Goal: Task Accomplishment & Management: Manage account settings

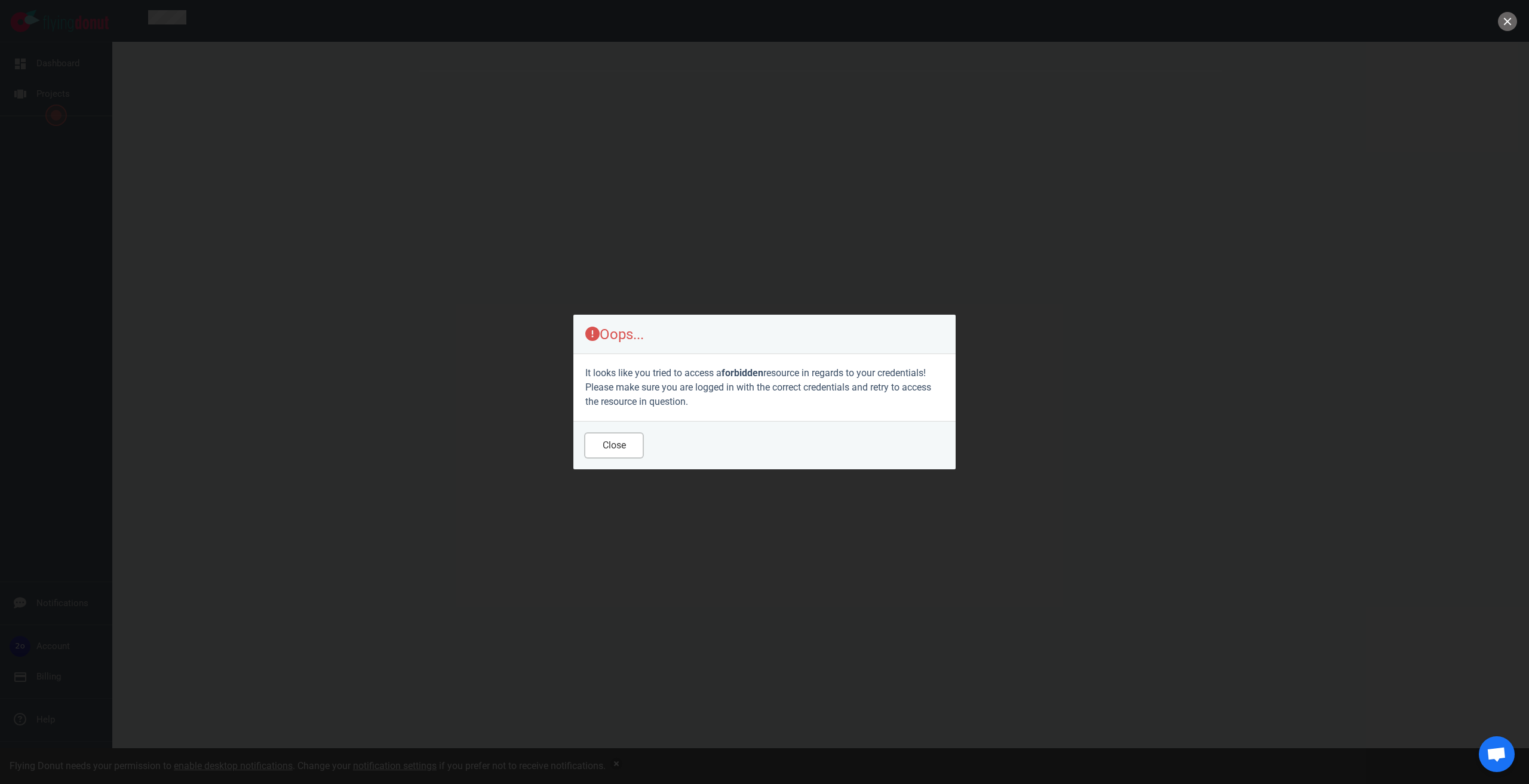
click at [612, 448] on button "Close" at bounding box center [614, 446] width 57 height 24
click at [612, 448] on div at bounding box center [821, 434] width 1388 height 727
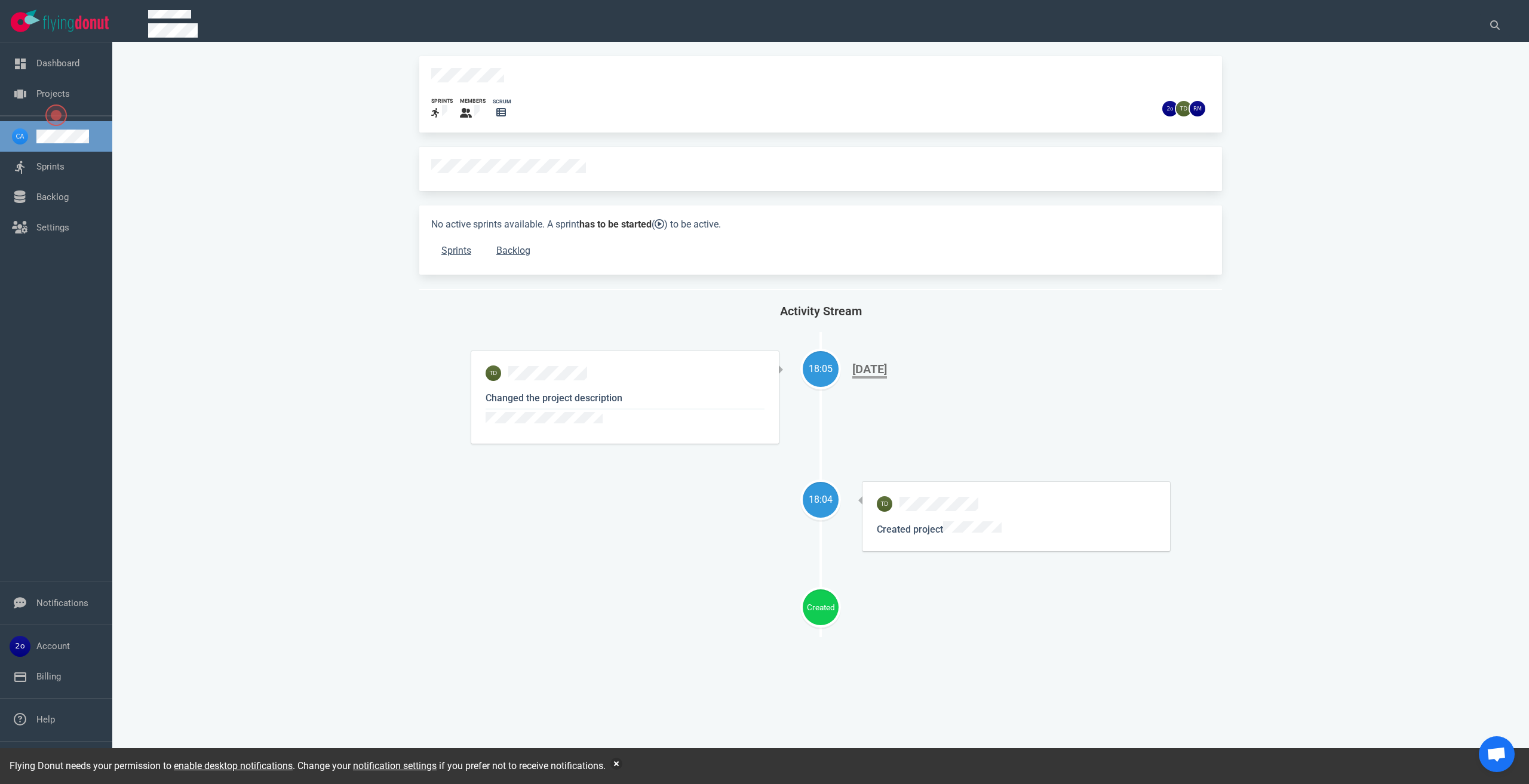
click at [378, 463] on div "sprints members scrum No active sprints available. A sprint has to be started (…" at bounding box center [821, 420] width 1388 height 727
click at [459, 531] on div "Activity Stream 18:05 Changed the project description Sep 01, 2025 18:04 Create…" at bounding box center [820, 490] width 803 height 372
click at [618, 762] on button "button" at bounding box center [616, 763] width 12 height 12
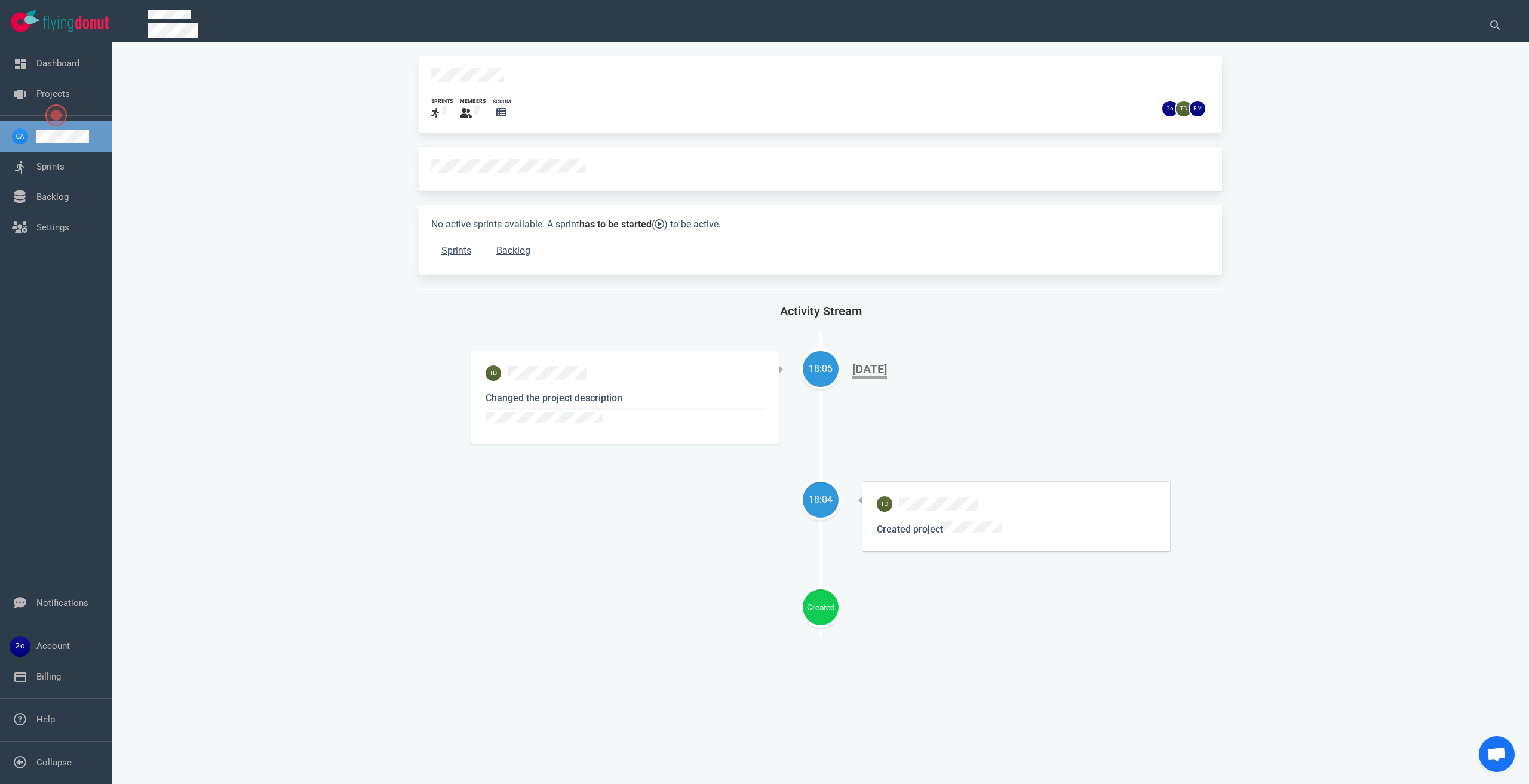
click at [281, 209] on div "sprints members scrum No active sprints available. A sprint has to be started (…" at bounding box center [821, 420] width 1388 height 727
drag, startPoint x: 279, startPoint y: 209, endPoint x: 228, endPoint y: 228, distance: 54.4
click at [228, 228] on div "sprints members scrum No active sprints available. A sprint has to be started (…" at bounding box center [821, 420] width 1388 height 727
drag, startPoint x: 354, startPoint y: 237, endPoint x: 325, endPoint y: 237, distance: 29.0
click at [321, 237] on div "sprints members scrum No active sprints available. A sprint has to be started (…" at bounding box center [821, 420] width 1388 height 727
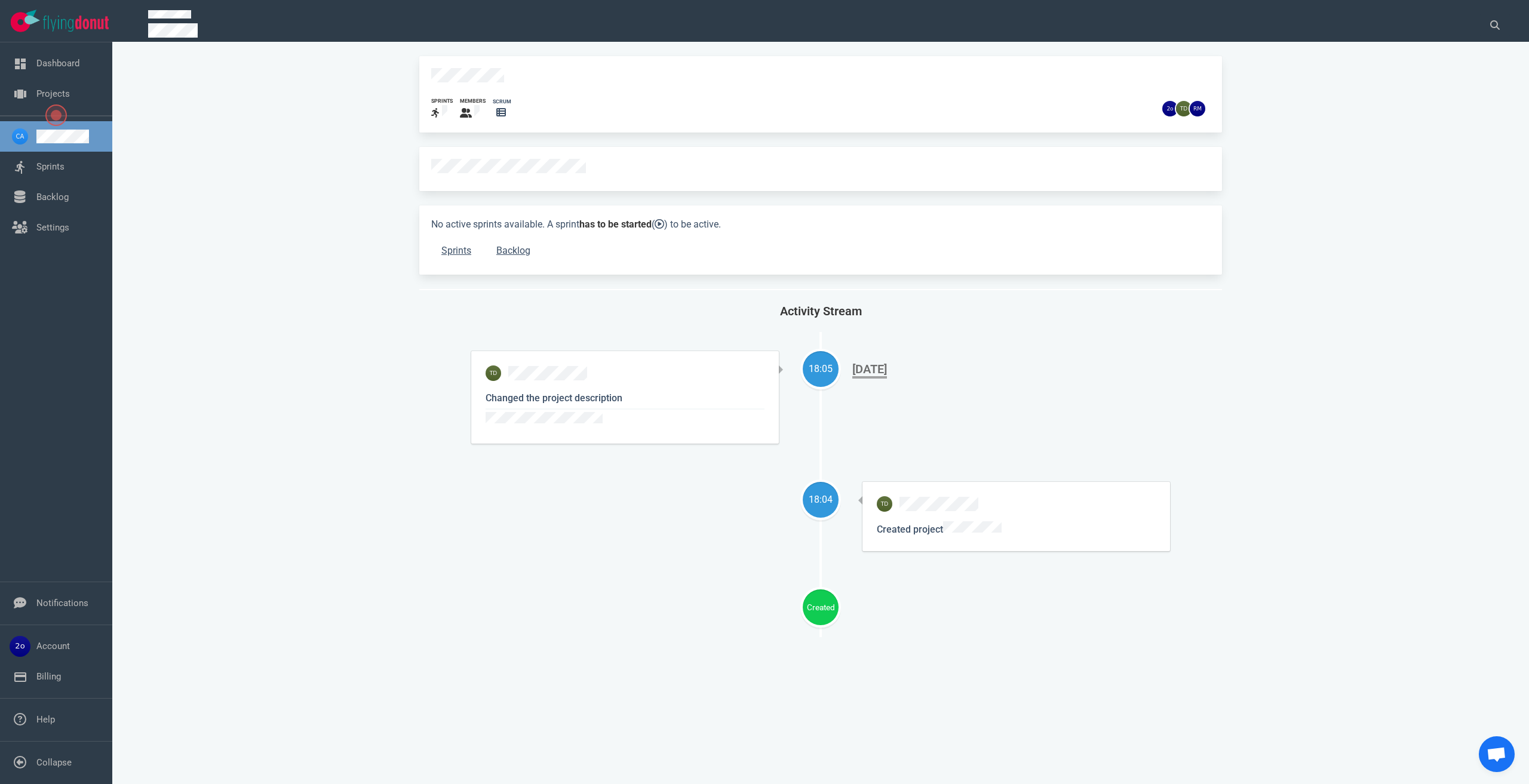
click at [291, 415] on div "sprints members scrum No active sprints available. A sprint has to be started (…" at bounding box center [821, 420] width 1388 height 727
click at [1496, 25] on icon at bounding box center [1495, 25] width 9 height 9
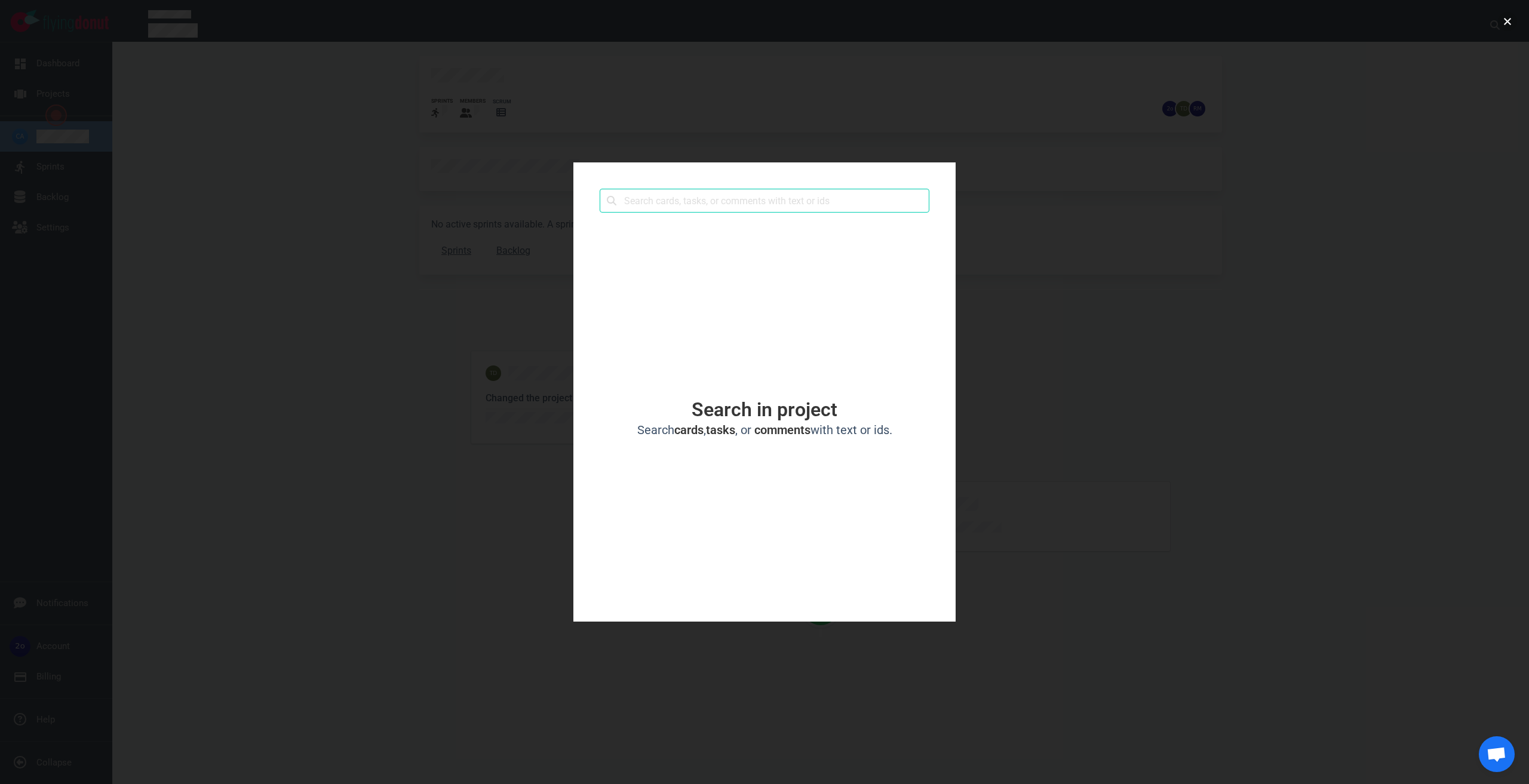
click at [1511, 26] on button "close" at bounding box center [1508, 21] width 19 height 19
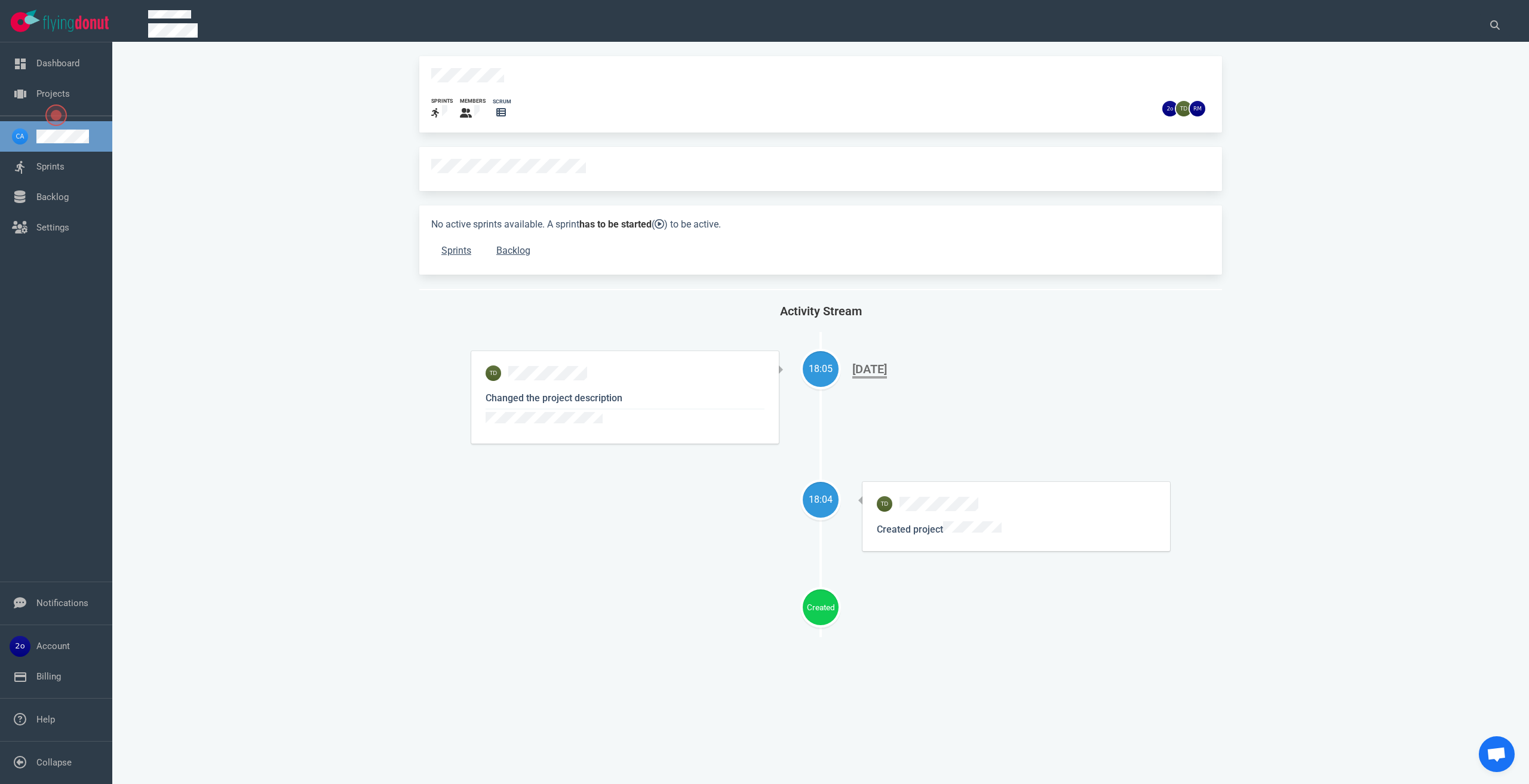
click at [1304, 141] on div "sprints members scrum No active sprints available. A sprint has to be started (…" at bounding box center [821, 420] width 1388 height 727
click at [1393, 24] on p at bounding box center [807, 32] width 1318 height 17
click at [1389, 111] on div "sprints members scrum No active sprints available. A sprint has to be started (…" at bounding box center [821, 420] width 1388 height 727
click at [59, 202] on link "Backlog" at bounding box center [53, 197] width 33 height 11
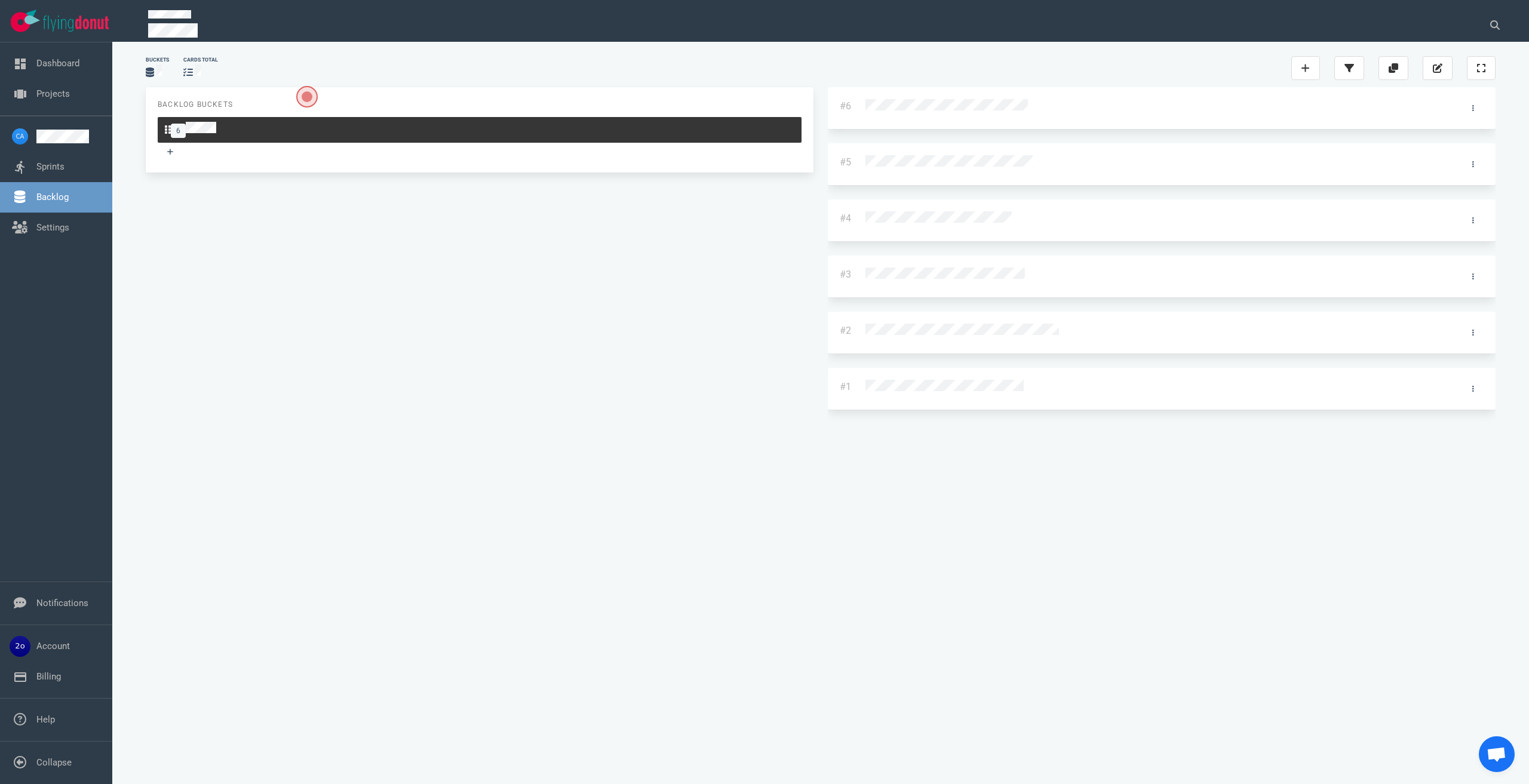
click at [828, 424] on div "#6 #5 #4 #3 #2 #1" at bounding box center [1161, 255] width 668 height 337
drag, startPoint x: 598, startPoint y: 103, endPoint x: 610, endPoint y: 93, distance: 15.6
click at [828, 93] on div "#6 #5 #4 #3 #2 #1 #6" at bounding box center [1161, 255] width 668 height 337
click at [866, 104] on div at bounding box center [1150, 107] width 569 height 15
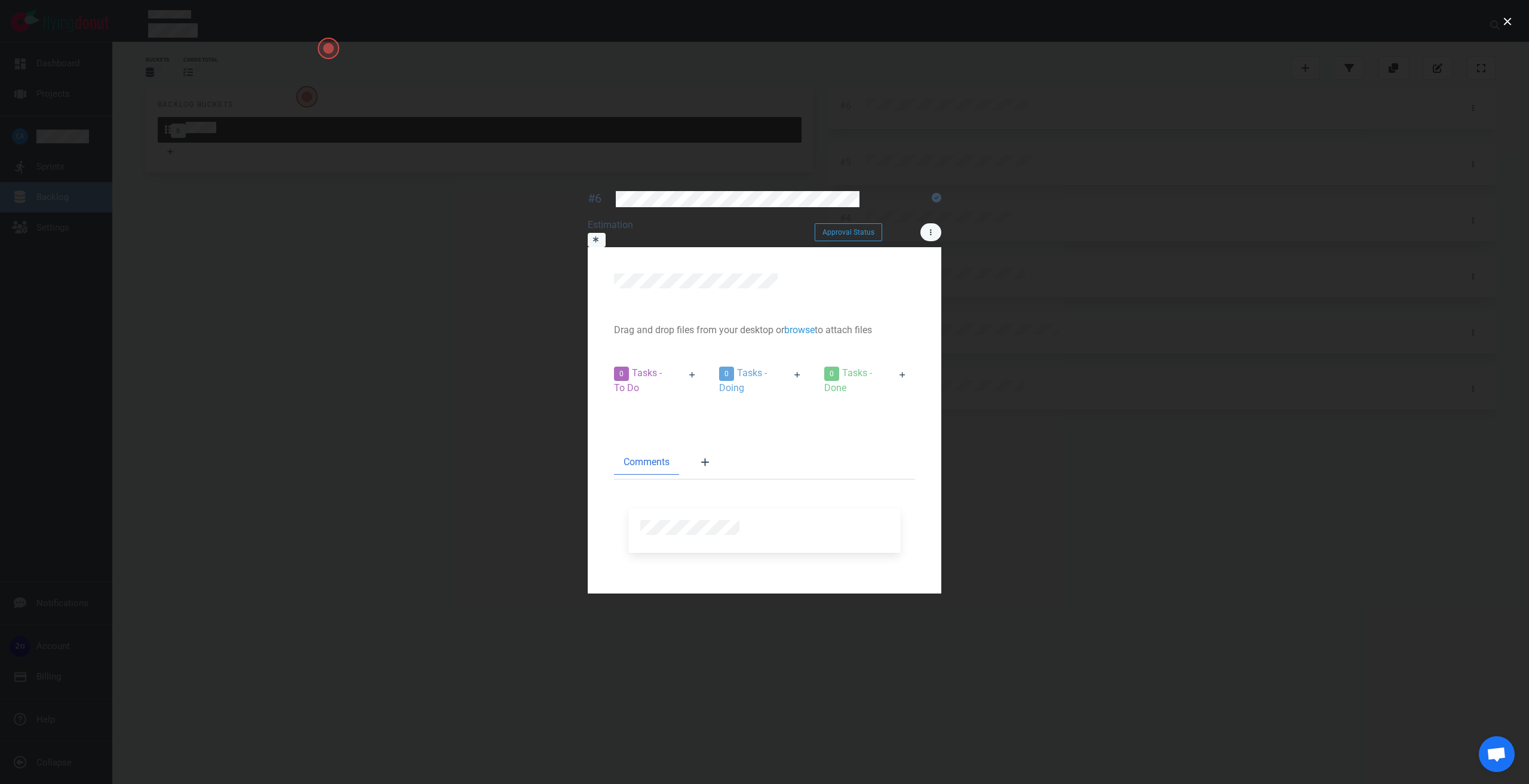
click at [932, 230] on icon at bounding box center [931, 232] width 2 height 6
click at [1189, 17] on div at bounding box center [764, 392] width 1529 height 784
click at [1508, 25] on button "close" at bounding box center [1508, 21] width 19 height 19
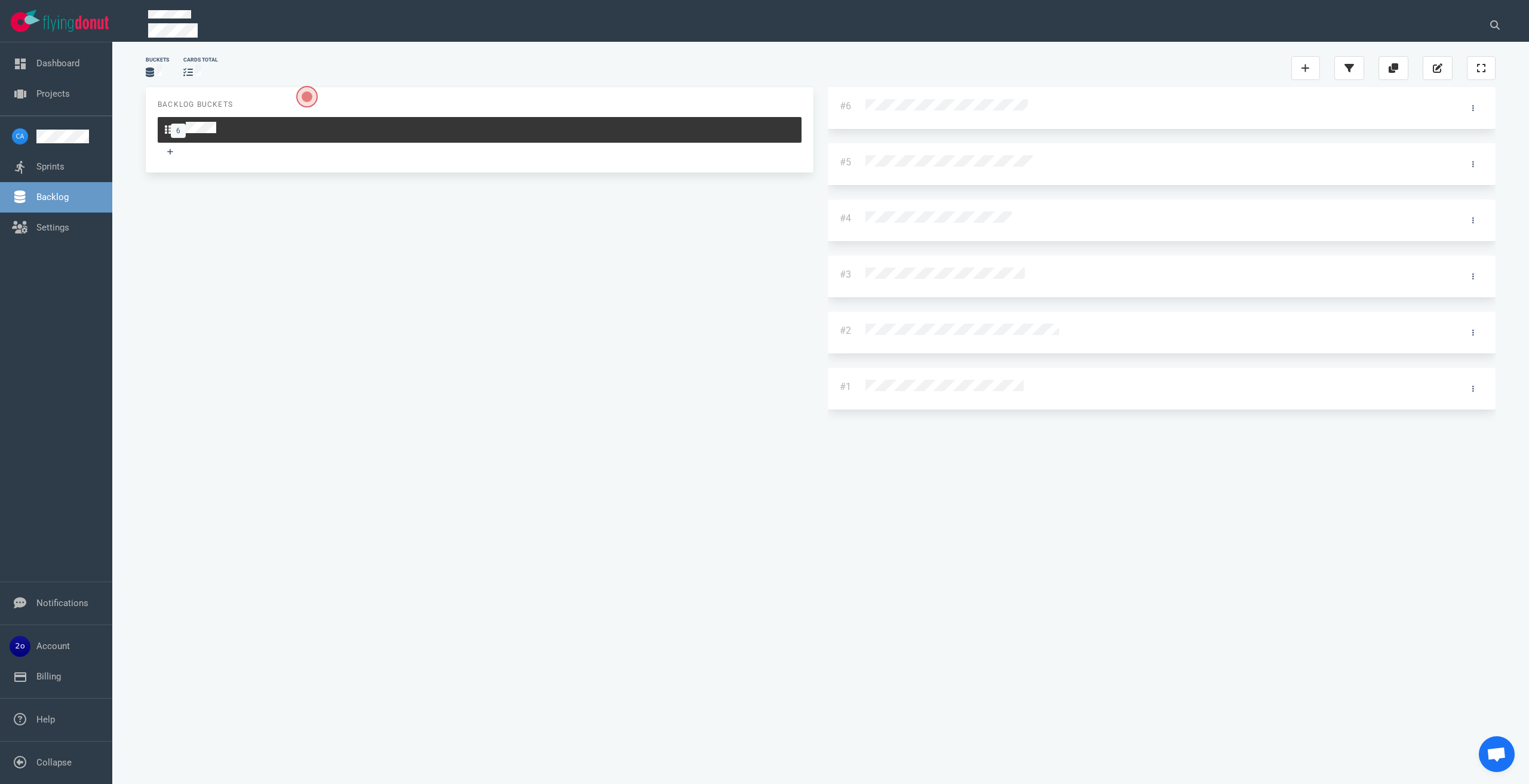
click at [1250, 33] on p at bounding box center [807, 32] width 1318 height 17
click at [1061, 30] on p at bounding box center [807, 32] width 1318 height 17
click at [571, 54] on div "Buckets cards total" at bounding box center [821, 68] width 1364 height 39
click at [828, 385] on div "#6 #5 #4 #3 #2 #1" at bounding box center [1161, 255] width 668 height 337
click at [557, 57] on div "Buckets cards total" at bounding box center [821, 68] width 1364 height 39
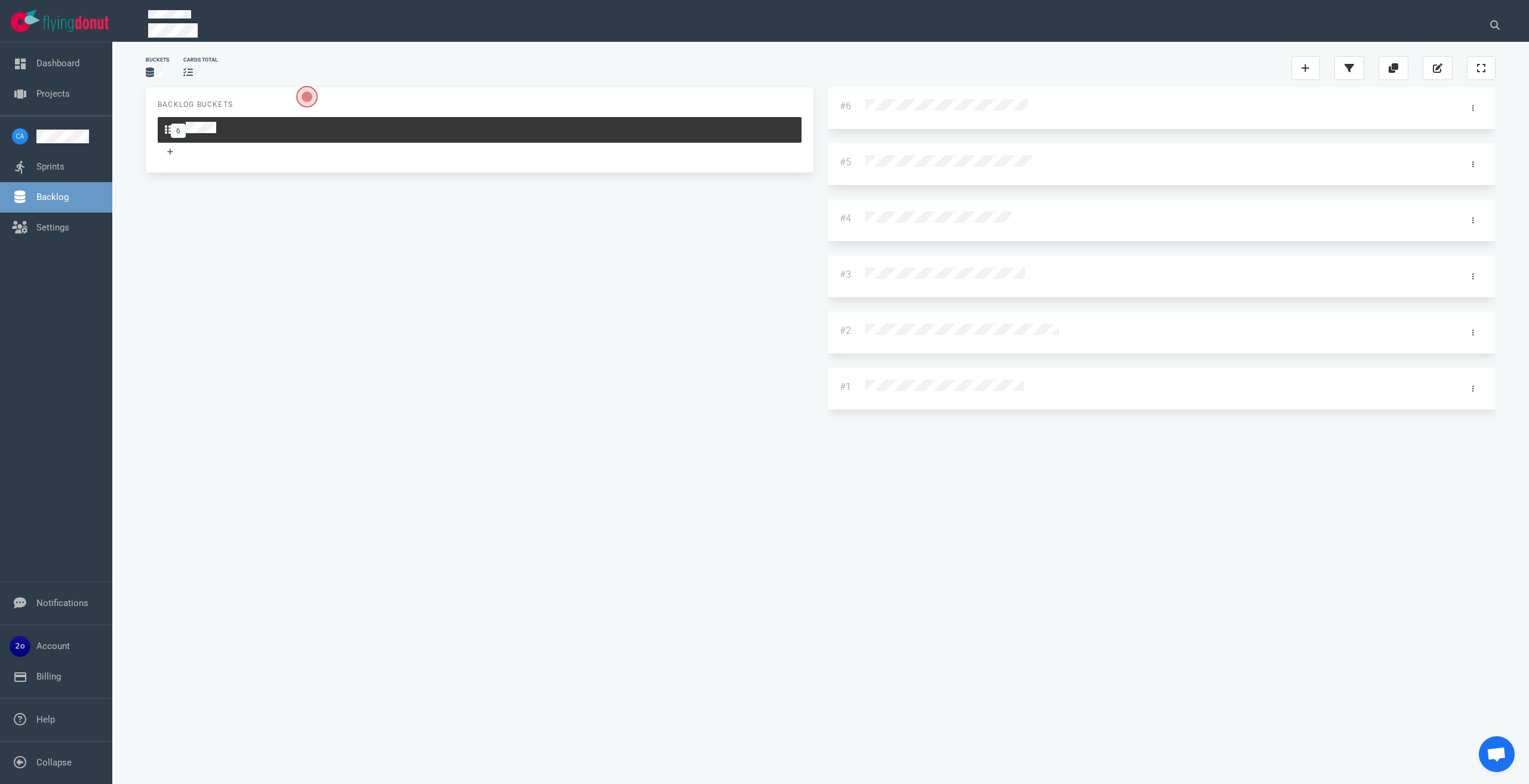
click at [866, 101] on div at bounding box center [1150, 107] width 569 height 15
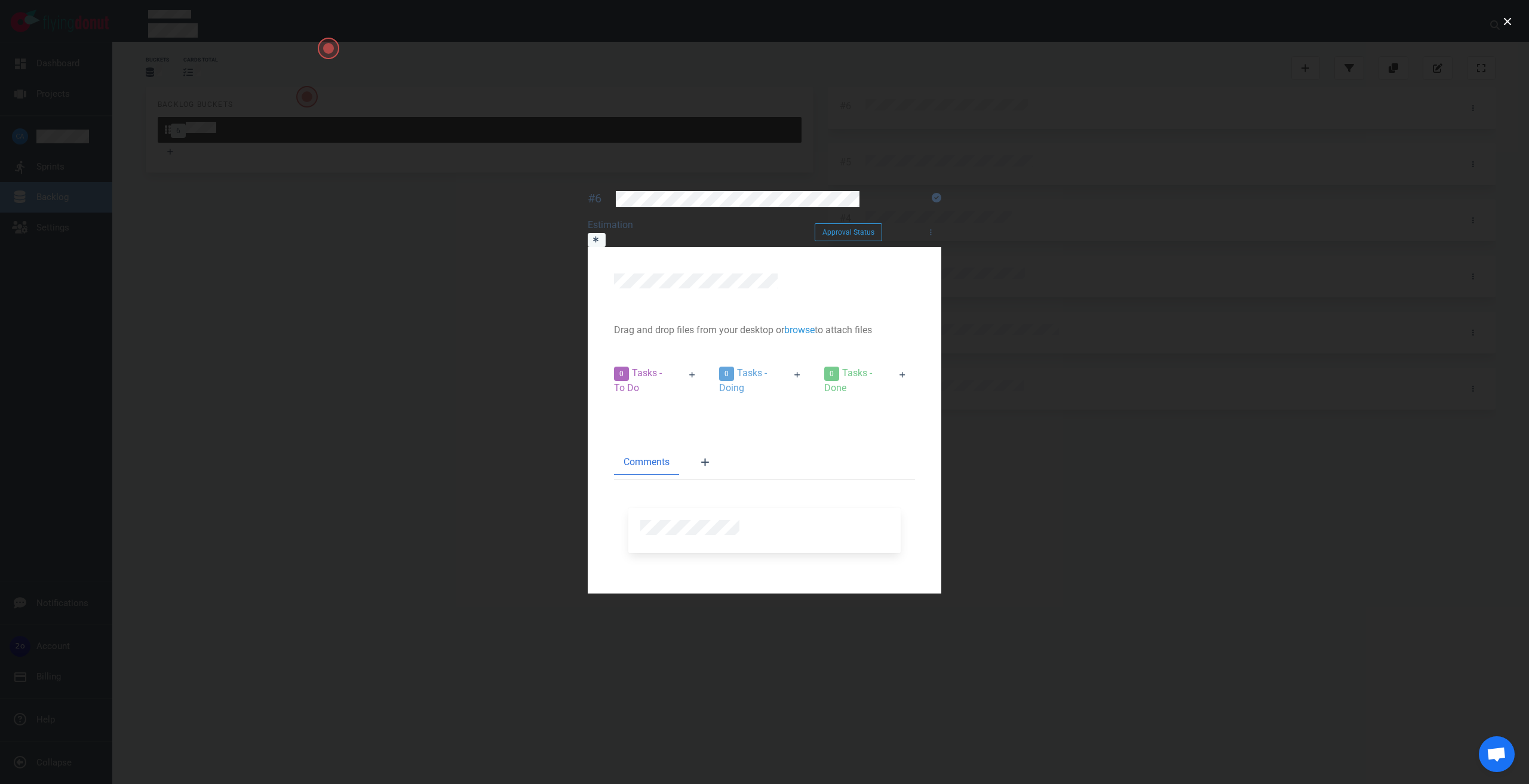
click at [712, 359] on div "0 Tasks - Doing" at bounding box center [745, 380] width 66 height 44
click at [941, 224] on link at bounding box center [931, 232] width 21 height 18
click at [1285, 21] on div at bounding box center [764, 392] width 1529 height 784
click at [1503, 26] on button "close" at bounding box center [1508, 21] width 19 height 19
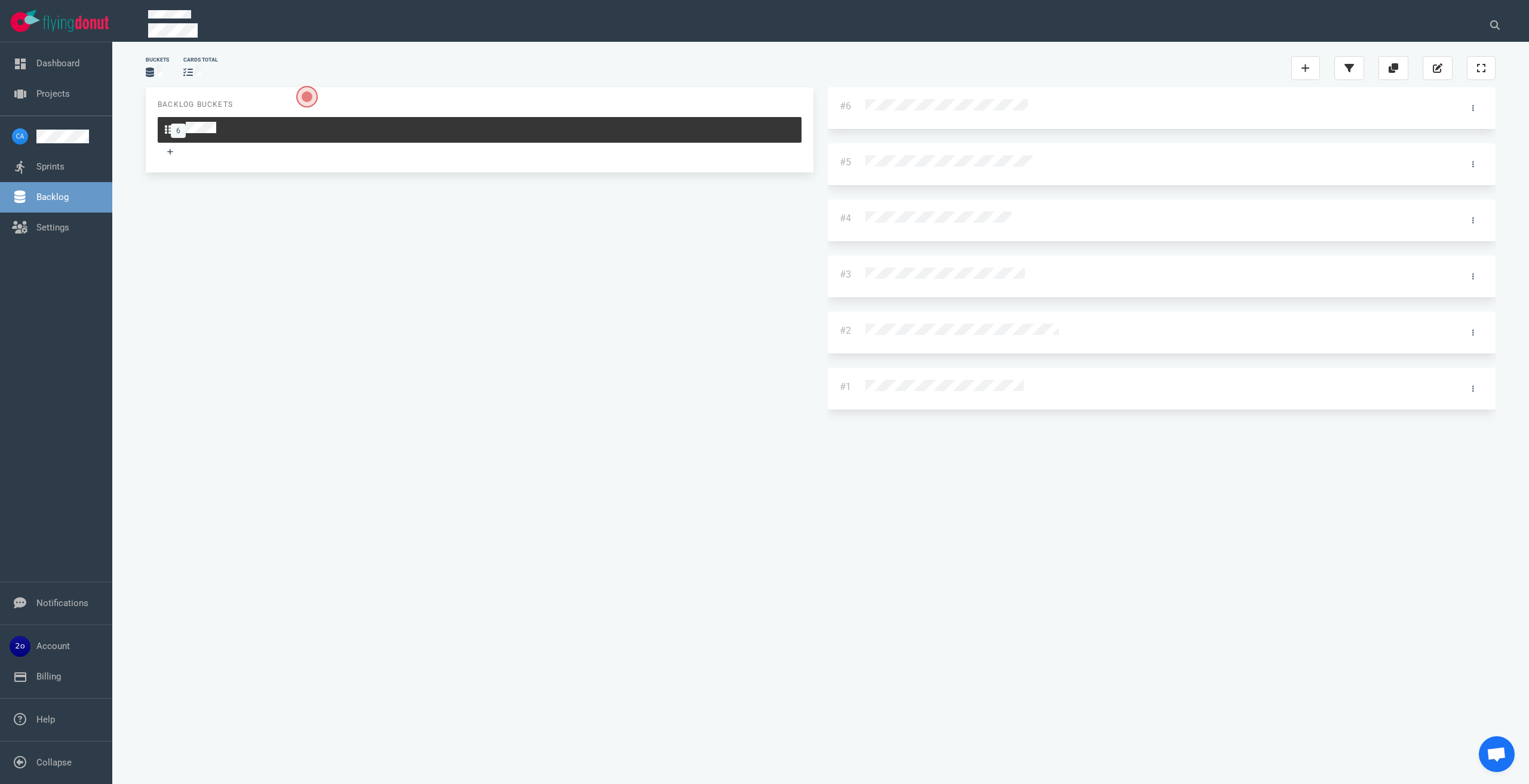
click at [1141, 23] on p at bounding box center [807, 32] width 1318 height 17
click at [711, 44] on section "Buckets cards total Backlog Buckets 6 #6 #5 #4 #3 #2 #1" at bounding box center [820, 413] width 1417 height 742
click at [866, 102] on div at bounding box center [1150, 107] width 569 height 15
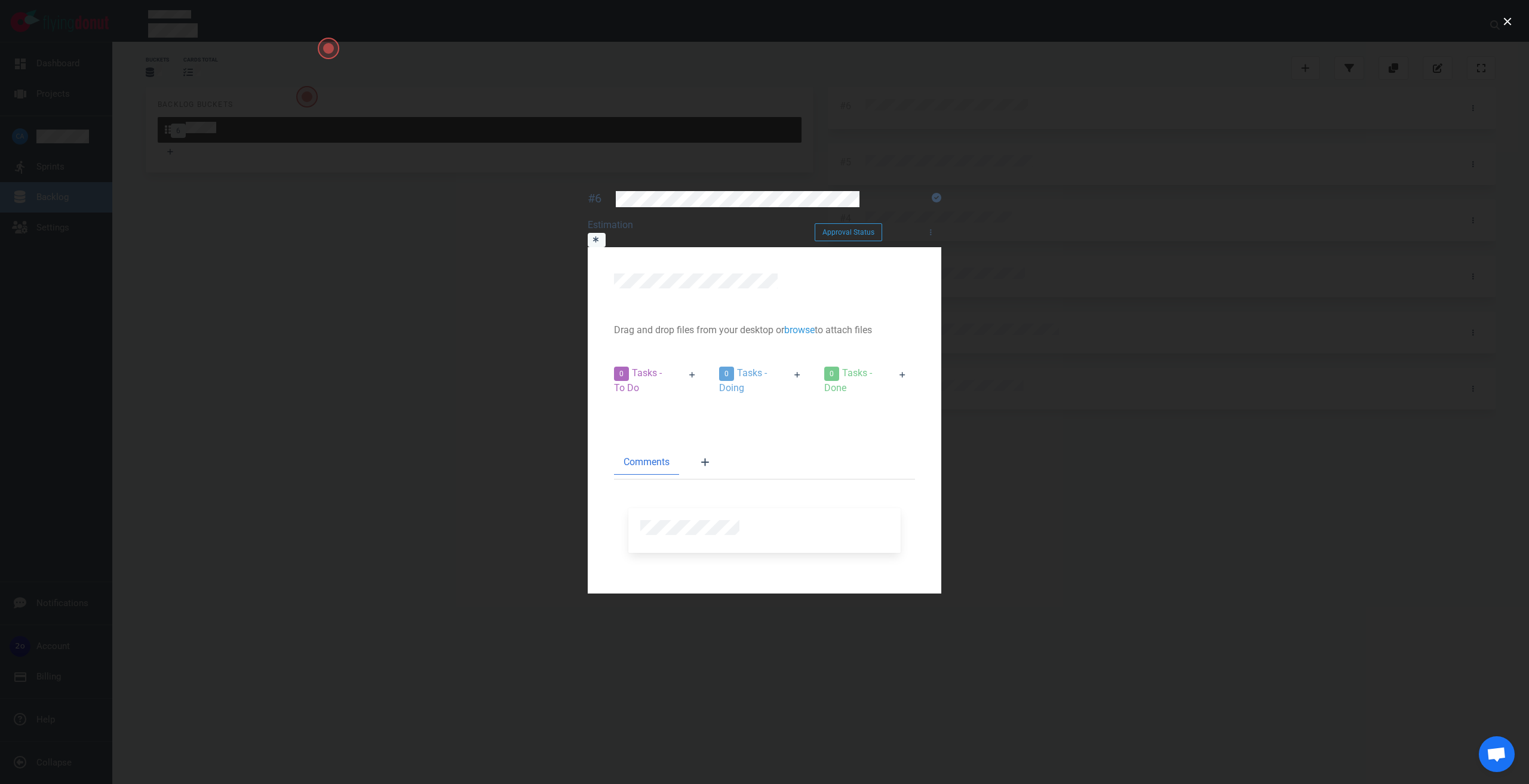
click at [1267, 101] on div at bounding box center [764, 392] width 1529 height 784
click at [1505, 22] on button "close" at bounding box center [1508, 21] width 19 height 19
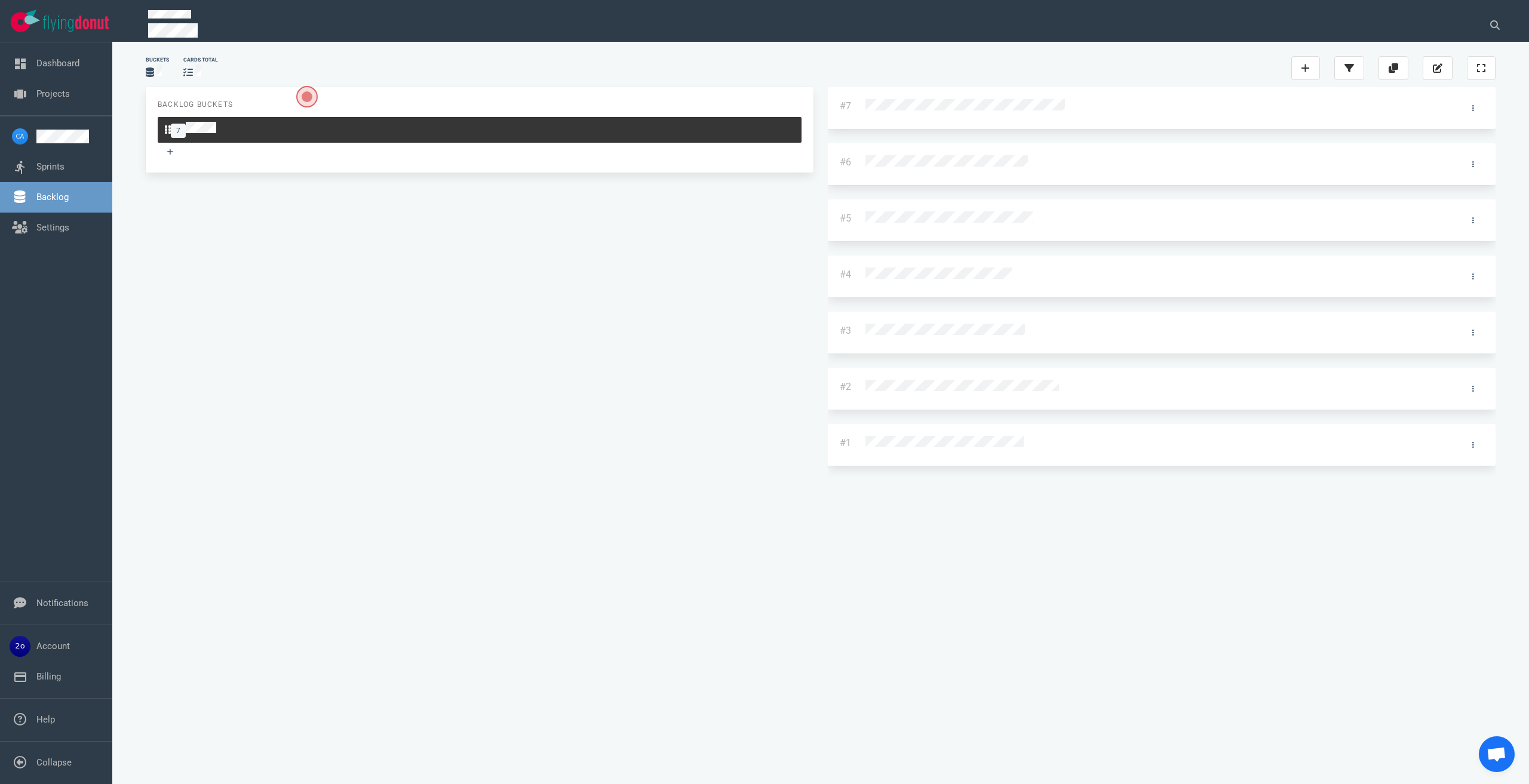
click at [866, 106] on div at bounding box center [1150, 107] width 569 height 15
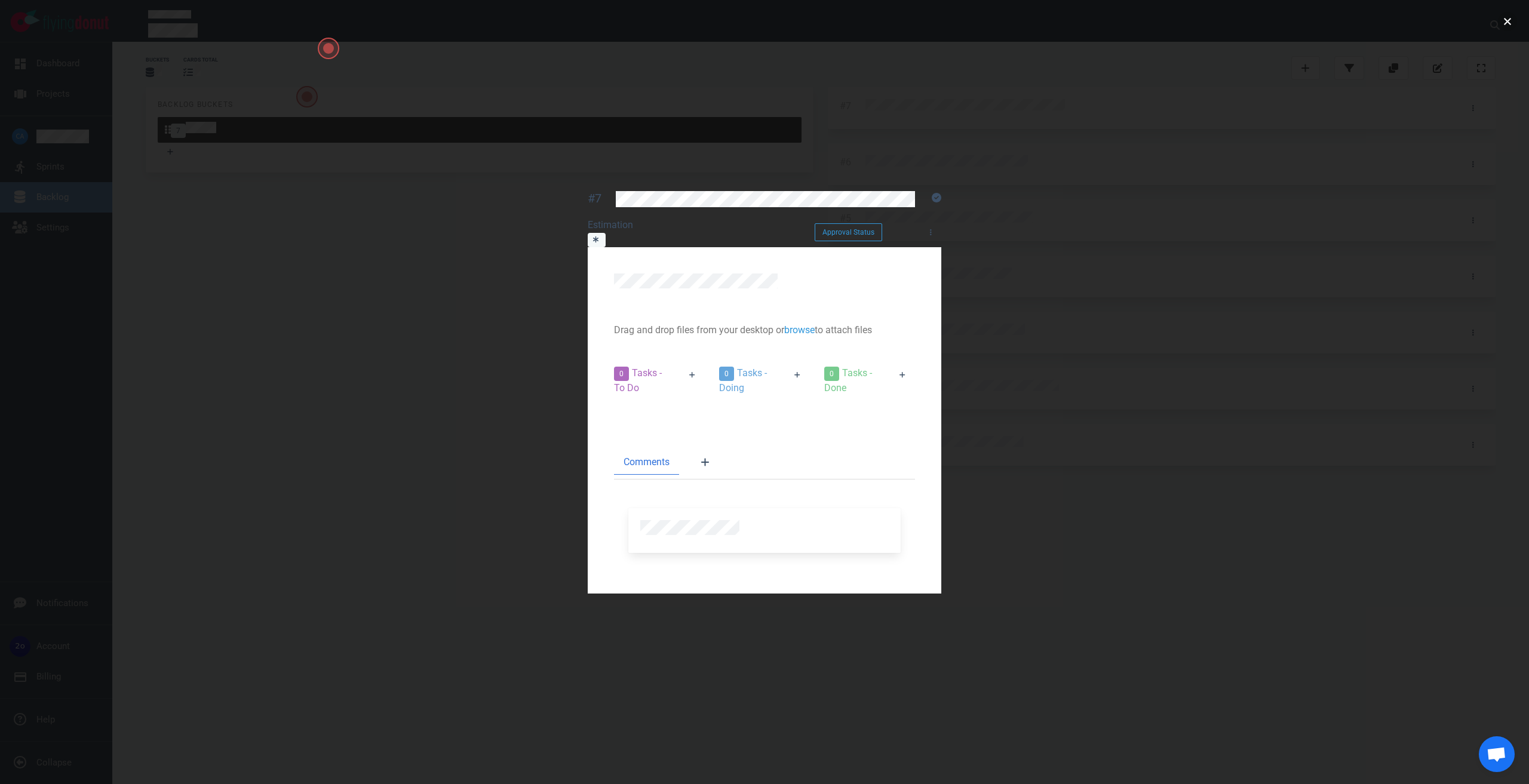
click at [1509, 17] on button "close" at bounding box center [1508, 21] width 19 height 19
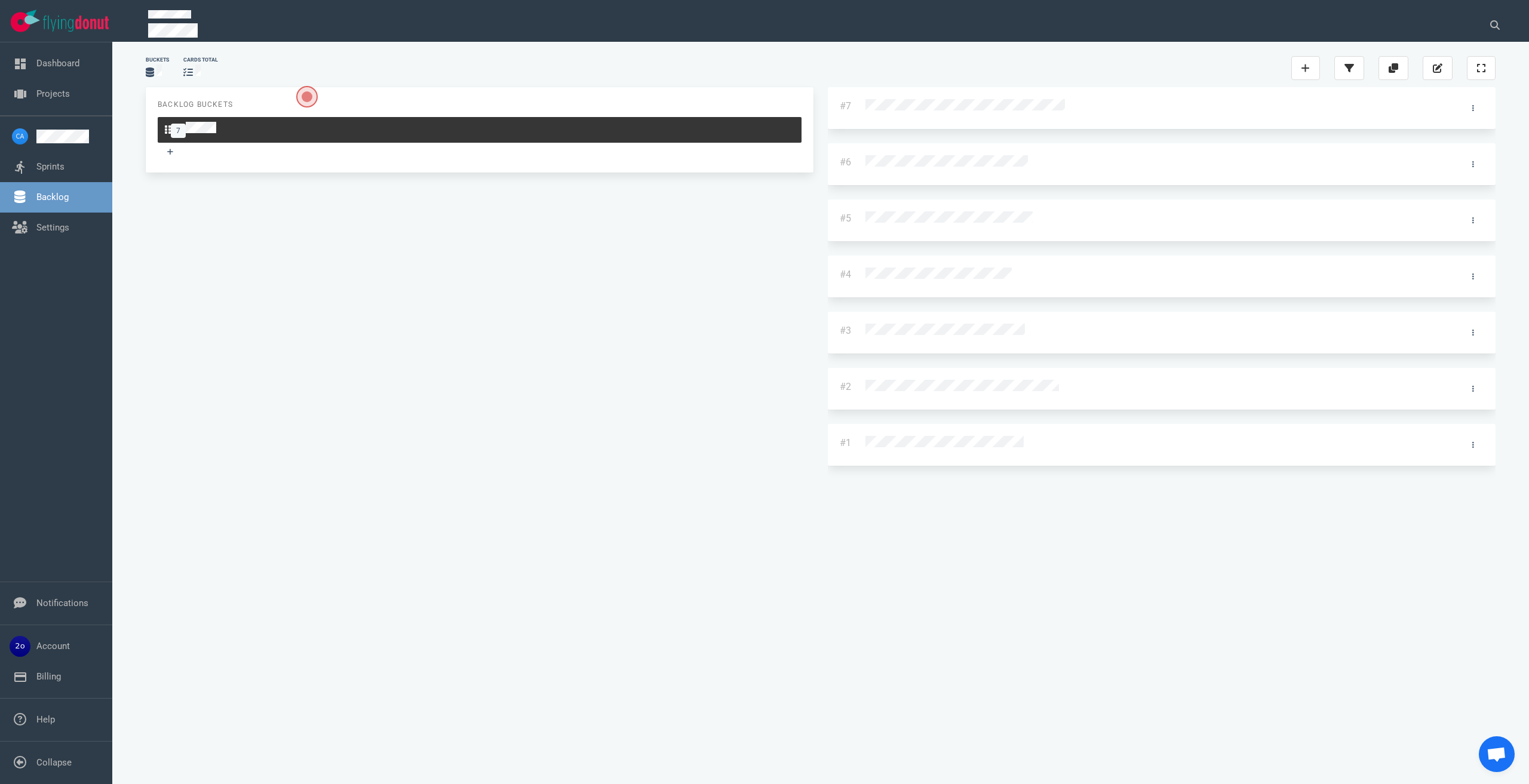
click at [866, 103] on div at bounding box center [1150, 107] width 569 height 15
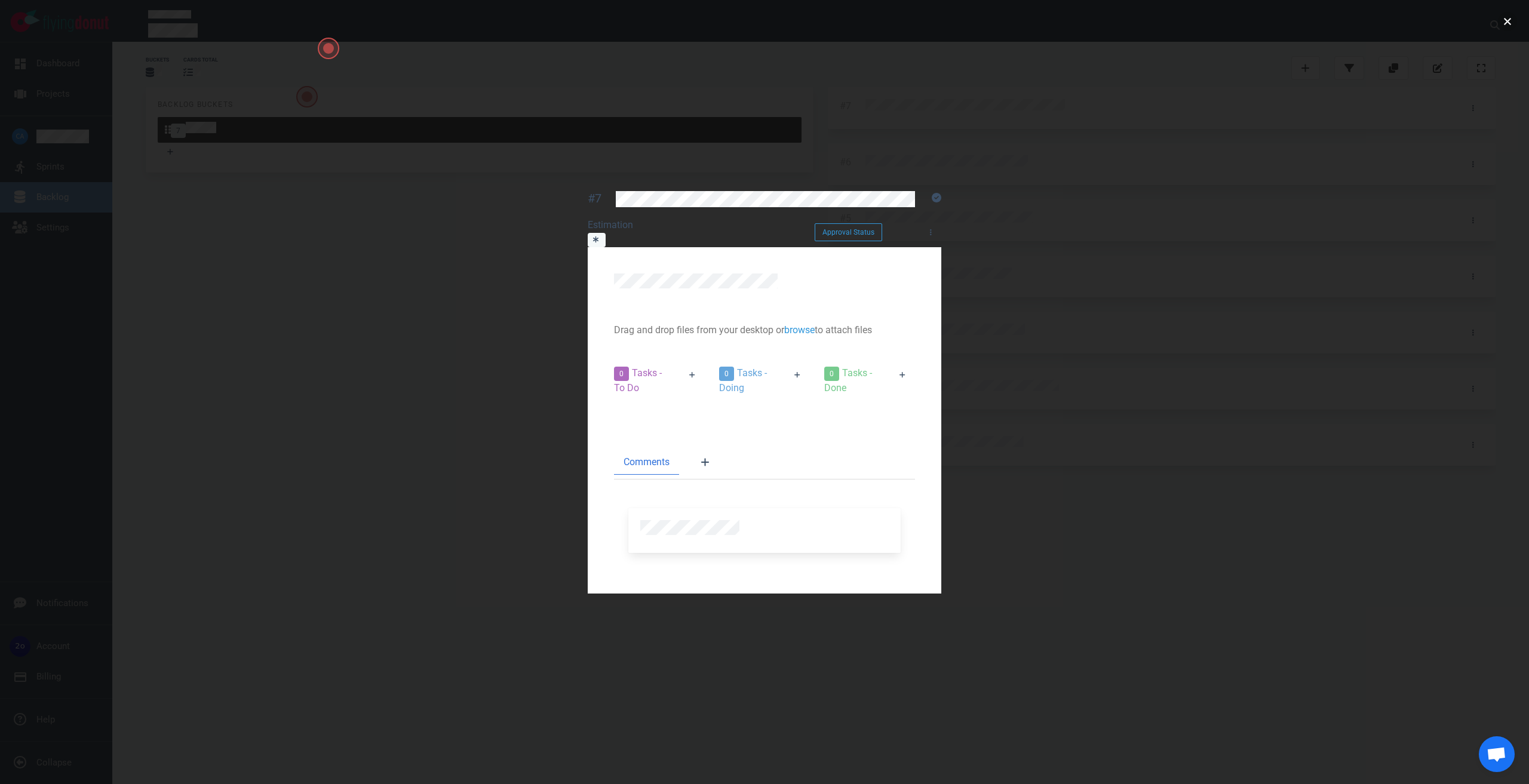
click at [1510, 22] on button "close" at bounding box center [1508, 21] width 19 height 19
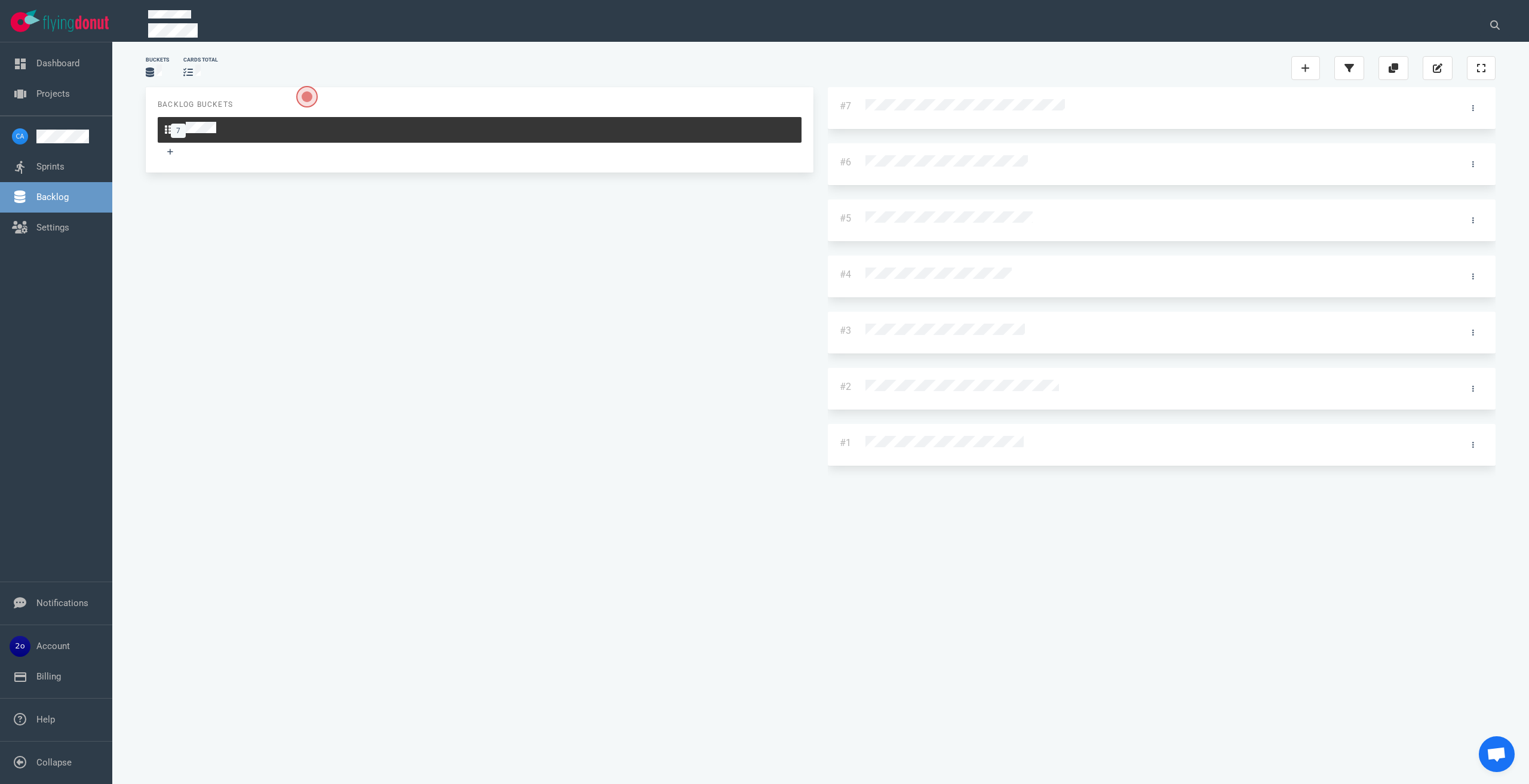
click at [866, 110] on div at bounding box center [1150, 107] width 569 height 15
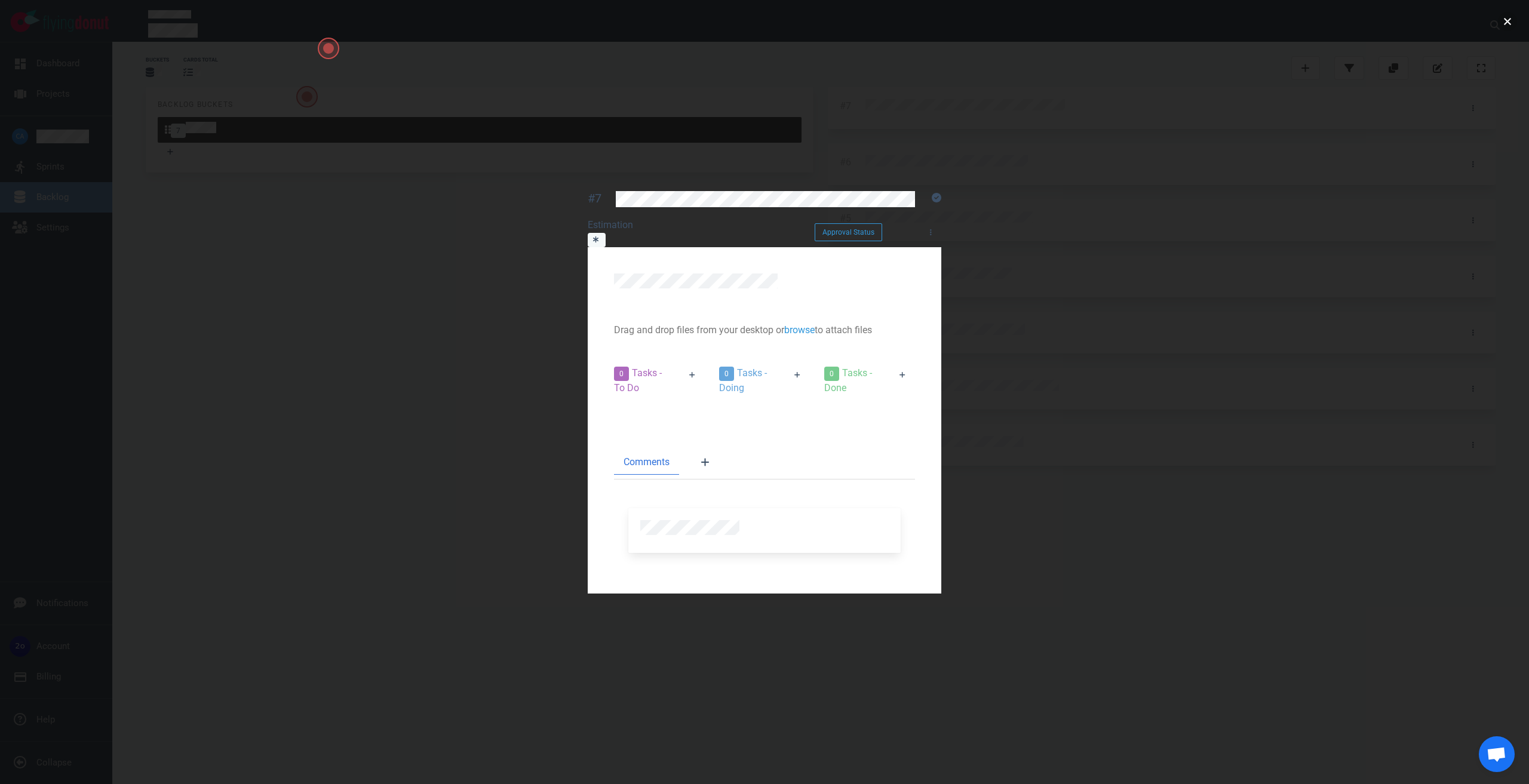
click at [1508, 25] on button "close" at bounding box center [1508, 21] width 19 height 19
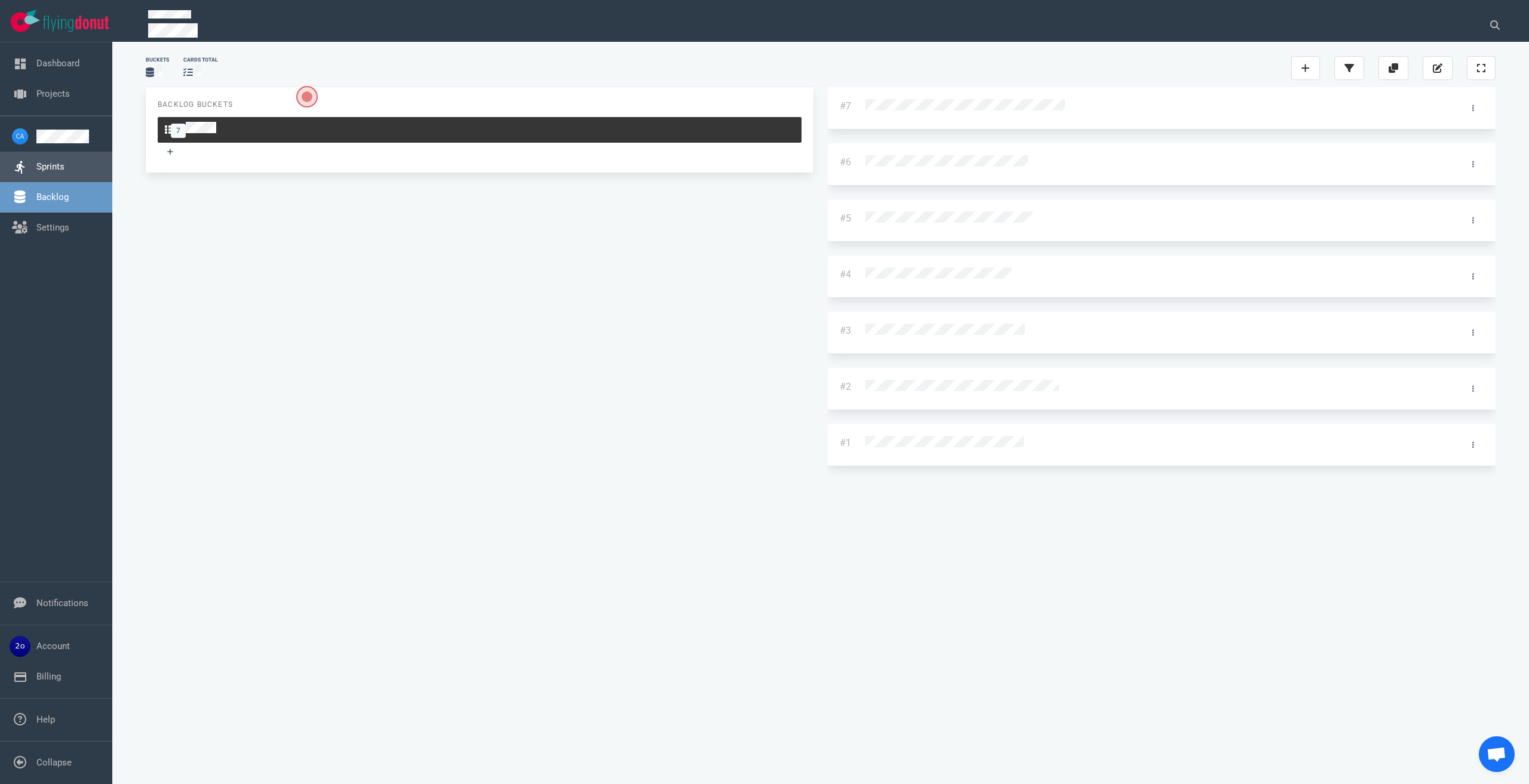
click at [61, 169] on link "Sprints" at bounding box center [51, 166] width 28 height 11
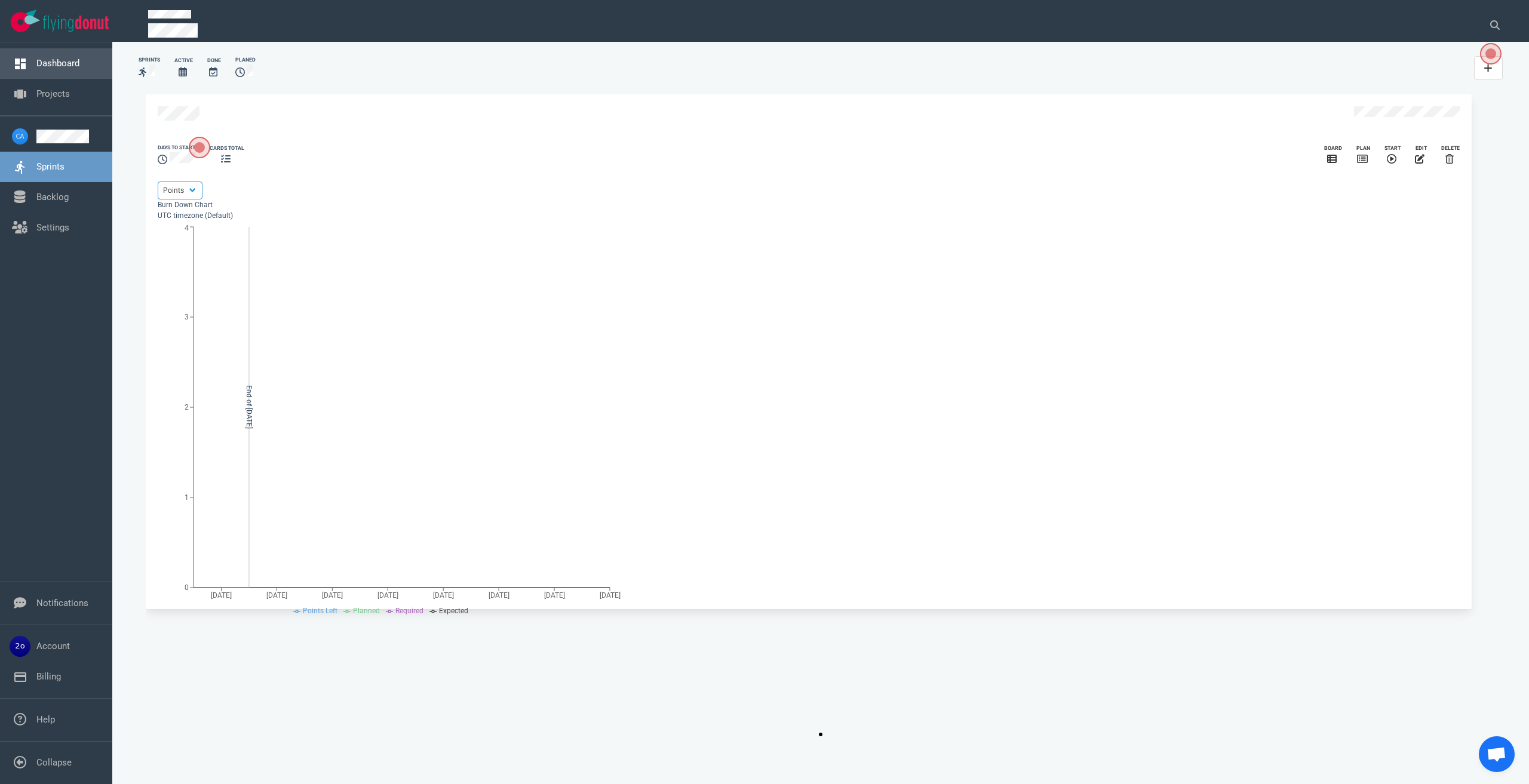
click at [66, 66] on link "Dashboard" at bounding box center [58, 63] width 43 height 11
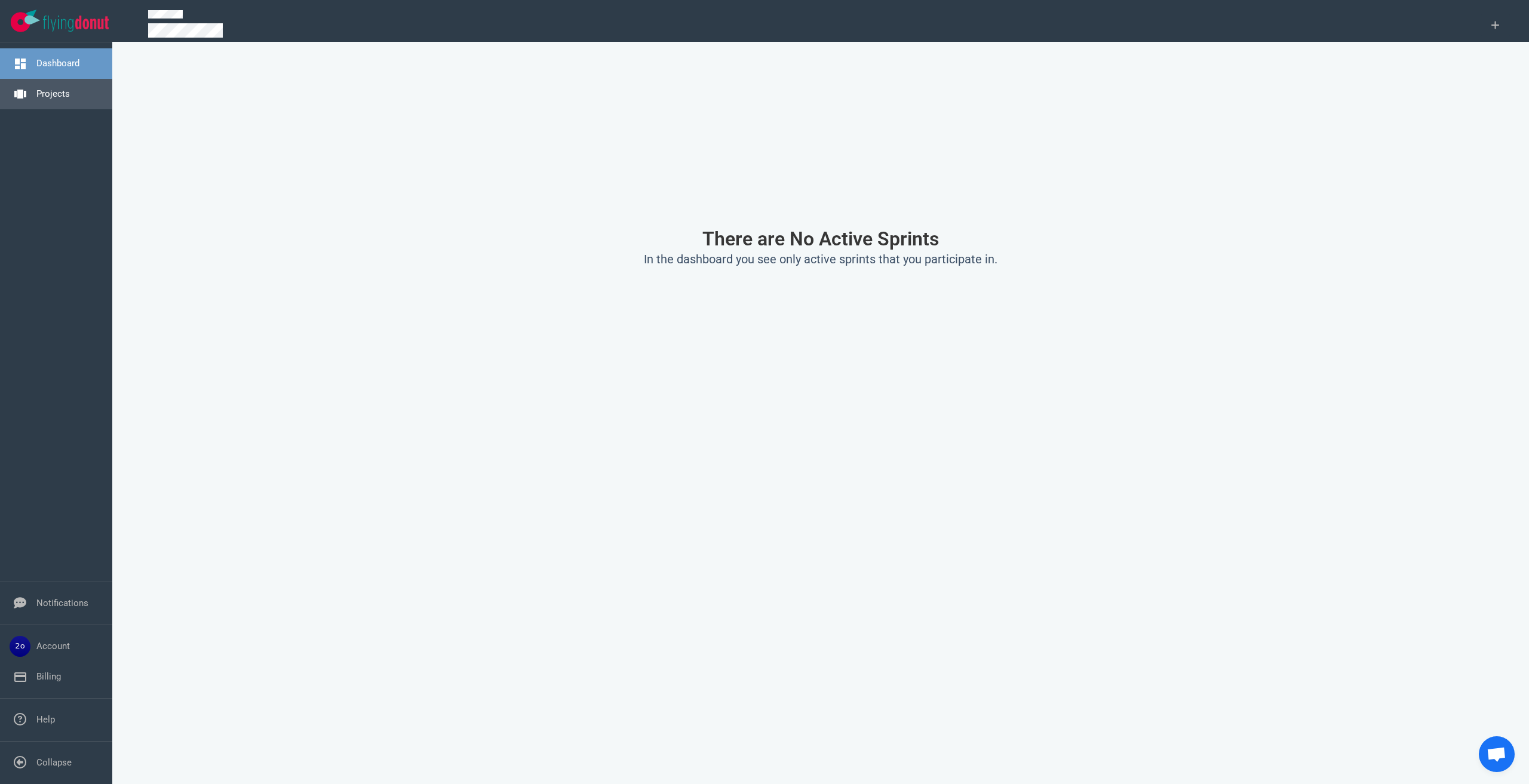
click at [49, 97] on link "Projects" at bounding box center [53, 93] width 33 height 11
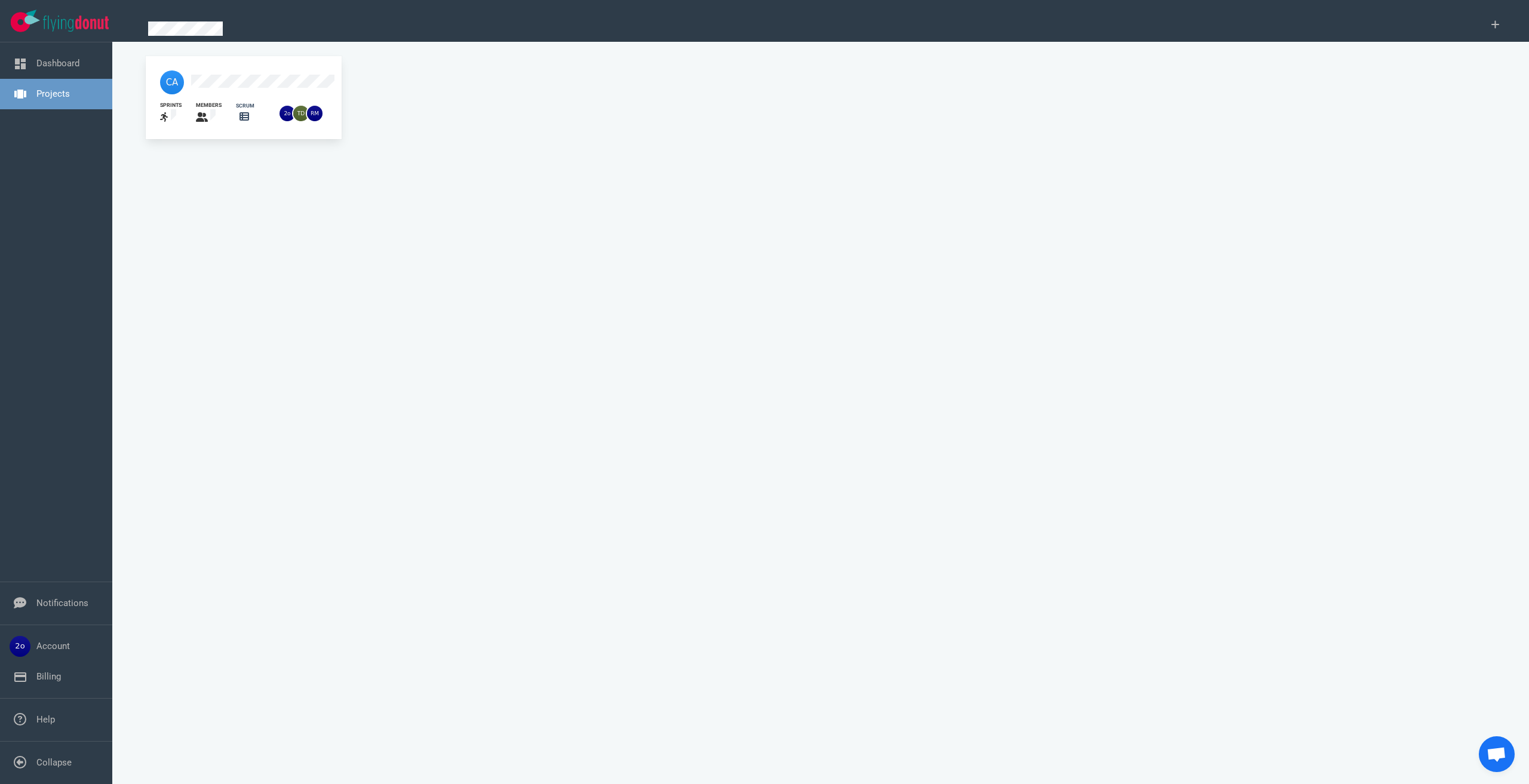
click at [236, 102] on div "scrum" at bounding box center [245, 105] width 19 height 8
click at [237, 94] on div "sprints members scrum" at bounding box center [243, 113] width 182 height 38
click at [71, 69] on link "Dashboard" at bounding box center [58, 63] width 43 height 11
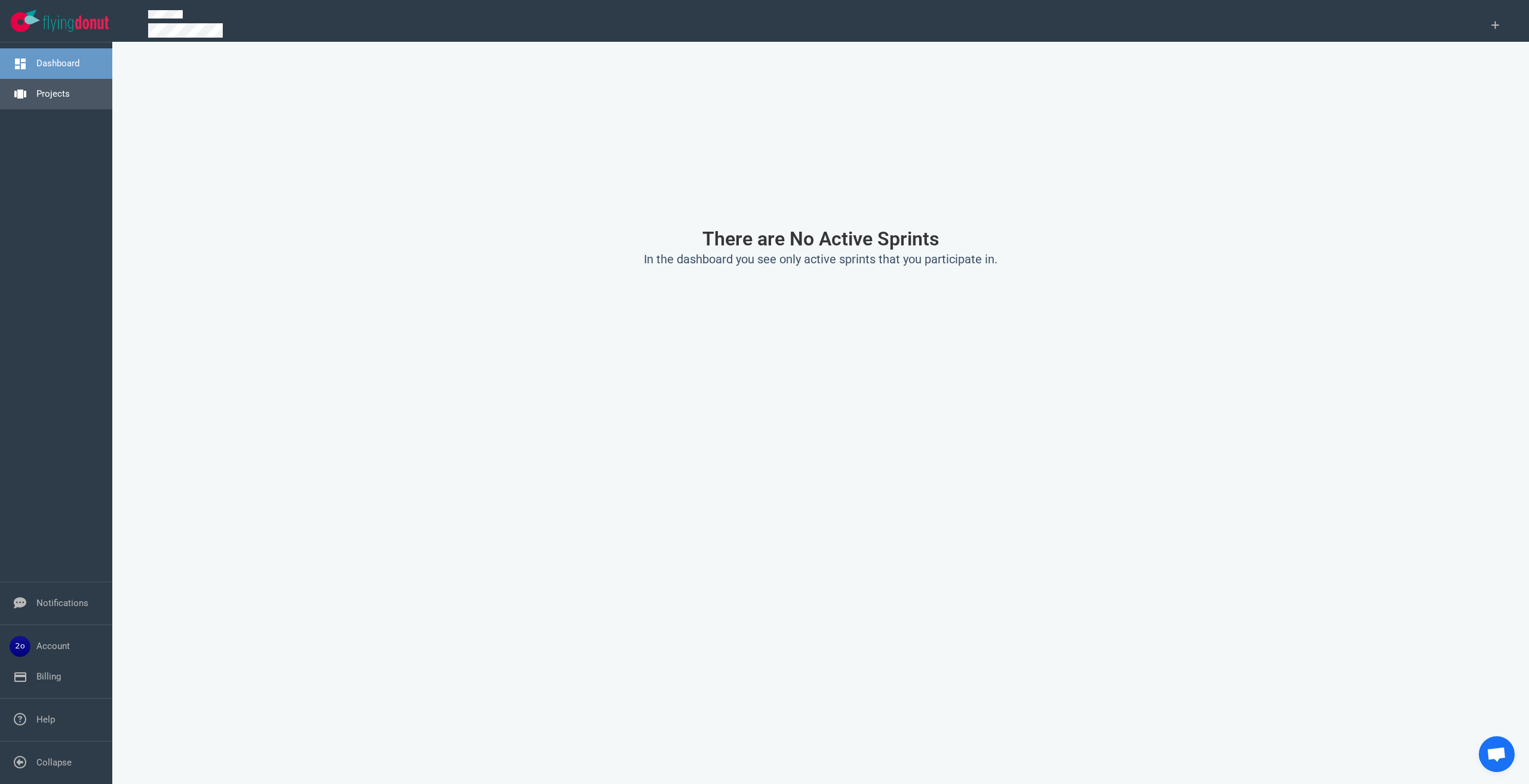
click at [51, 91] on link "Projects" at bounding box center [53, 93] width 33 height 11
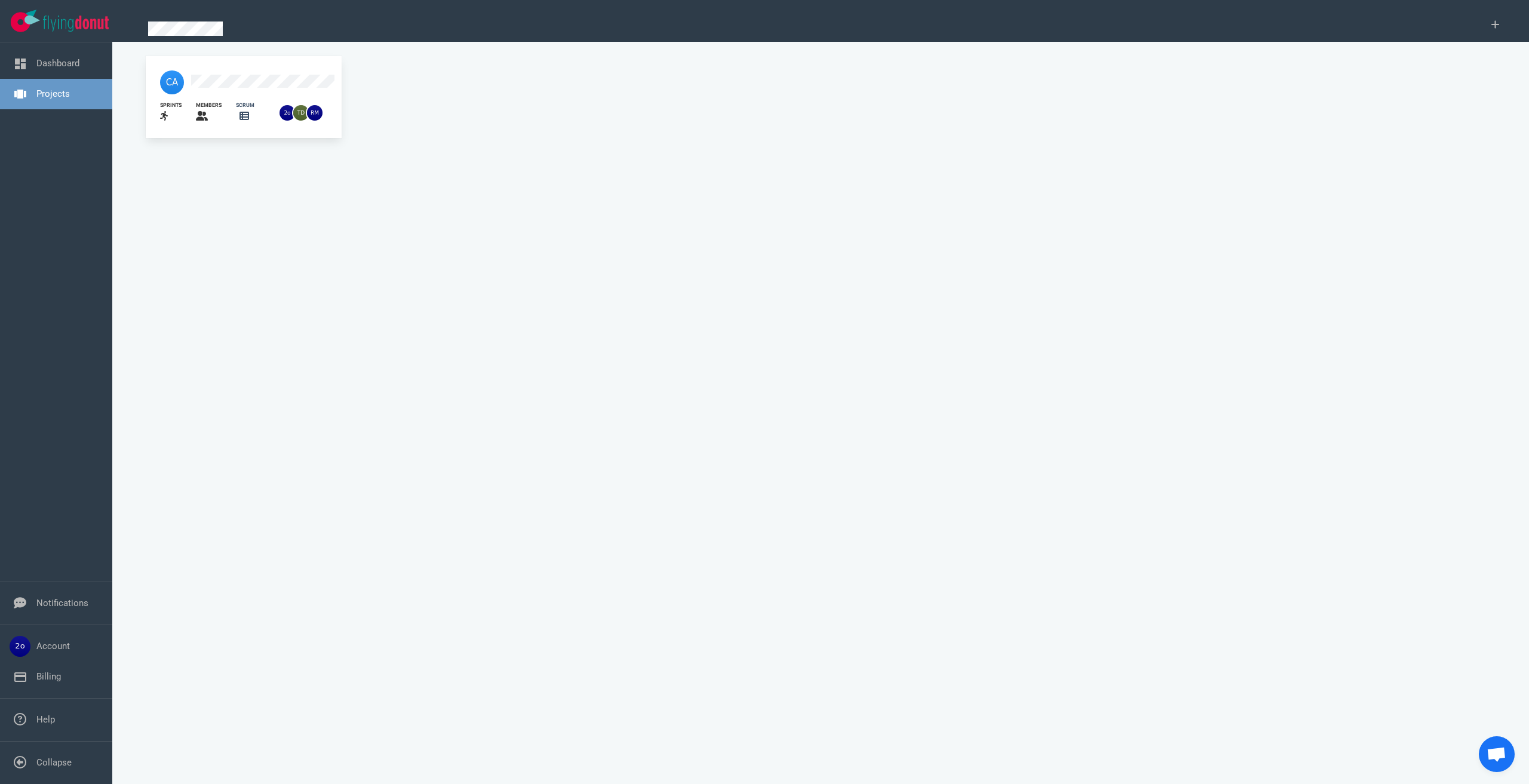
click at [50, 91] on link "Projects" at bounding box center [53, 93] width 33 height 11
click at [261, 111] on div at bounding box center [270, 113] width 17 height 15
drag, startPoint x: 248, startPoint y: 111, endPoint x: 314, endPoint y: 114, distance: 66.1
click at [261, 111] on div at bounding box center [270, 113] width 17 height 15
click at [327, 114] on div at bounding box center [306, 113] width 56 height 30
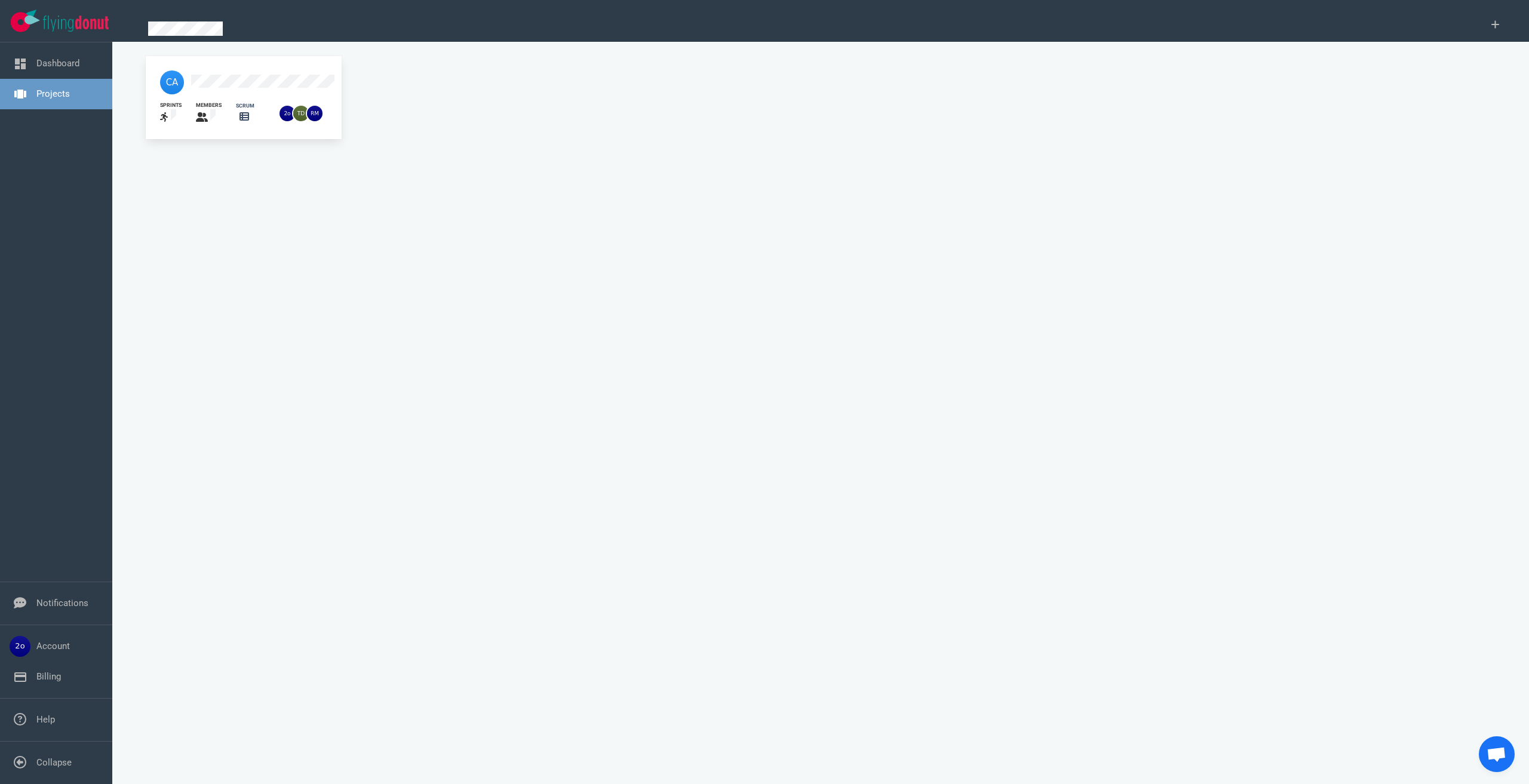
click at [236, 102] on div "scrum" at bounding box center [245, 105] width 19 height 8
click at [236, 115] on div at bounding box center [245, 117] width 19 height 15
click at [239, 113] on icon at bounding box center [243, 117] width 9 height 9
click at [60, 649] on link "Account" at bounding box center [53, 646] width 33 height 11
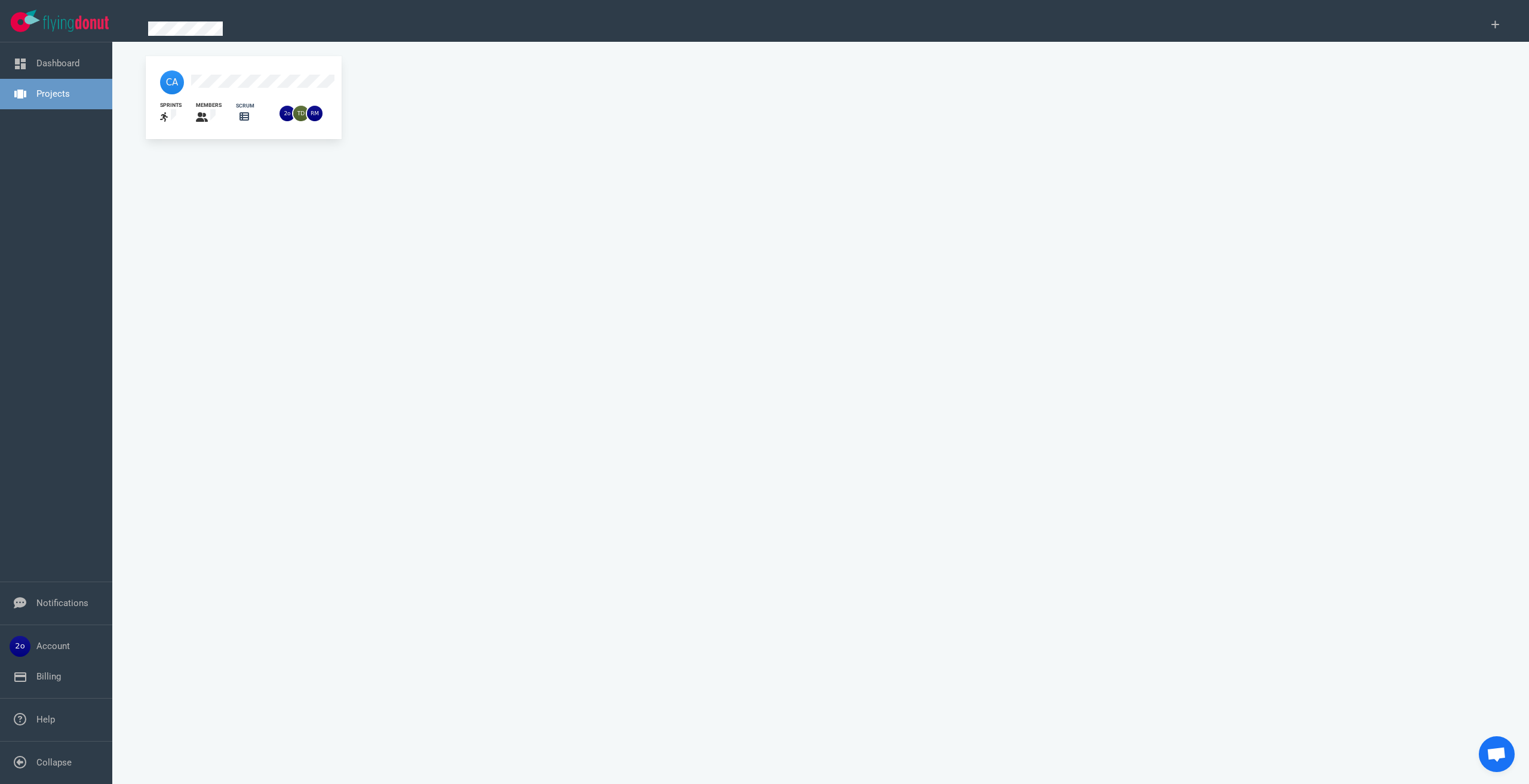
click at [236, 147] on div "sprints members scrum" at bounding box center [820, 98] width 1350 height 98
click at [37, 59] on link "Dashboard" at bounding box center [58, 63] width 43 height 11
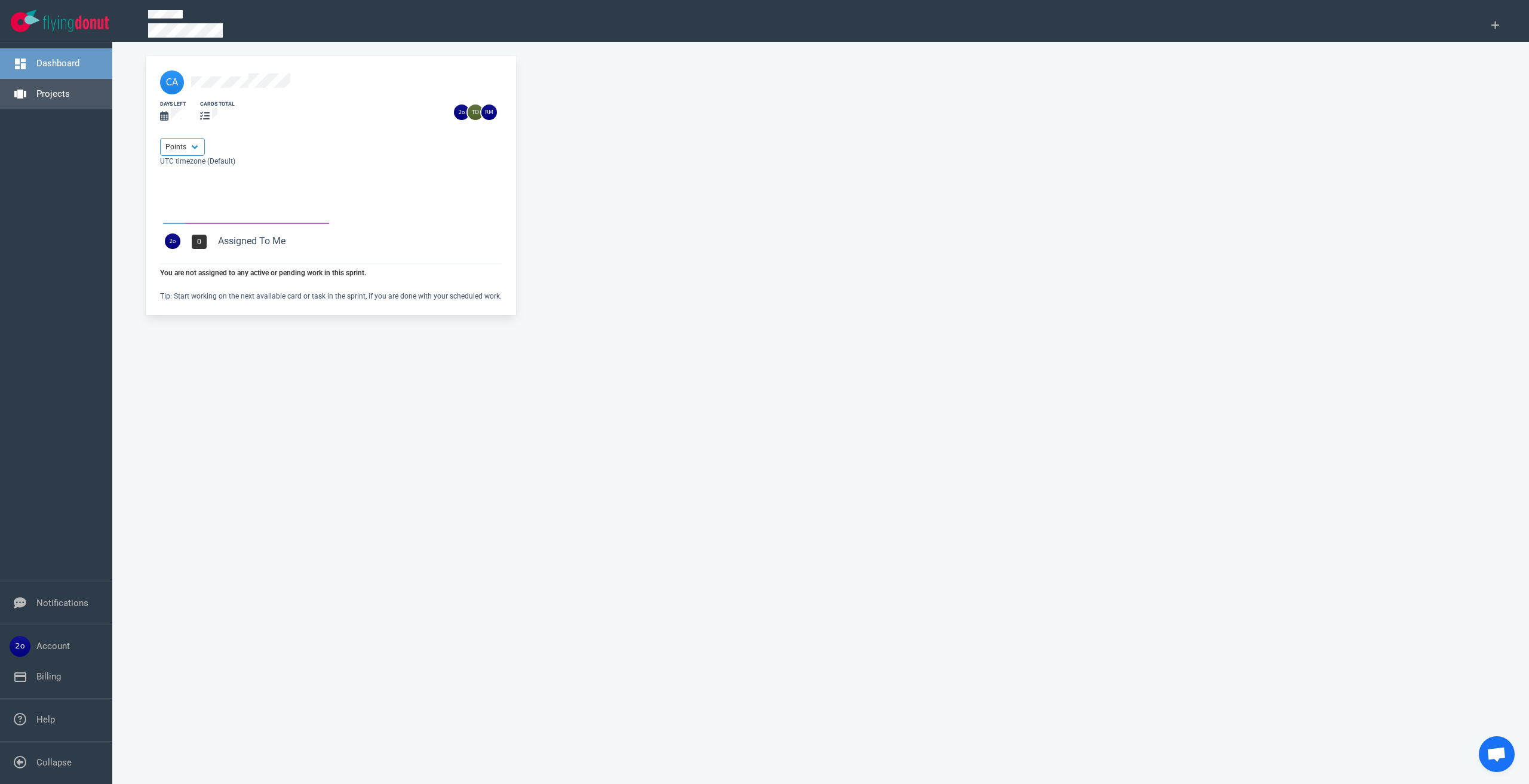
click at [37, 88] on link "Projects" at bounding box center [53, 93] width 33 height 11
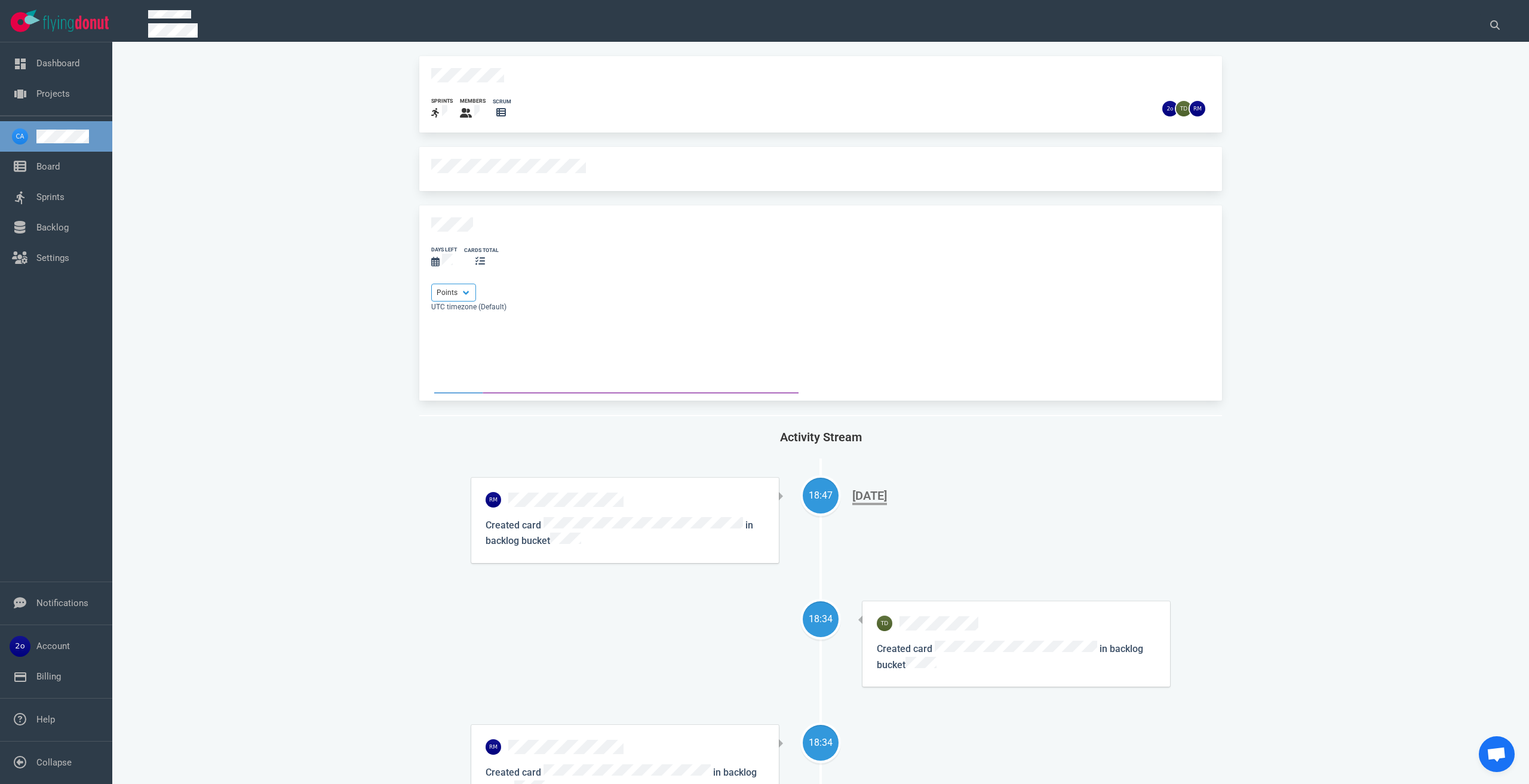
click at [669, 764] on p "Created card in backlog bucket" at bounding box center [625, 780] width 279 height 32
click at [64, 195] on link "Sprints" at bounding box center [51, 197] width 28 height 11
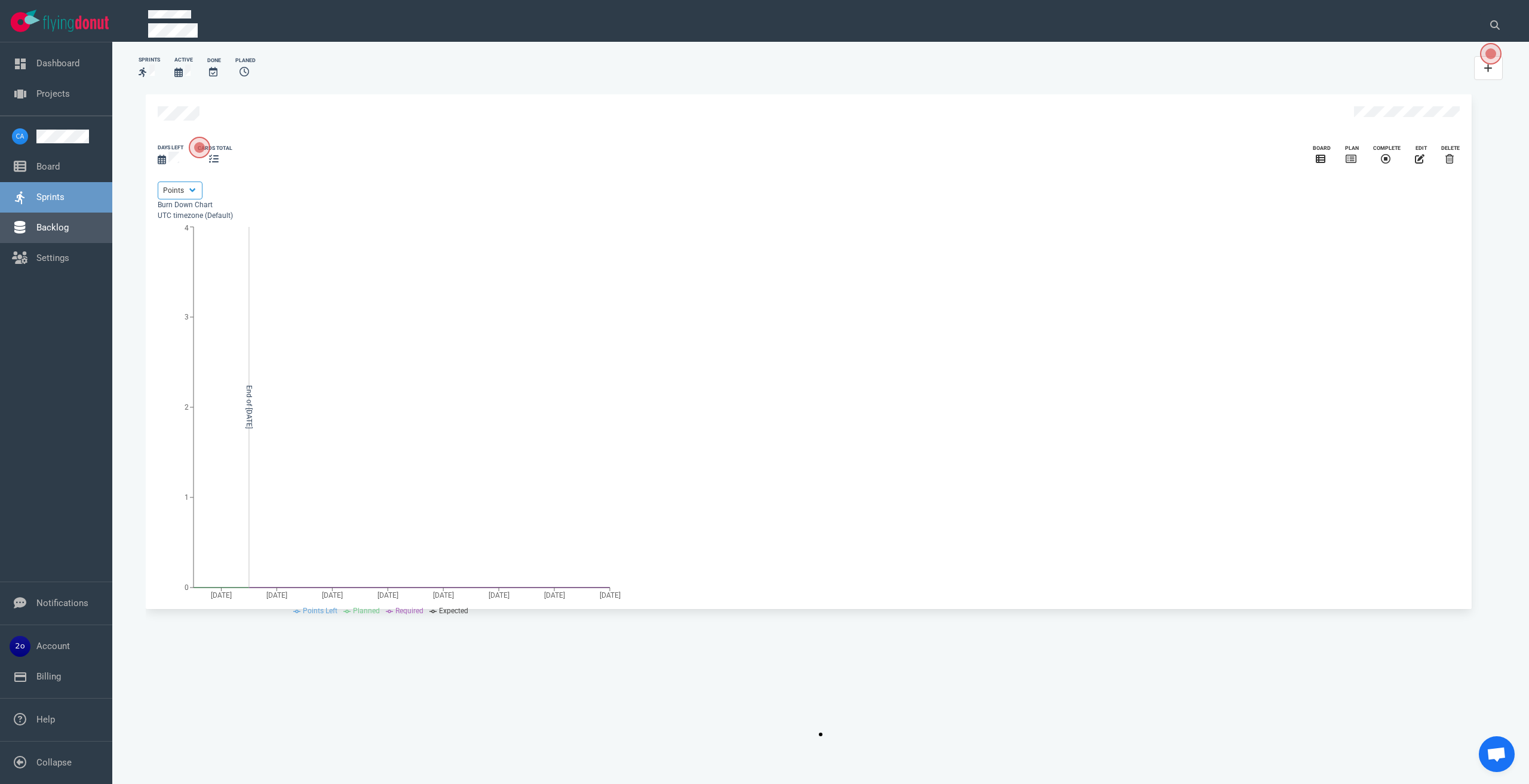
click at [56, 227] on link "Backlog" at bounding box center [53, 227] width 33 height 11
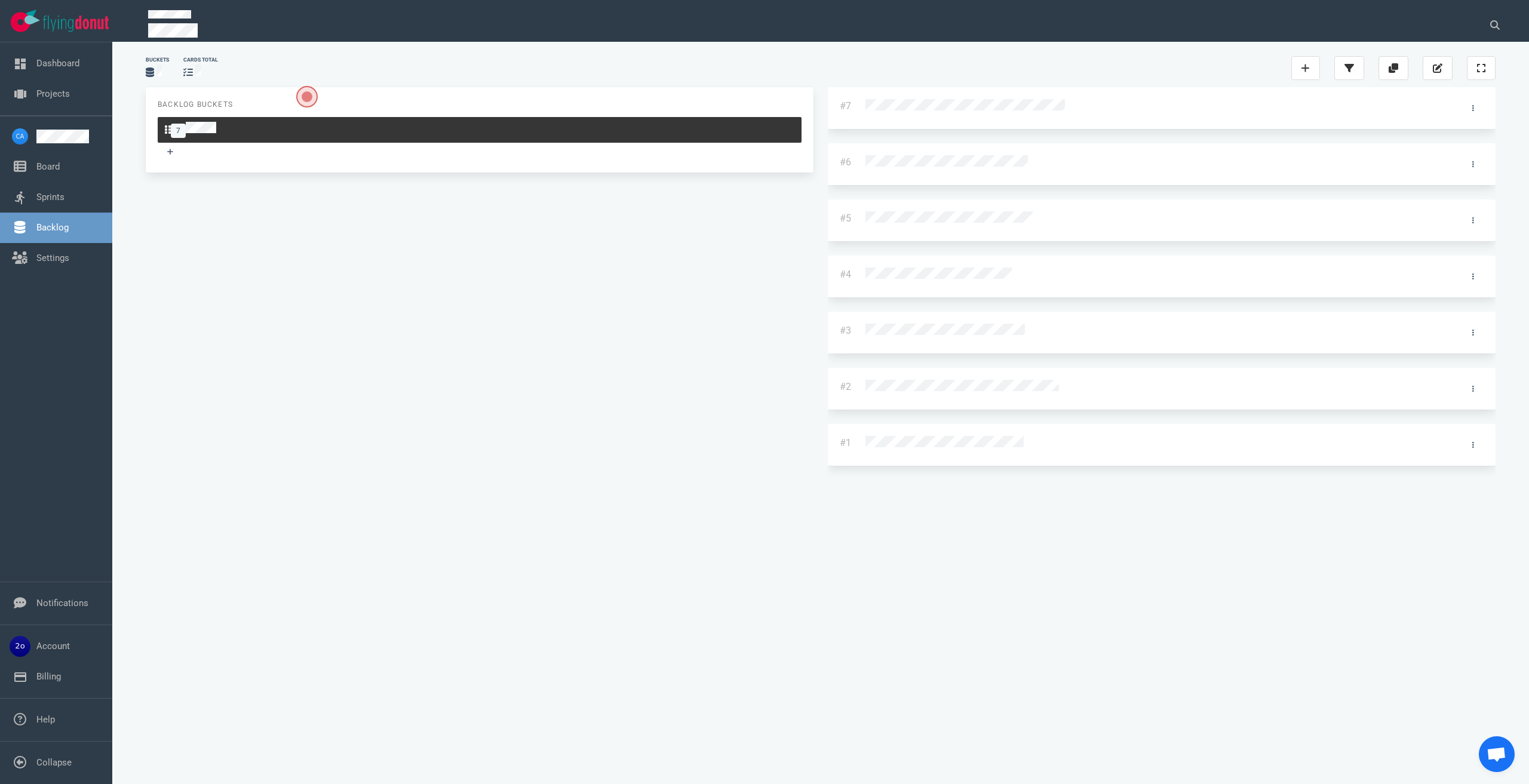
click at [866, 106] on div at bounding box center [1150, 107] width 569 height 15
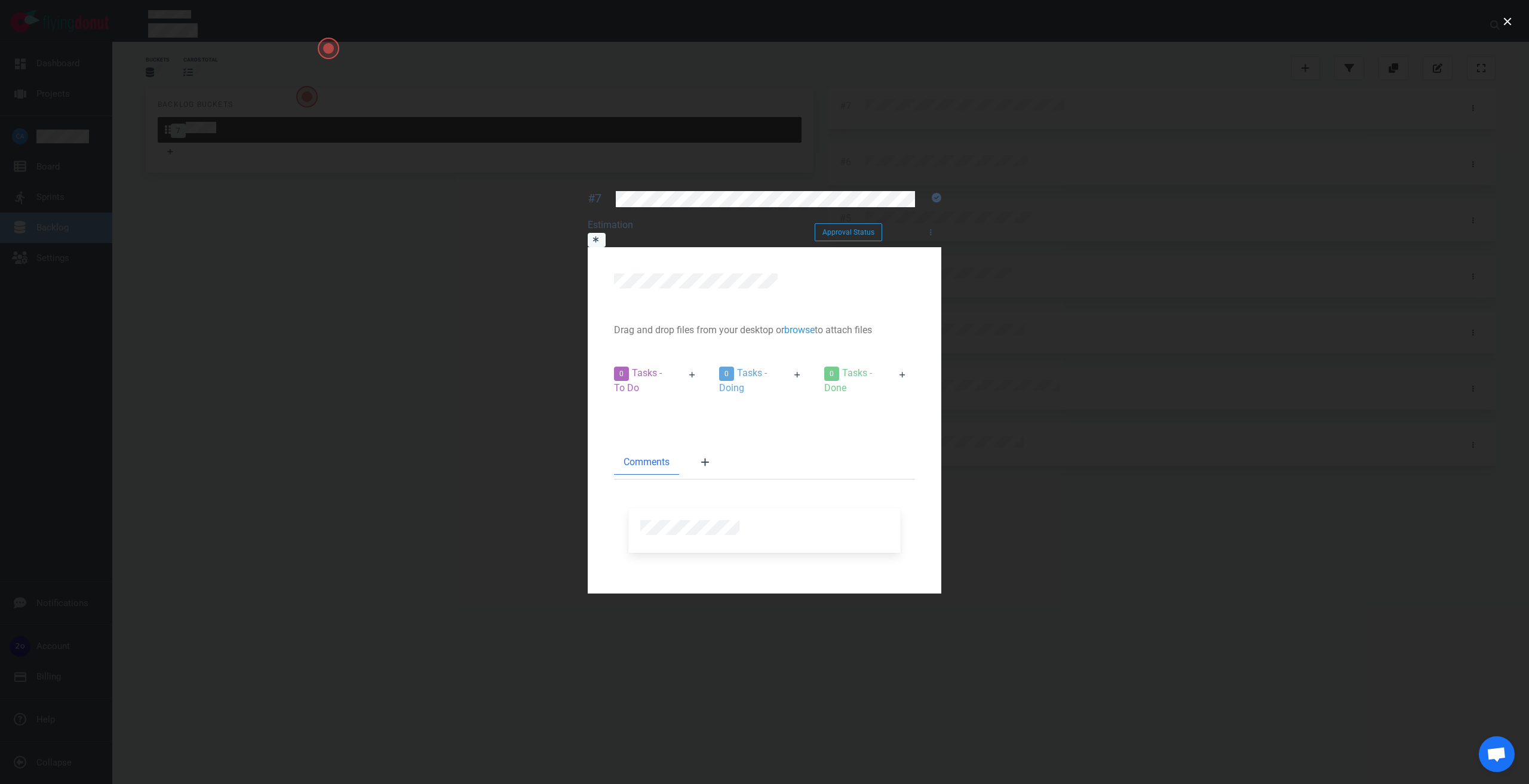
click at [1385, 153] on div at bounding box center [764, 392] width 1529 height 784
click at [1369, 106] on div at bounding box center [764, 392] width 1529 height 784
click at [1505, 22] on button "close" at bounding box center [1508, 21] width 19 height 19
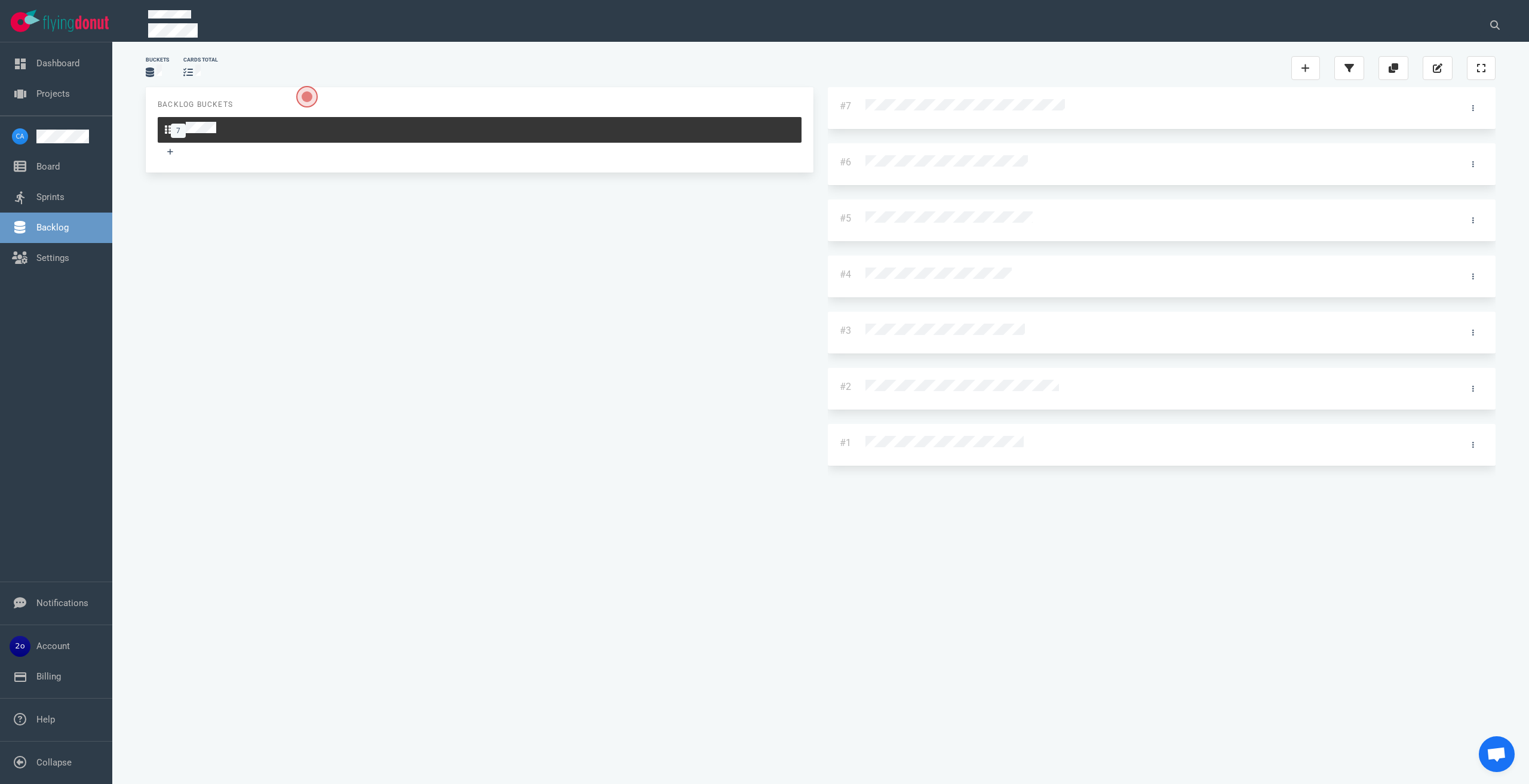
click at [866, 155] on div at bounding box center [1150, 163] width 569 height 15
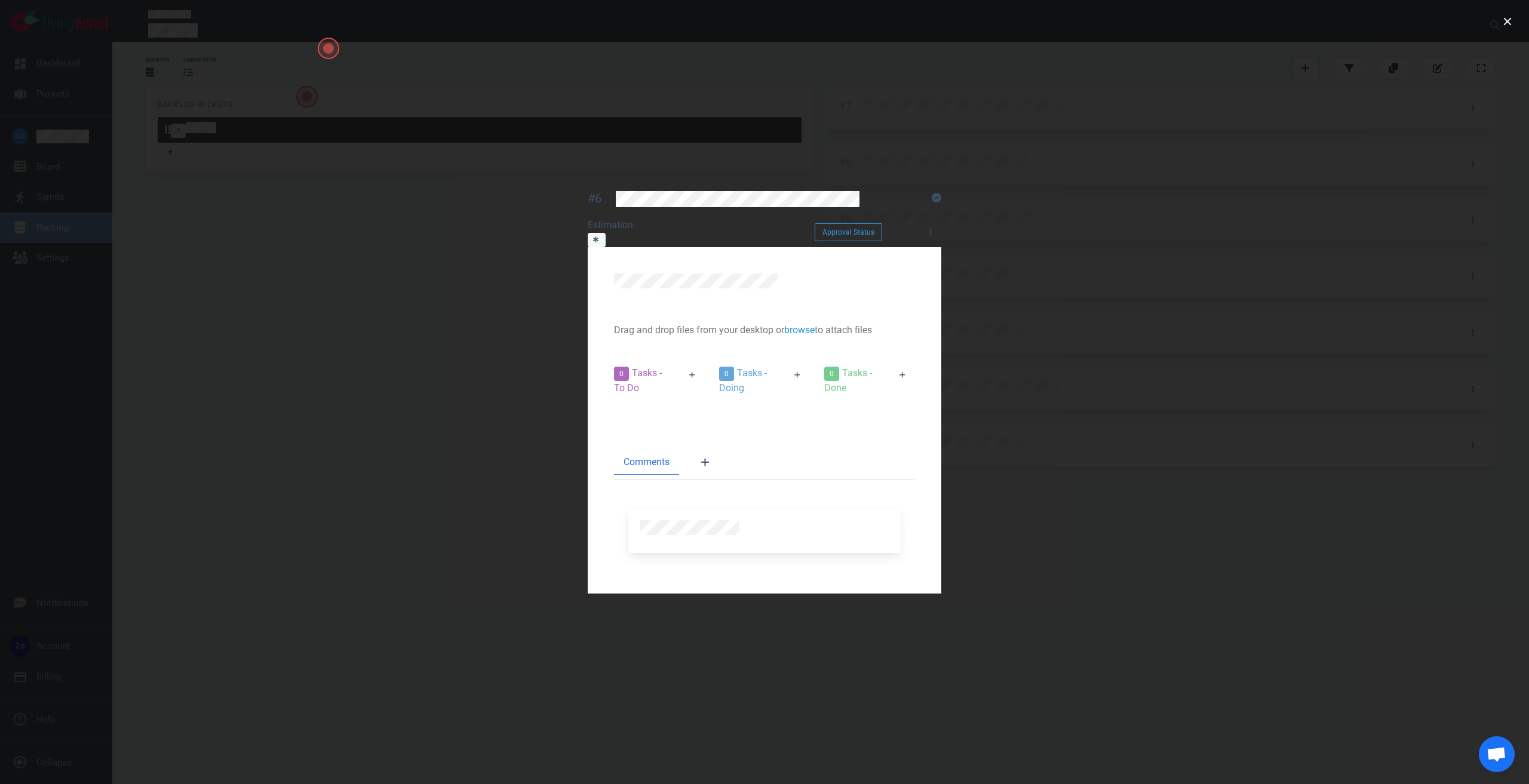
click at [1376, 237] on div at bounding box center [764, 392] width 1529 height 784
click at [1395, 203] on div at bounding box center [764, 392] width 1529 height 784
click at [1503, 23] on button "close" at bounding box center [1508, 21] width 19 height 19
click at [1503, 22] on button "close" at bounding box center [1508, 21] width 19 height 19
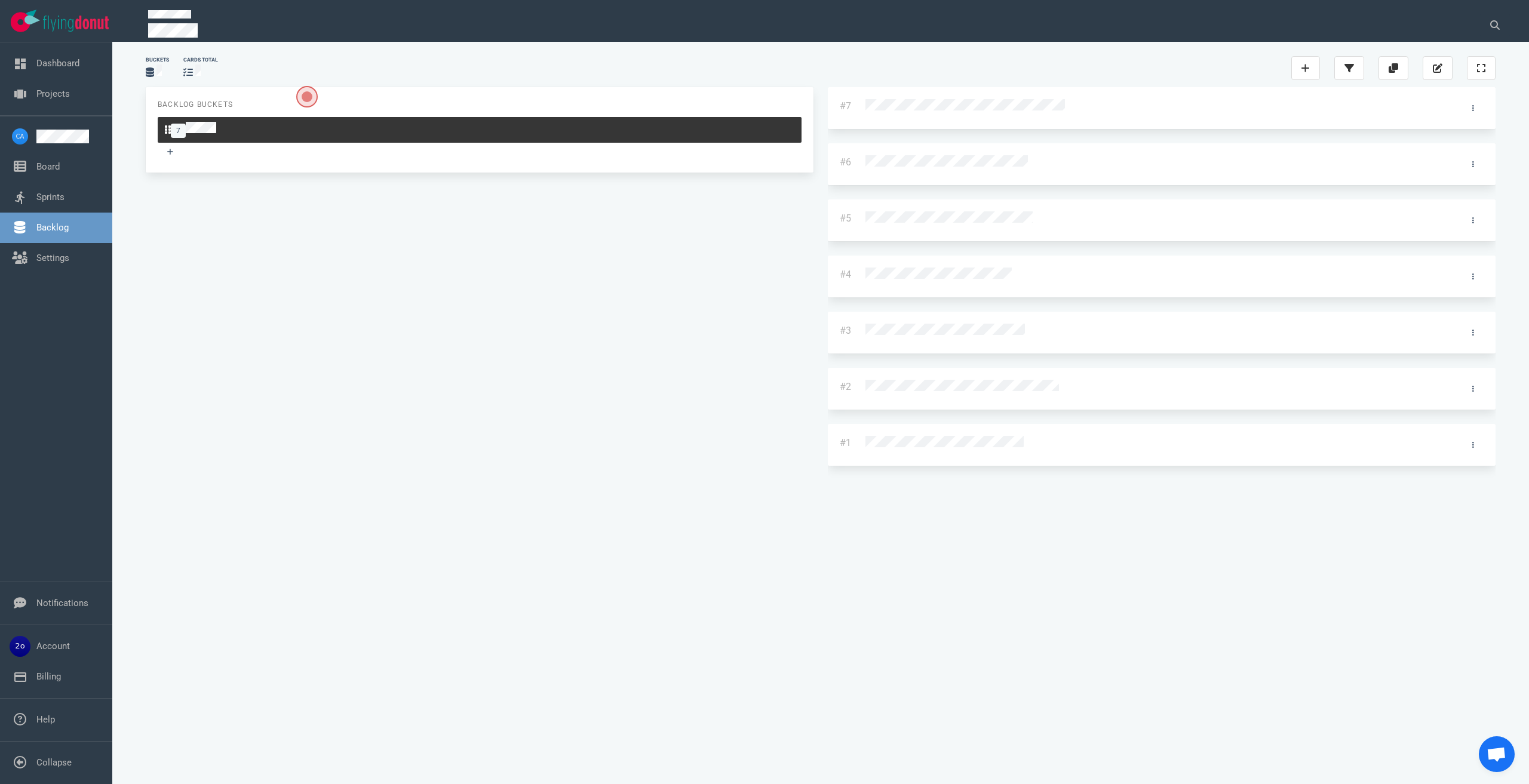
click at [828, 124] on div "#7" at bounding box center [1161, 116] width 668 height 57
click at [866, 105] on div at bounding box center [1150, 107] width 569 height 15
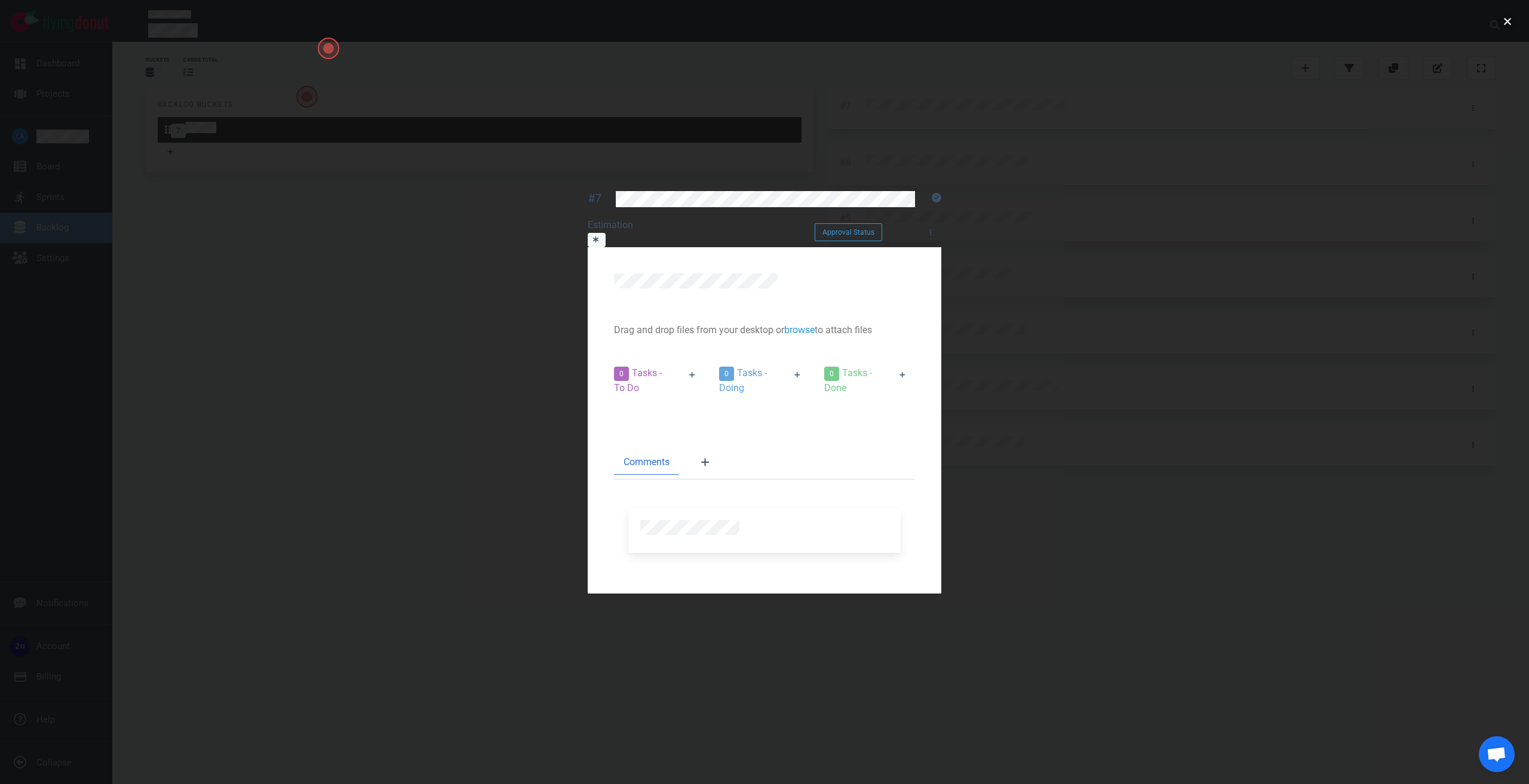
click at [1506, 23] on button "close" at bounding box center [1508, 21] width 19 height 19
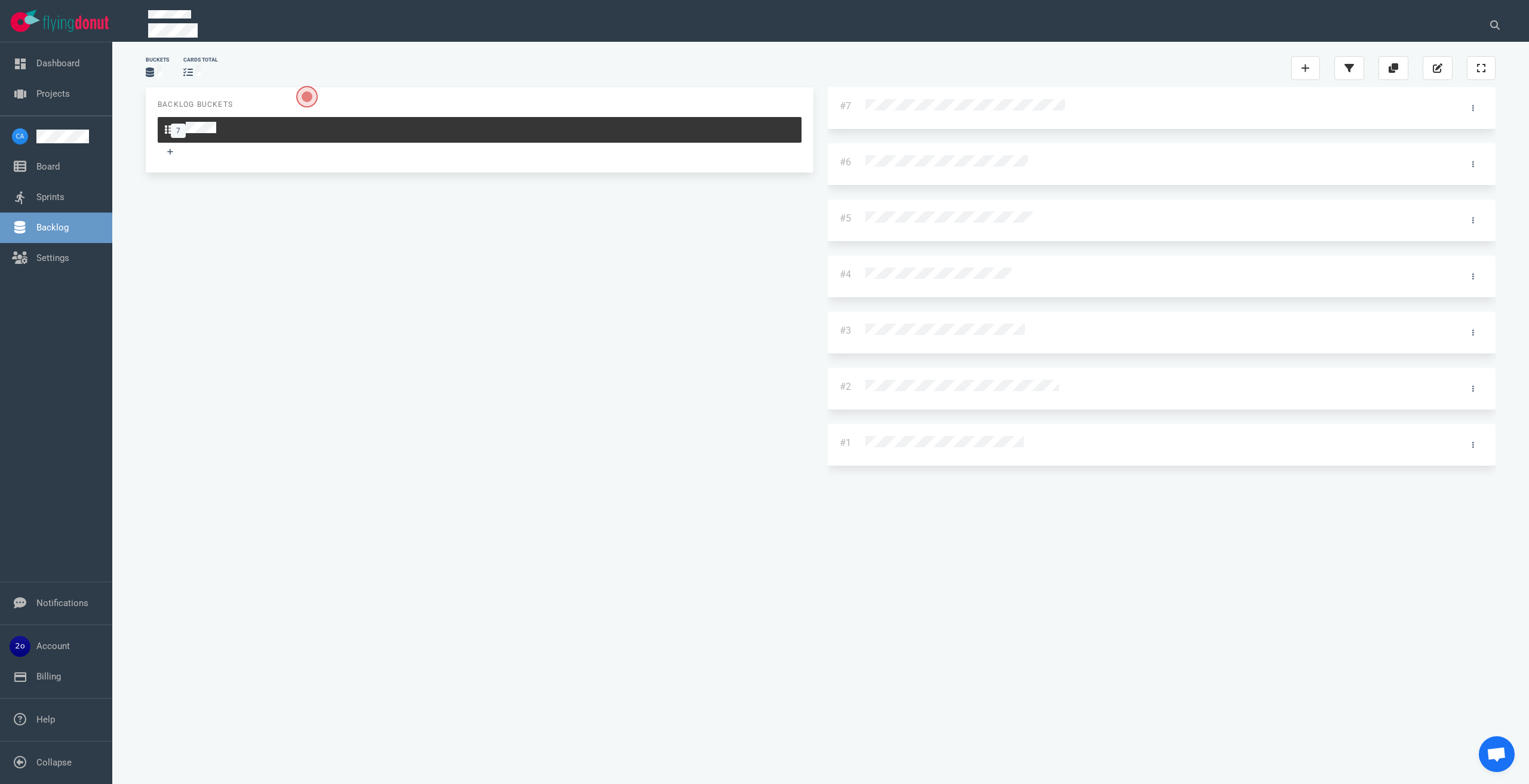
click at [828, 424] on div "#1" at bounding box center [1161, 445] width 668 height 42
click at [866, 436] on div at bounding box center [1150, 444] width 569 height 15
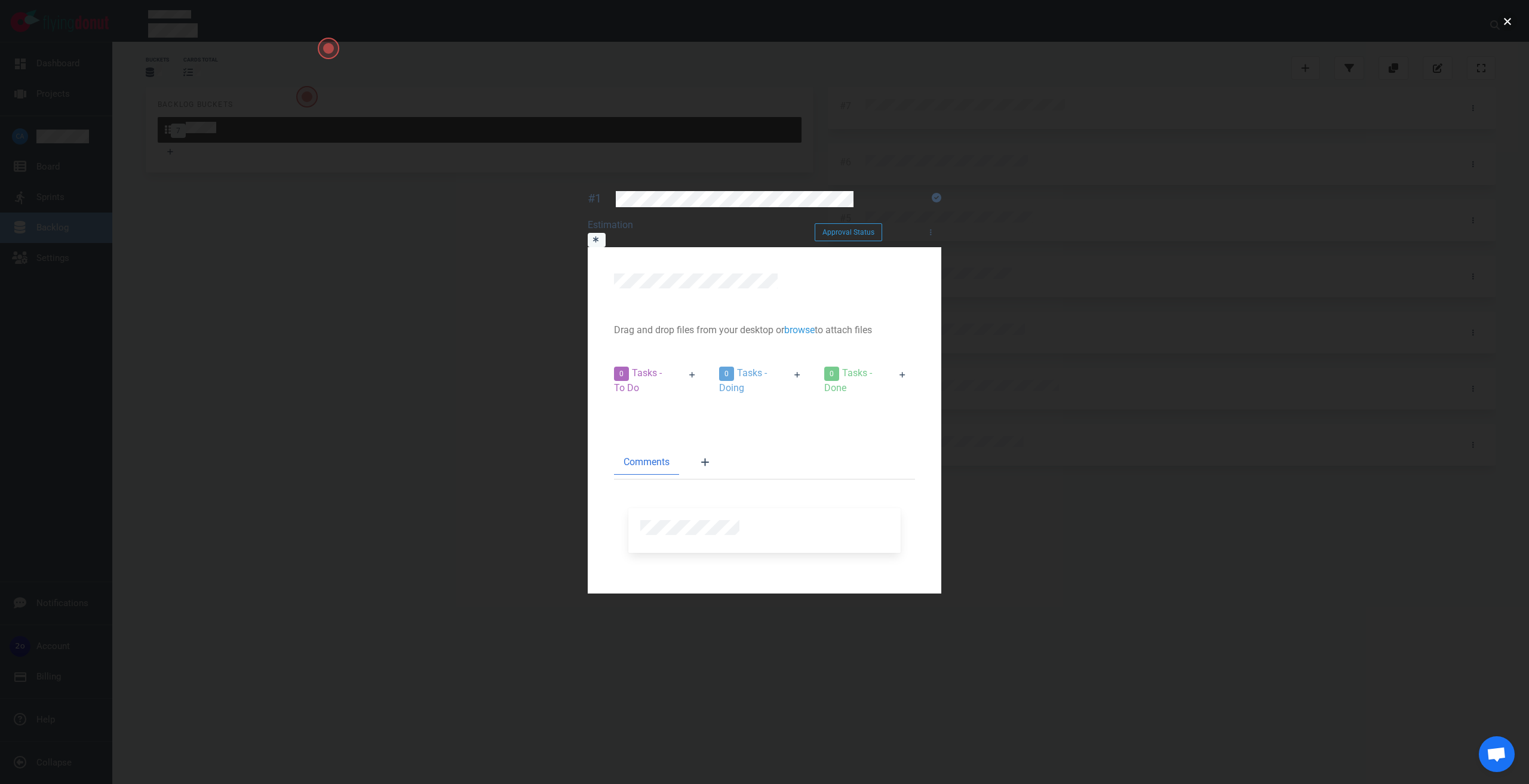
click at [1507, 20] on button "close" at bounding box center [1508, 21] width 19 height 19
click at [1507, 23] on button "close" at bounding box center [1508, 21] width 19 height 19
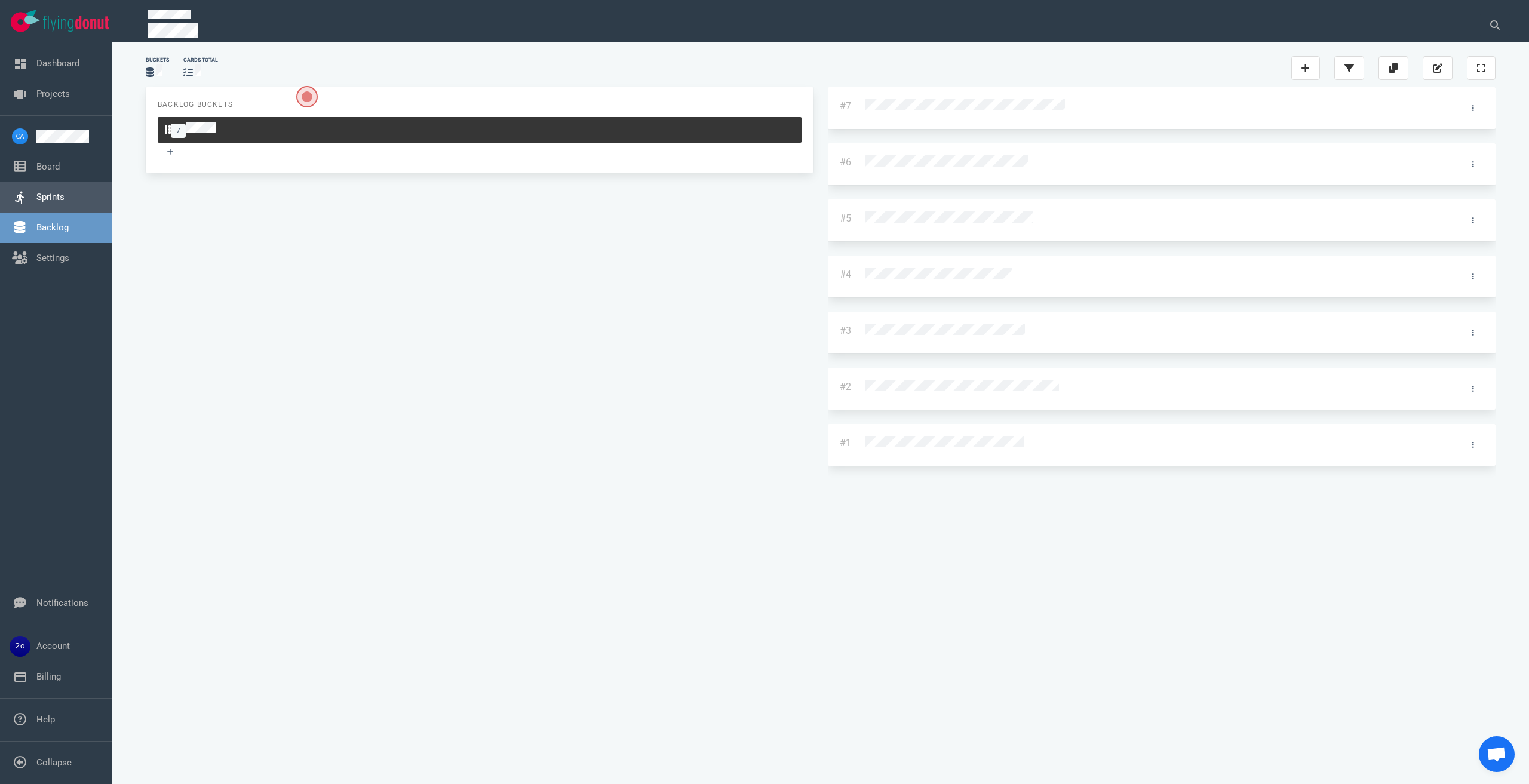
click at [53, 200] on link "Sprints" at bounding box center [51, 197] width 28 height 11
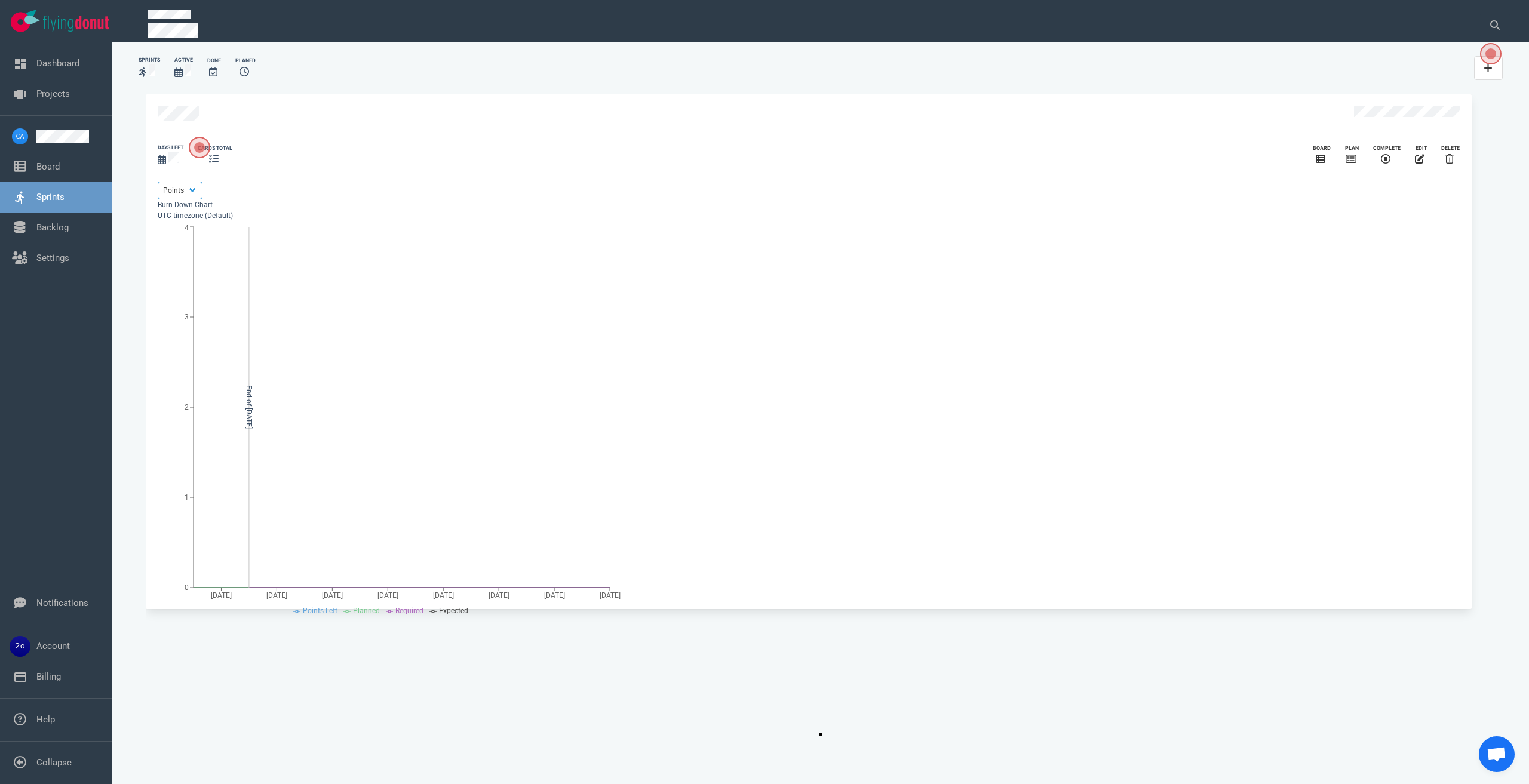
click at [219, 164] on icon "slide 1 of 1" at bounding box center [213, 159] width 9 height 9
click at [141, 255] on div "Sprints Active Done Planed 2025 Slide 1 of 1 days left cards total Board Plan C…" at bounding box center [821, 412] width 1388 height 727
click at [62, 229] on link "Backlog" at bounding box center [53, 227] width 33 height 11
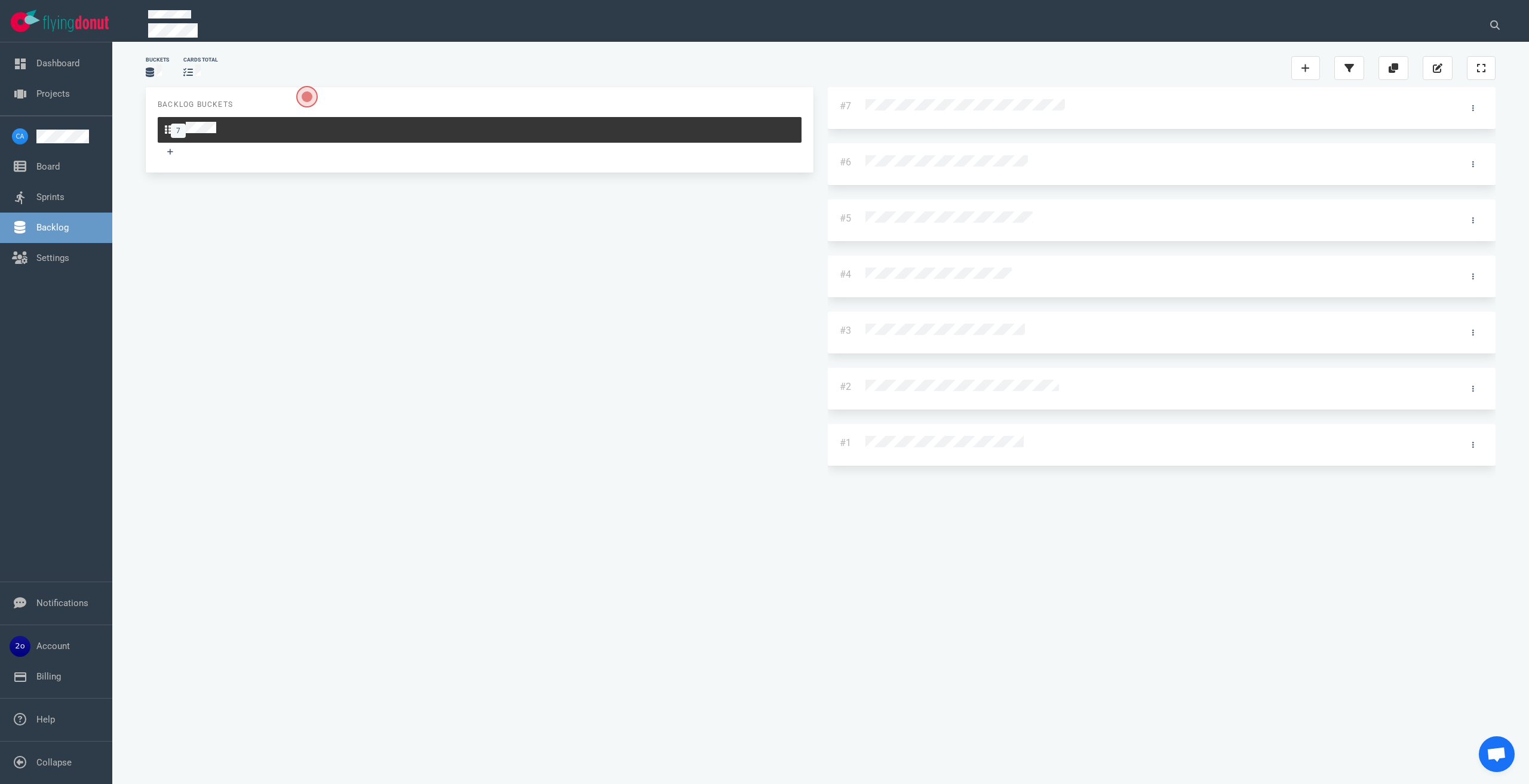
click at [859, 113] on div at bounding box center [1150, 108] width 583 height 33
click at [866, 105] on div at bounding box center [1150, 107] width 569 height 15
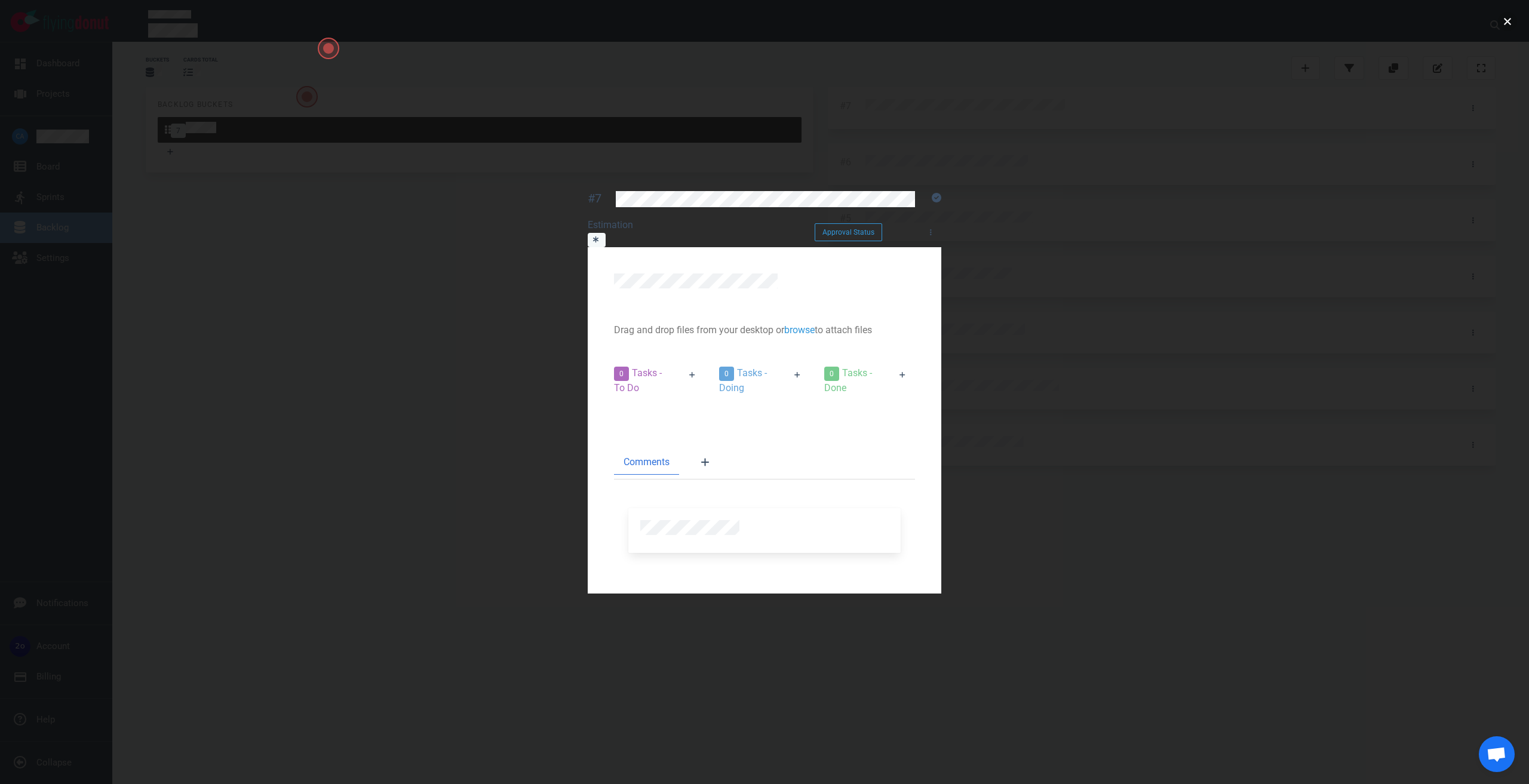
click at [1511, 24] on button "close" at bounding box center [1508, 21] width 19 height 19
click at [1505, 26] on button "close" at bounding box center [1508, 21] width 19 height 19
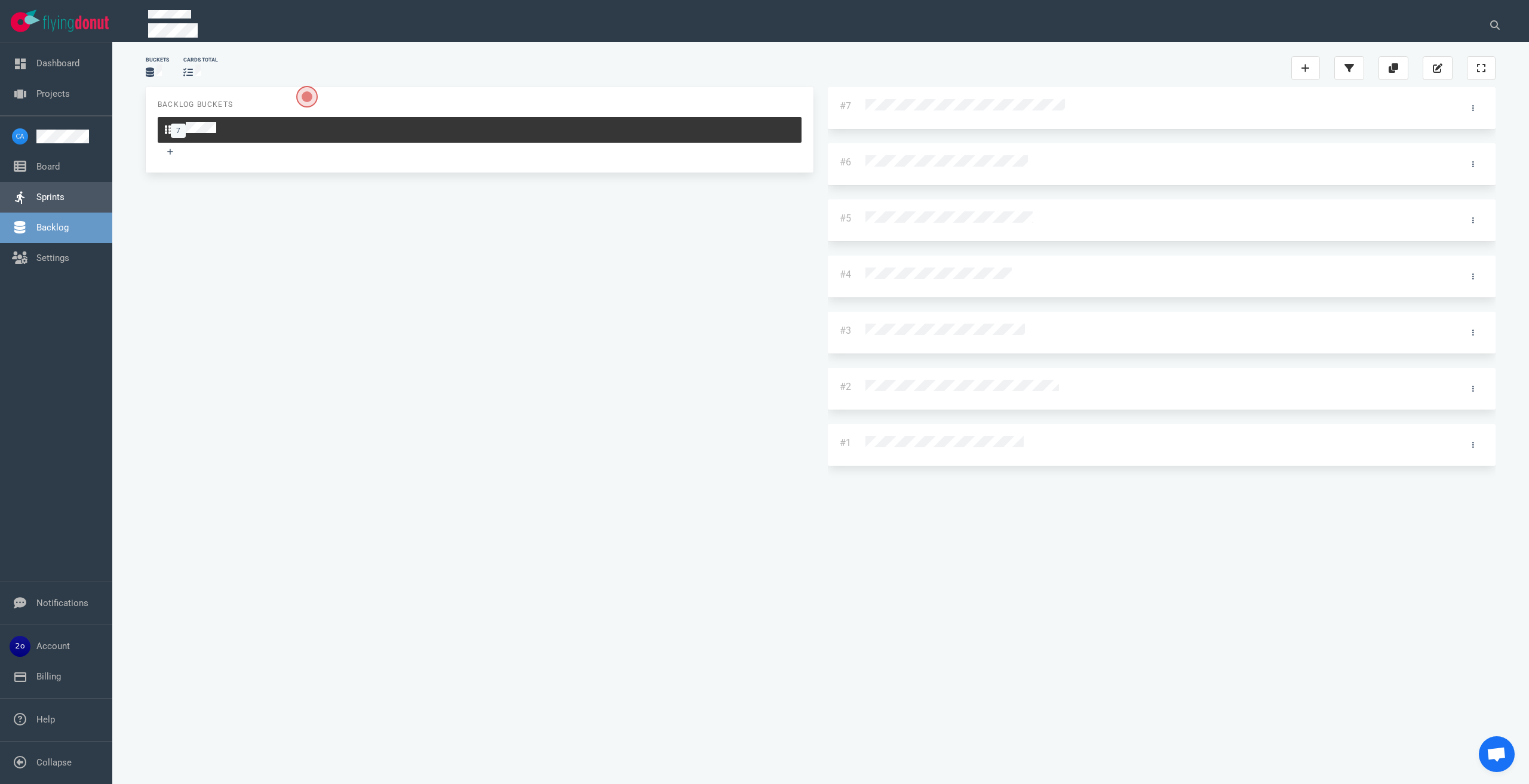
click at [46, 198] on link "Sprints" at bounding box center [51, 197] width 28 height 11
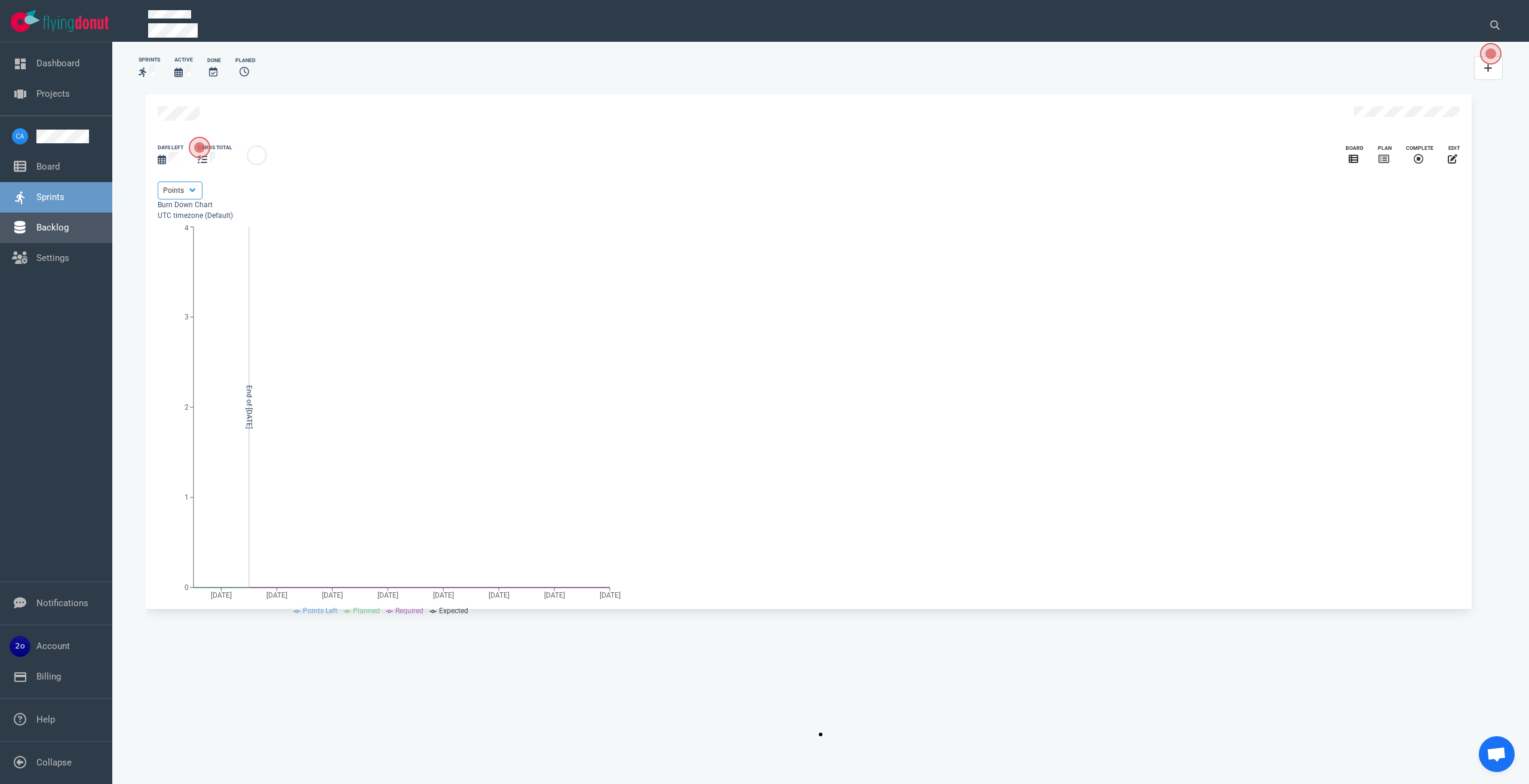
click at [69, 226] on link "Backlog" at bounding box center [53, 227] width 33 height 11
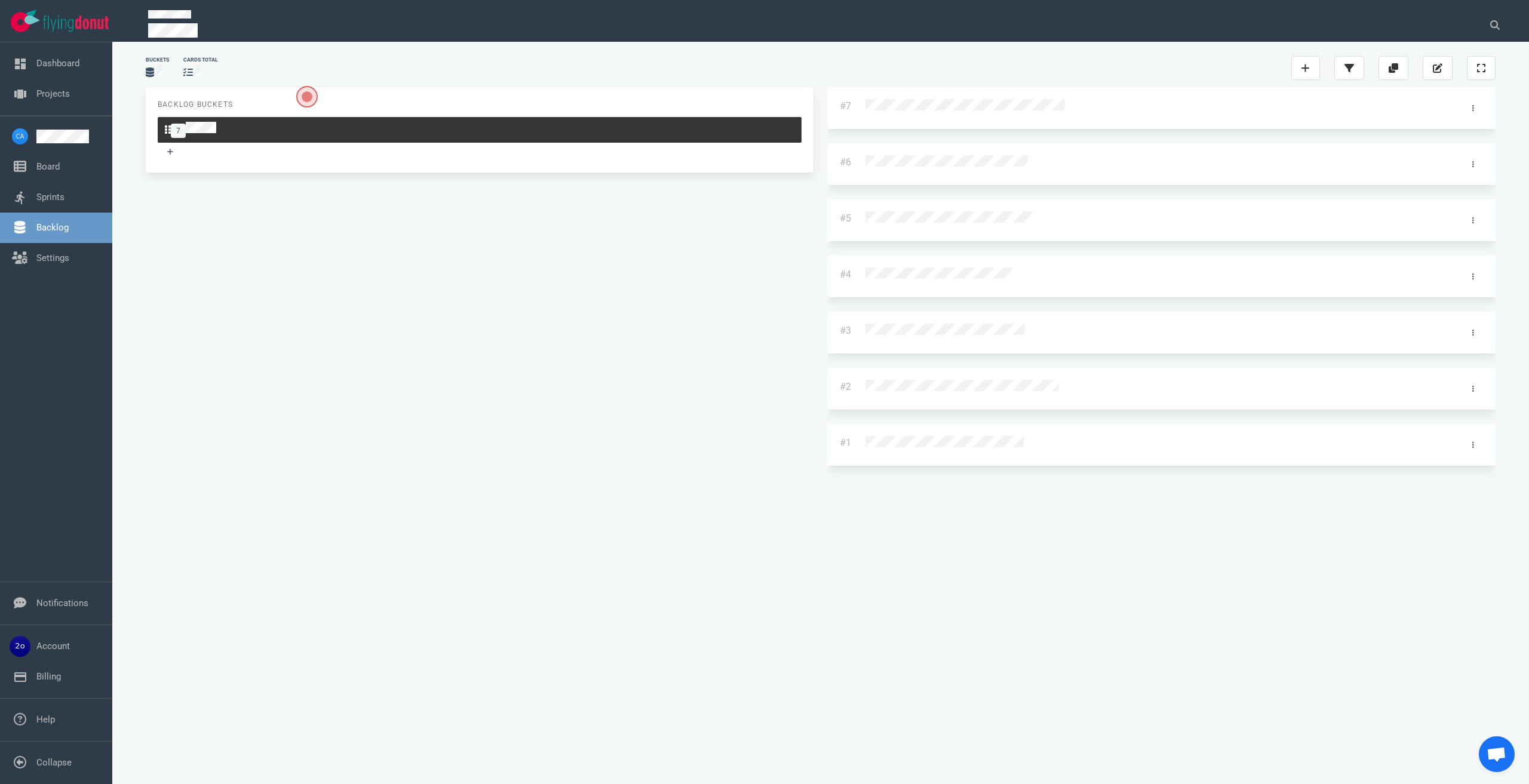
click at [866, 380] on div at bounding box center [1150, 387] width 569 height 15
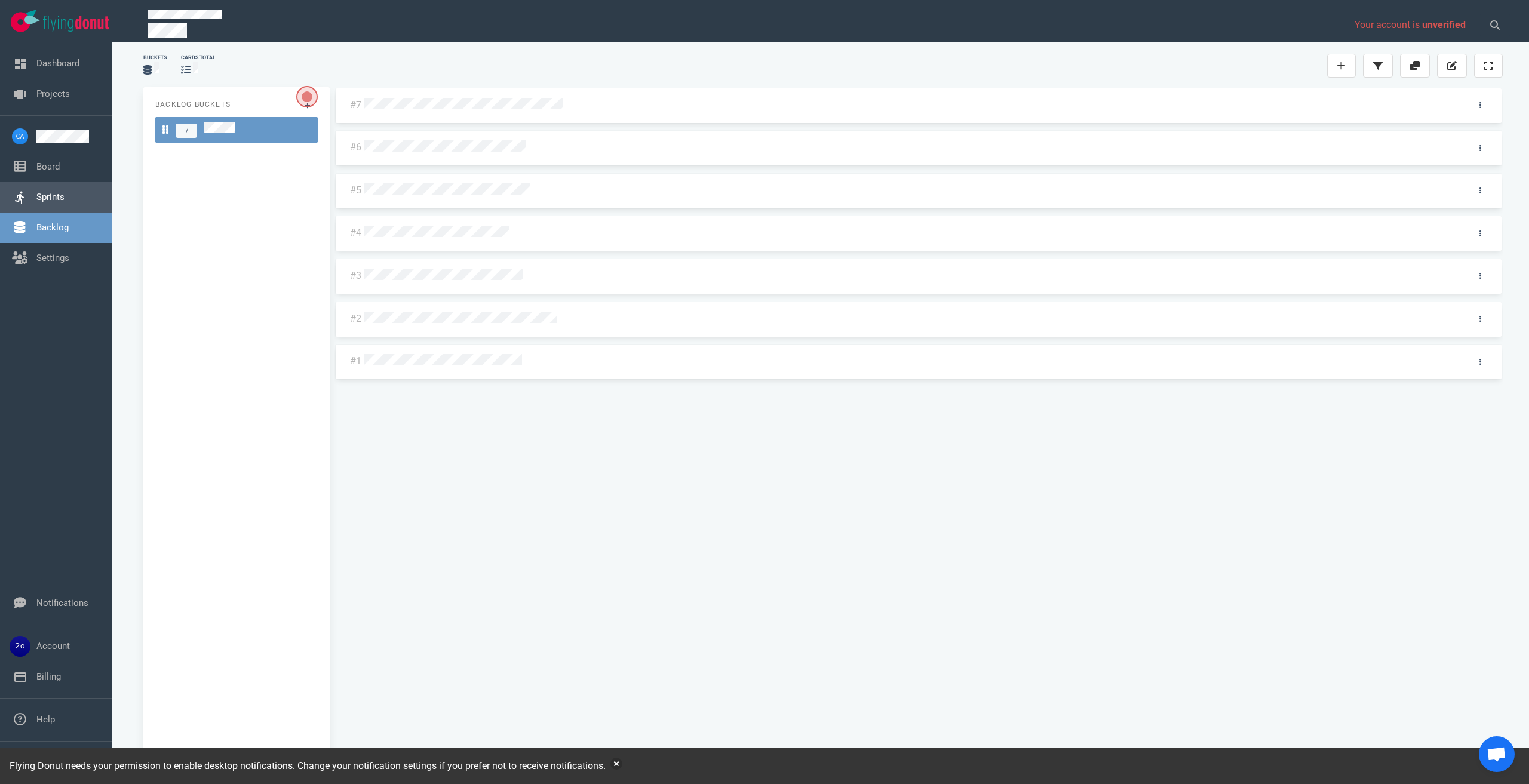
click at [52, 199] on link "Sprints" at bounding box center [51, 197] width 28 height 11
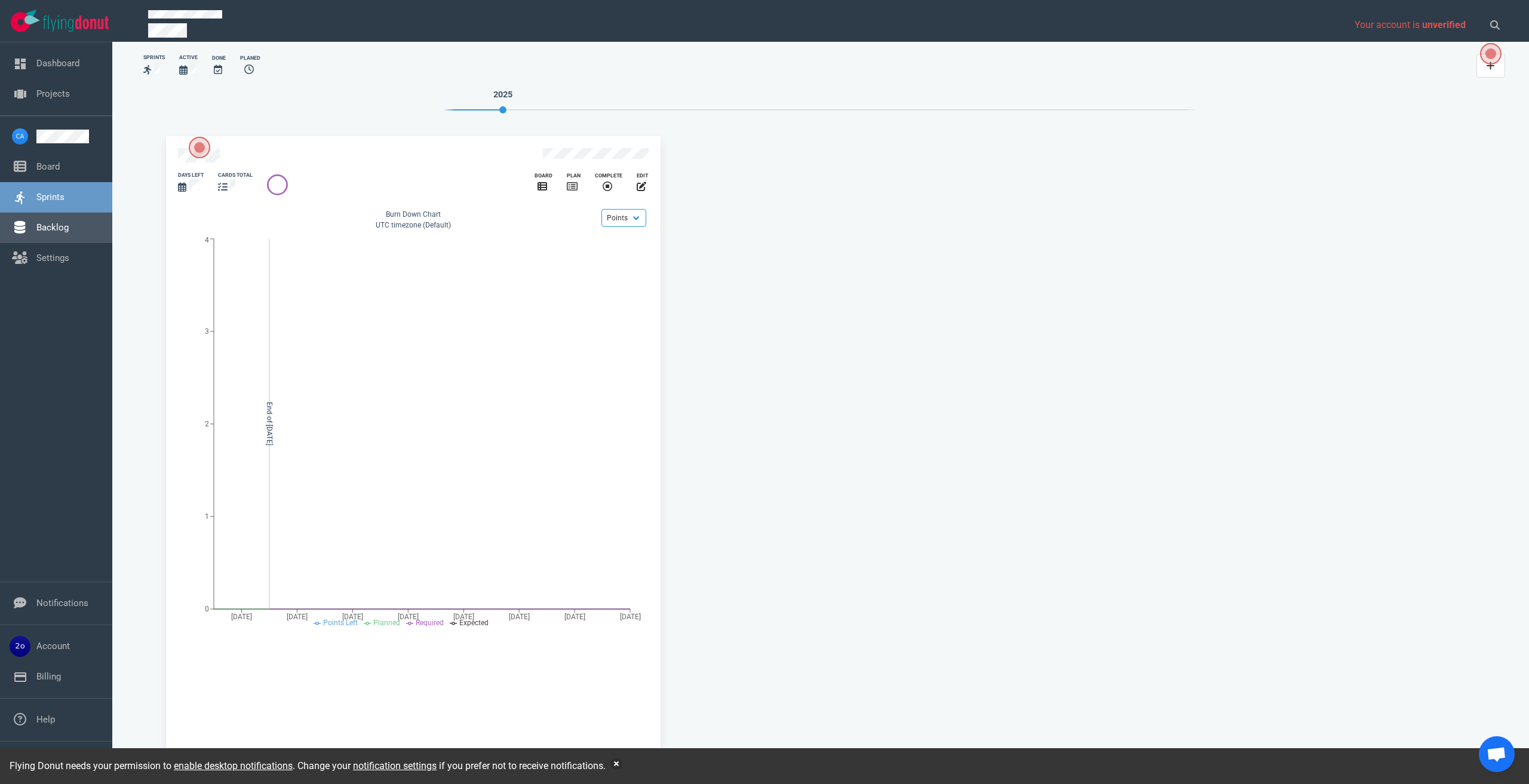
click at [51, 222] on link "Backlog" at bounding box center [53, 227] width 33 height 11
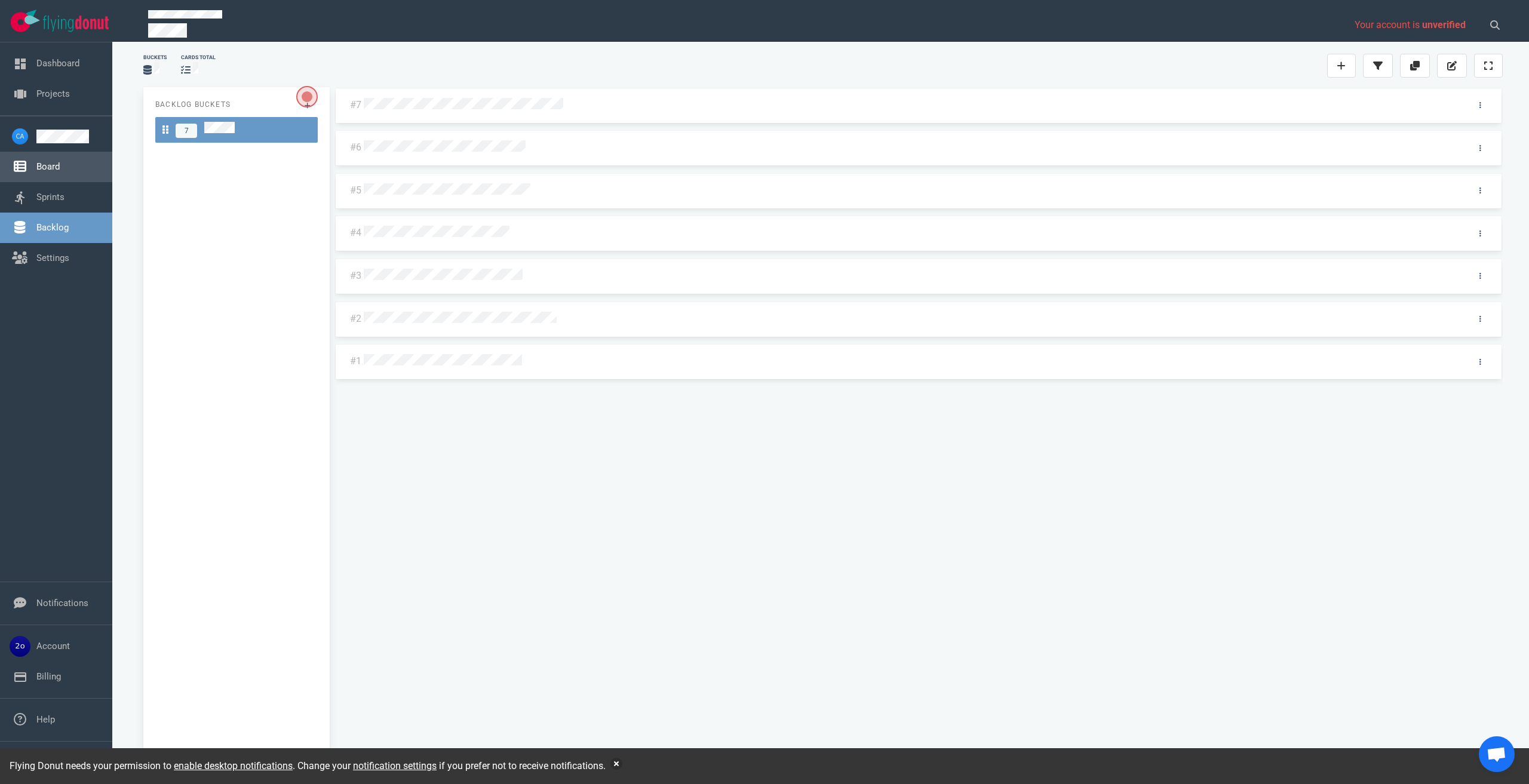
click at [52, 170] on link "Board" at bounding box center [48, 166] width 23 height 11
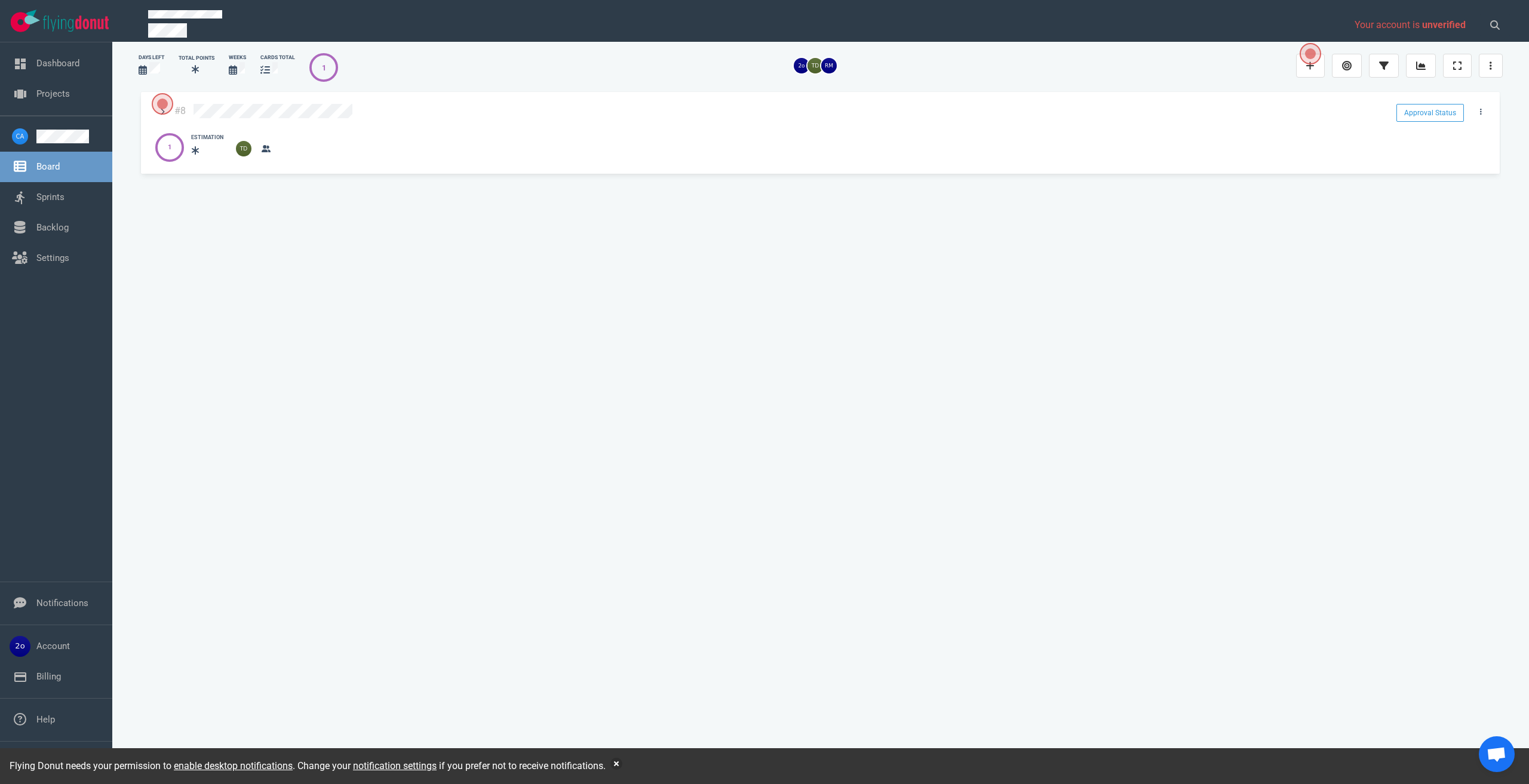
click at [378, 133] on div at bounding box center [866, 145] width 1267 height 25
click at [48, 228] on link "Backlog" at bounding box center [53, 227] width 33 height 11
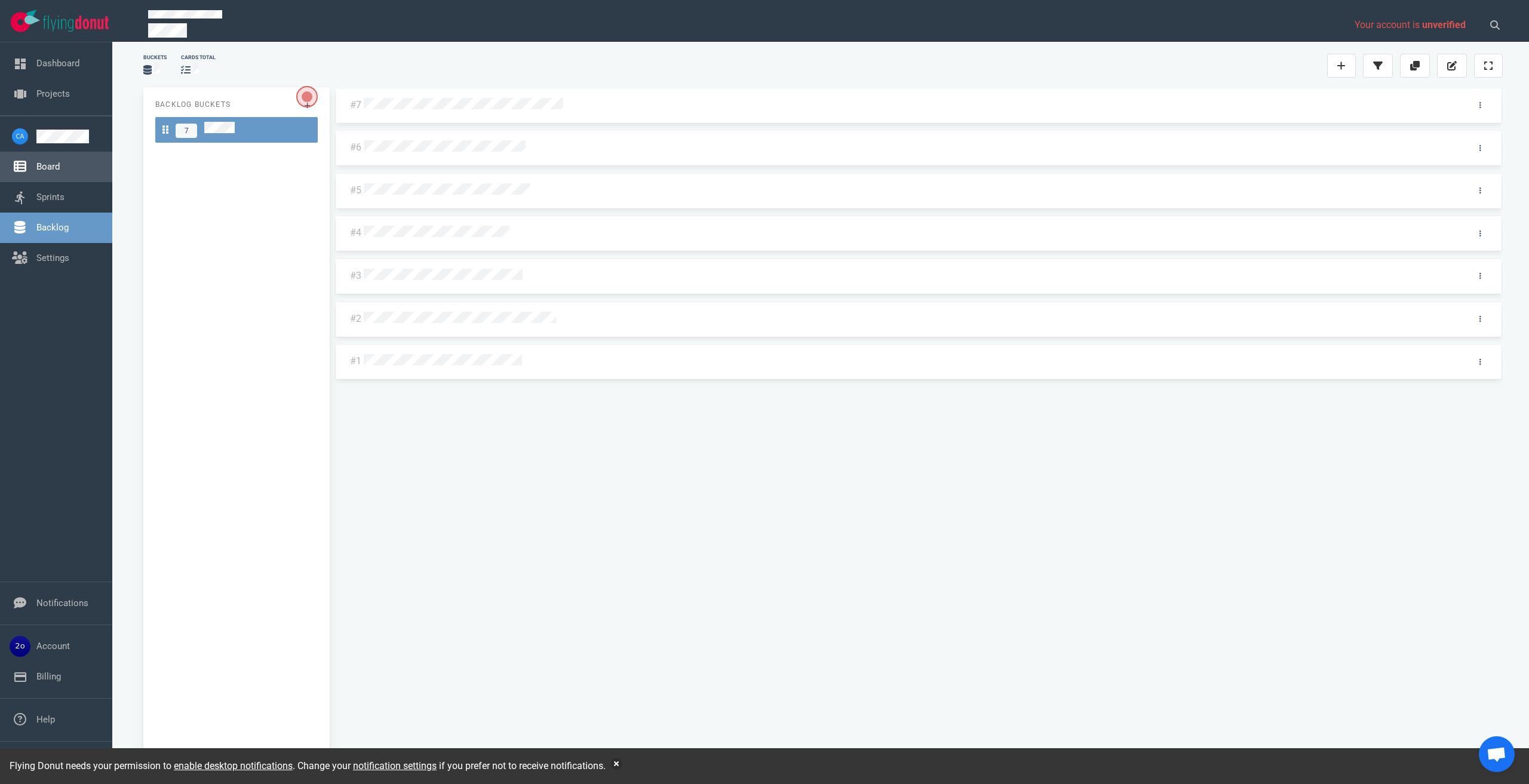
click at [48, 165] on link "Board" at bounding box center [48, 166] width 23 height 11
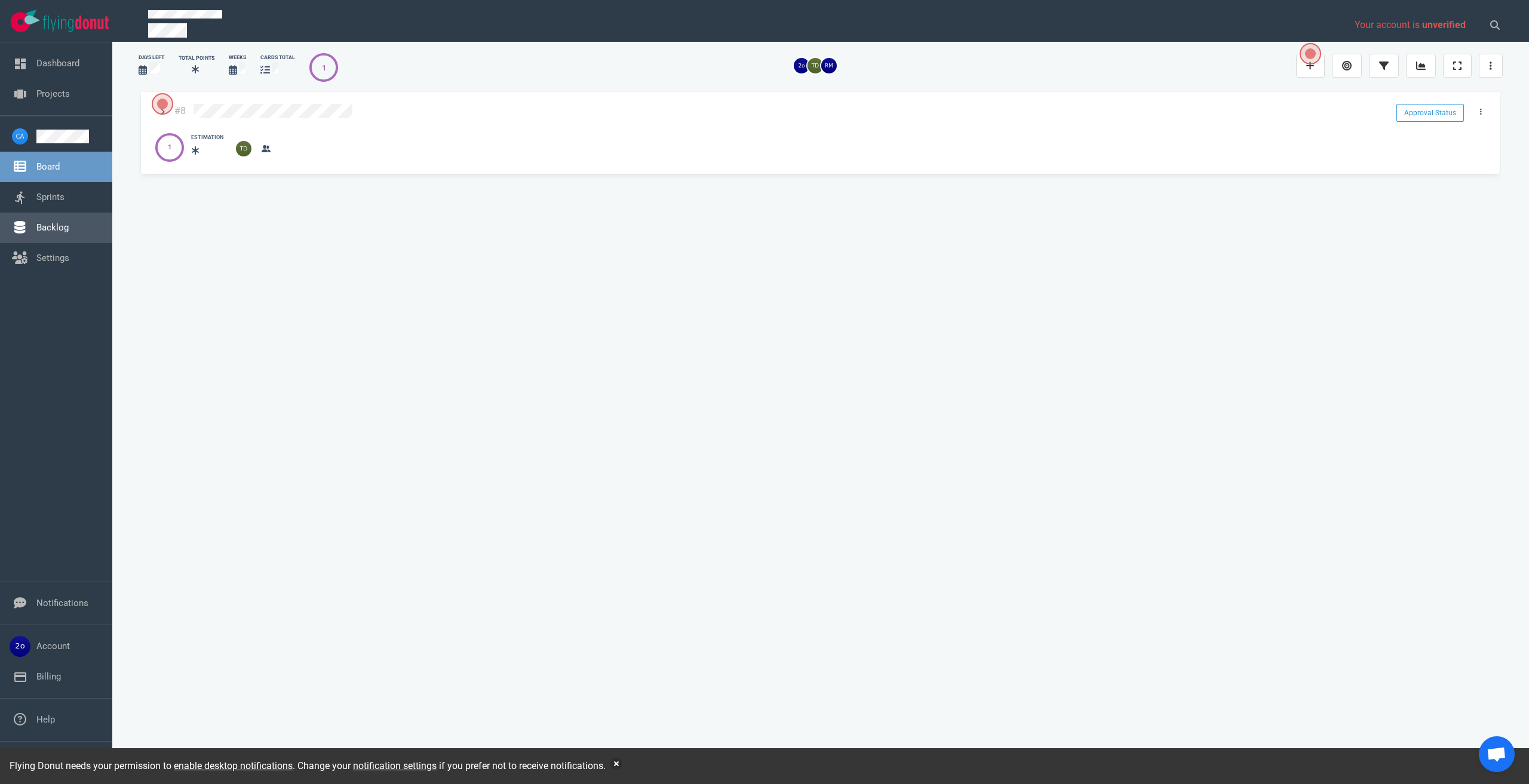
click at [51, 223] on link "Backlog" at bounding box center [53, 227] width 33 height 11
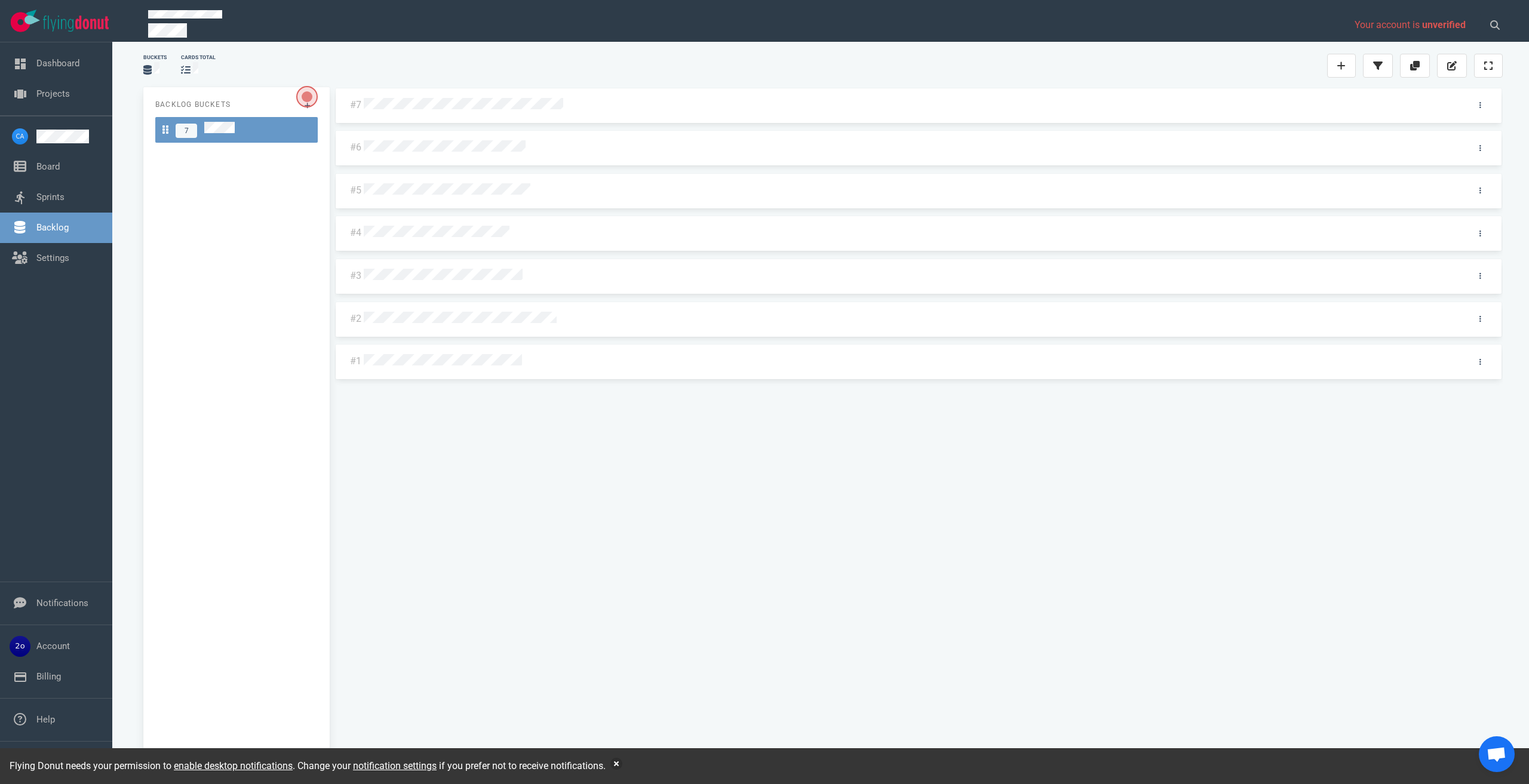
drag, startPoint x: 420, startPoint y: 111, endPoint x: 651, endPoint y: 14, distance: 250.5
click at [651, 14] on p at bounding box center [744, 15] width 1192 height 11
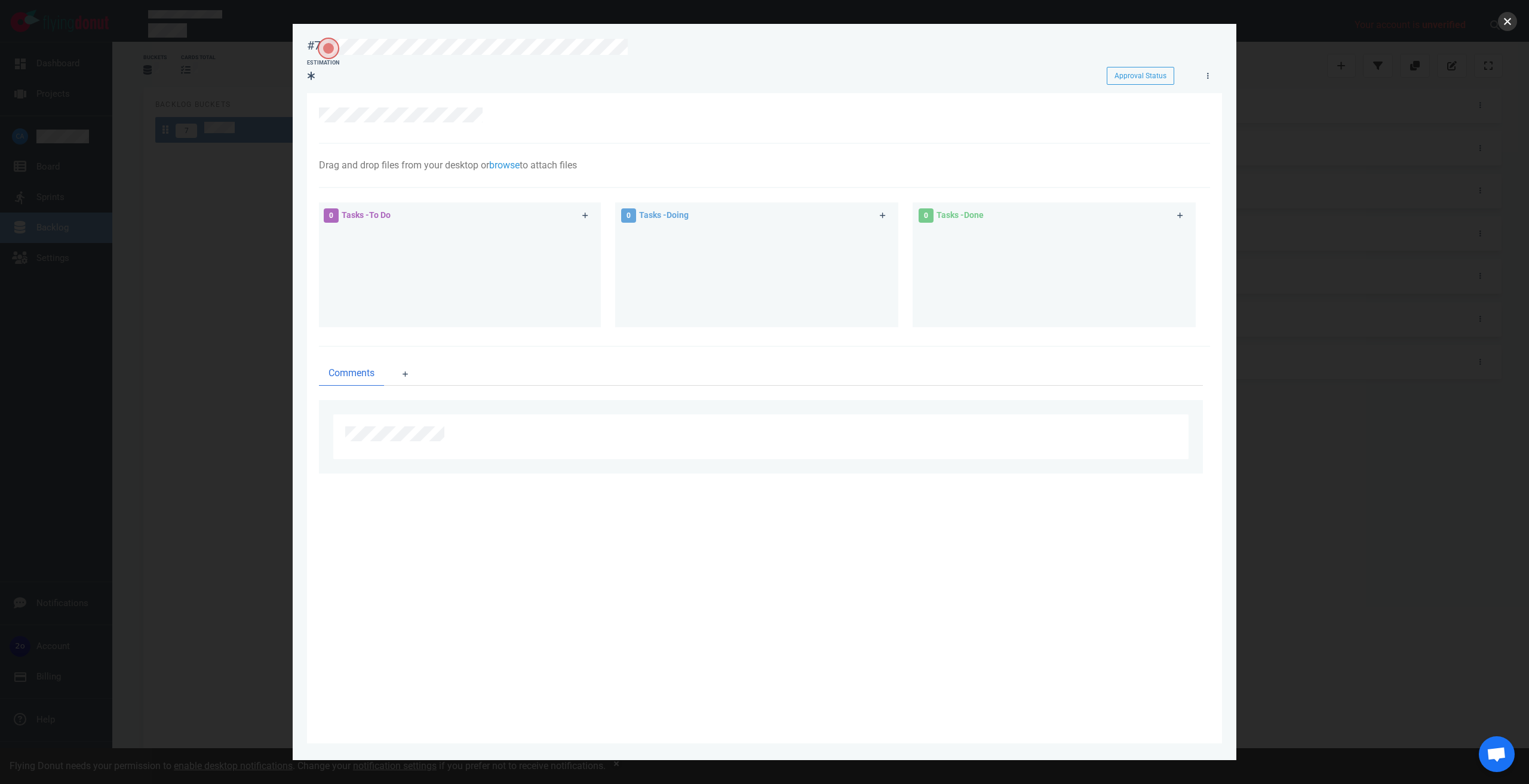
click at [1507, 21] on button "close" at bounding box center [1508, 21] width 19 height 19
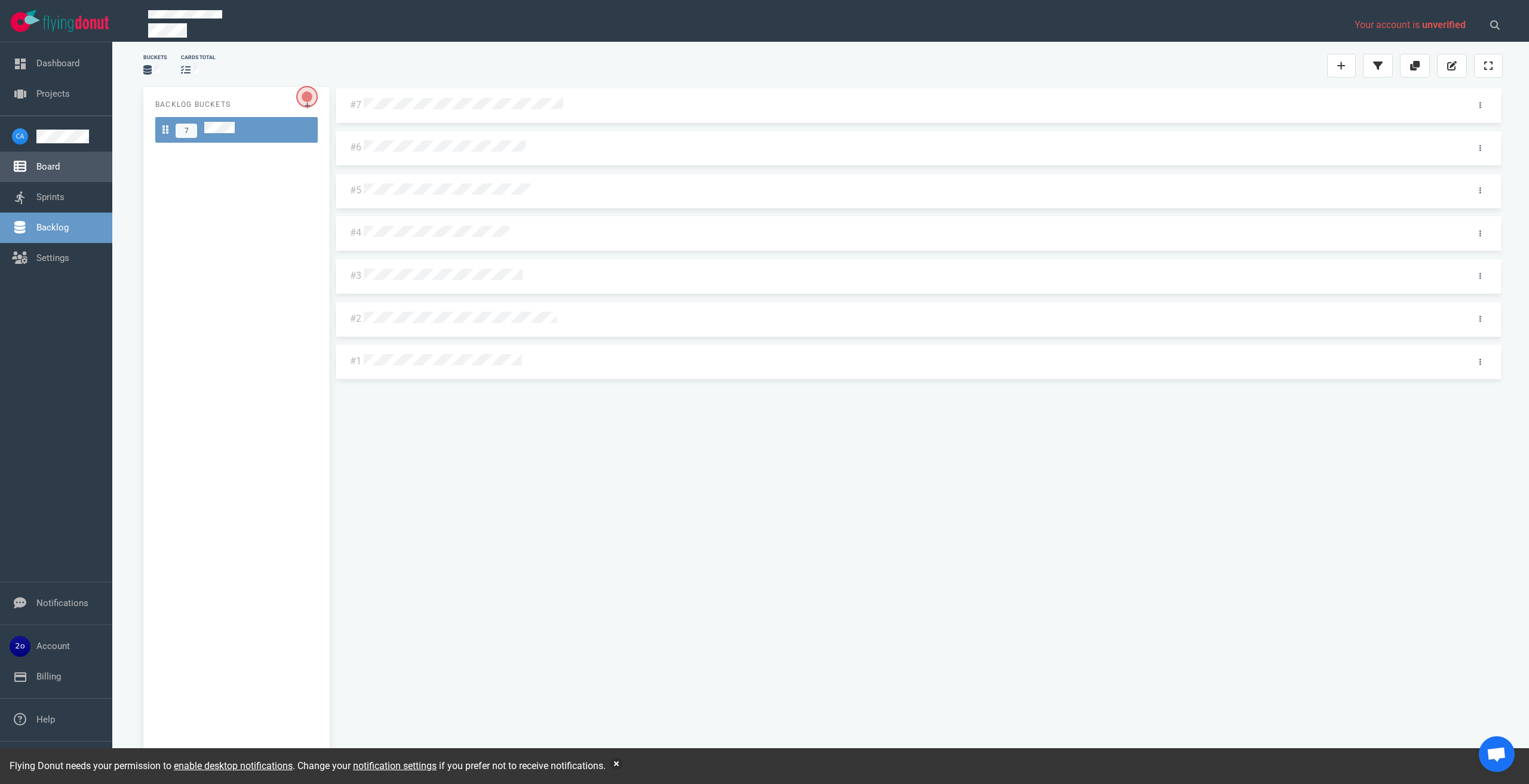
click at [49, 168] on link "Board" at bounding box center [48, 166] width 23 height 11
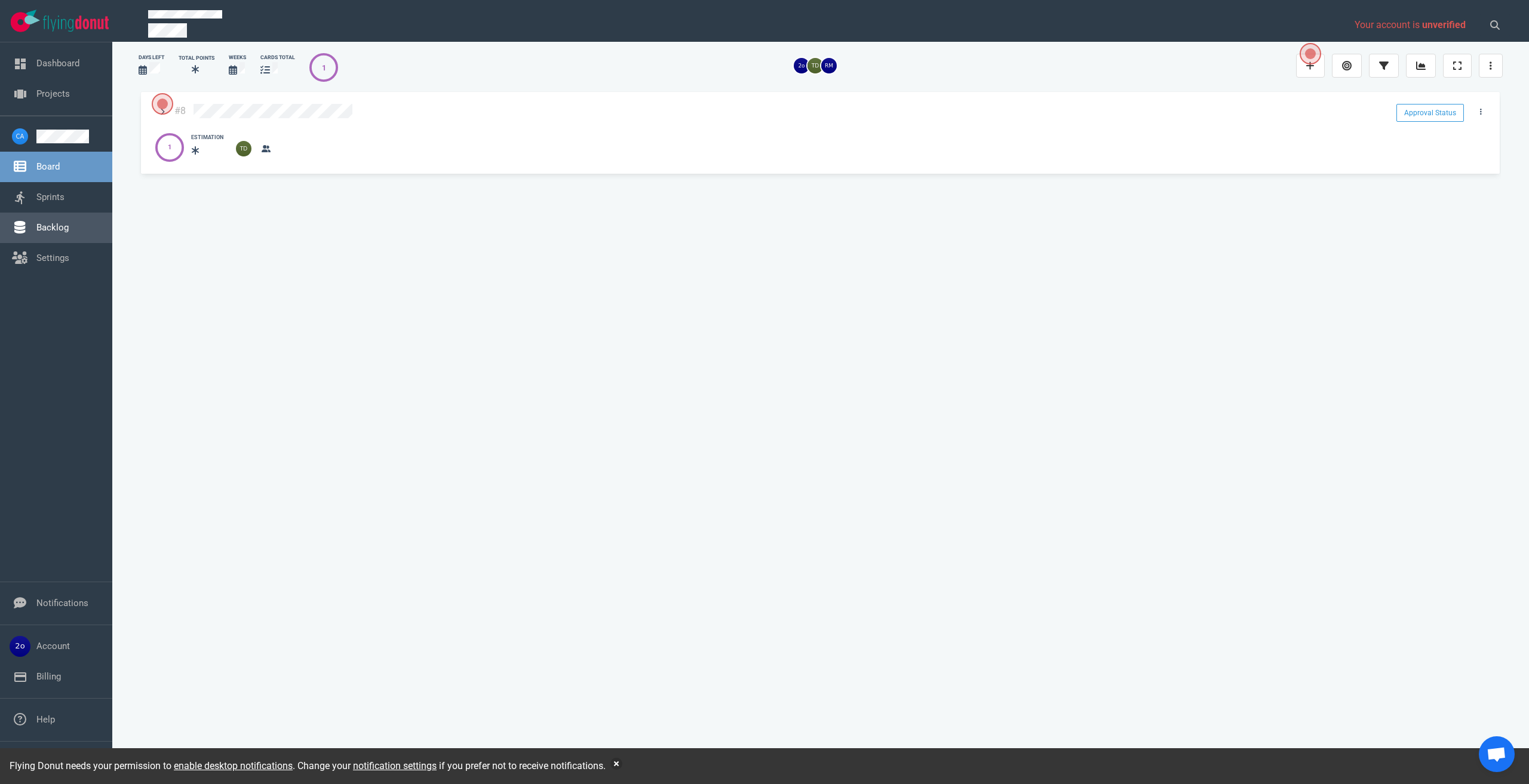
click at [55, 222] on link "Backlog" at bounding box center [53, 227] width 33 height 11
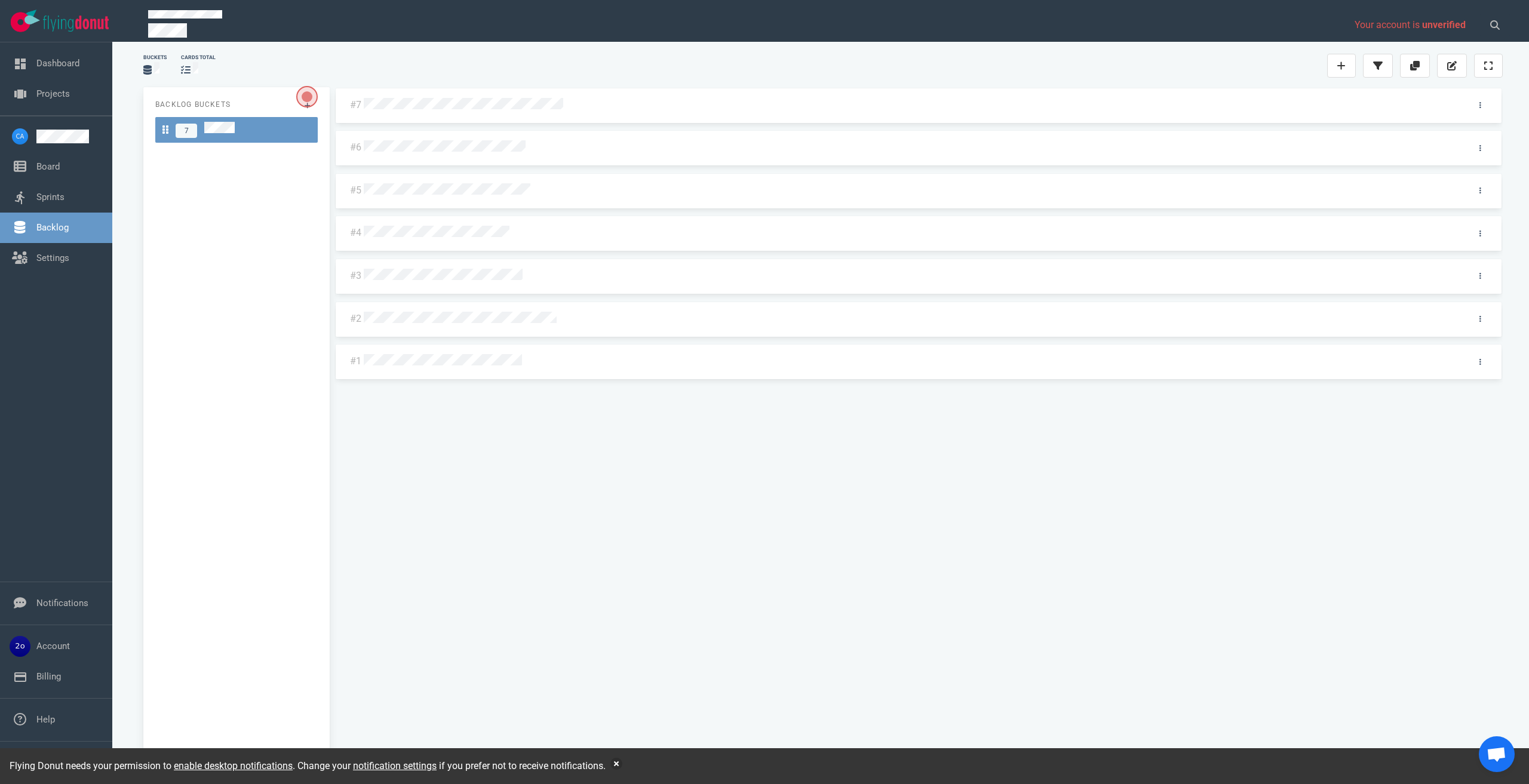
click at [446, 111] on div at bounding box center [909, 105] width 1093 height 15
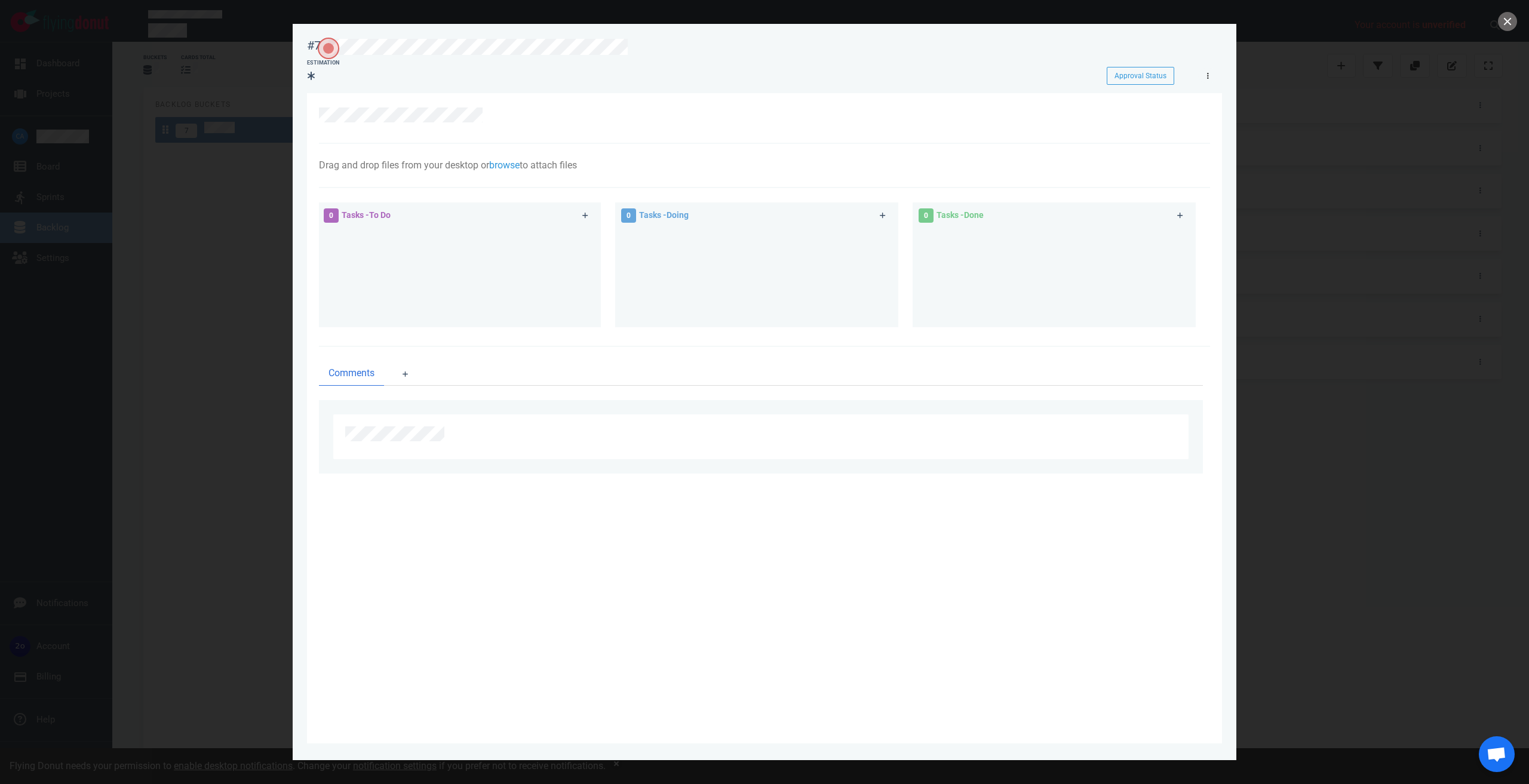
click at [1211, 75] on link at bounding box center [1208, 75] width 19 height 15
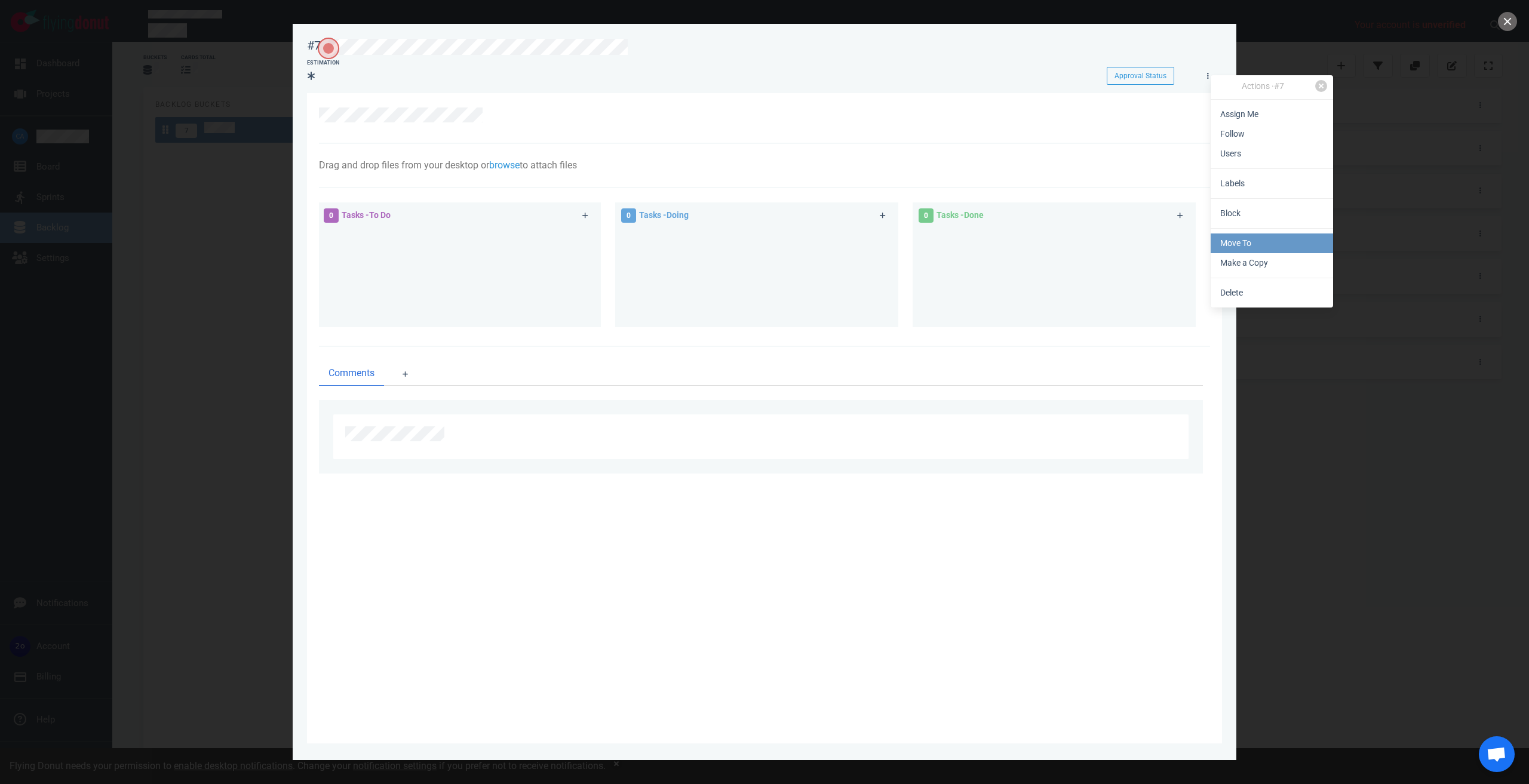
click at [1267, 244] on link "Move To" at bounding box center [1272, 243] width 123 height 20
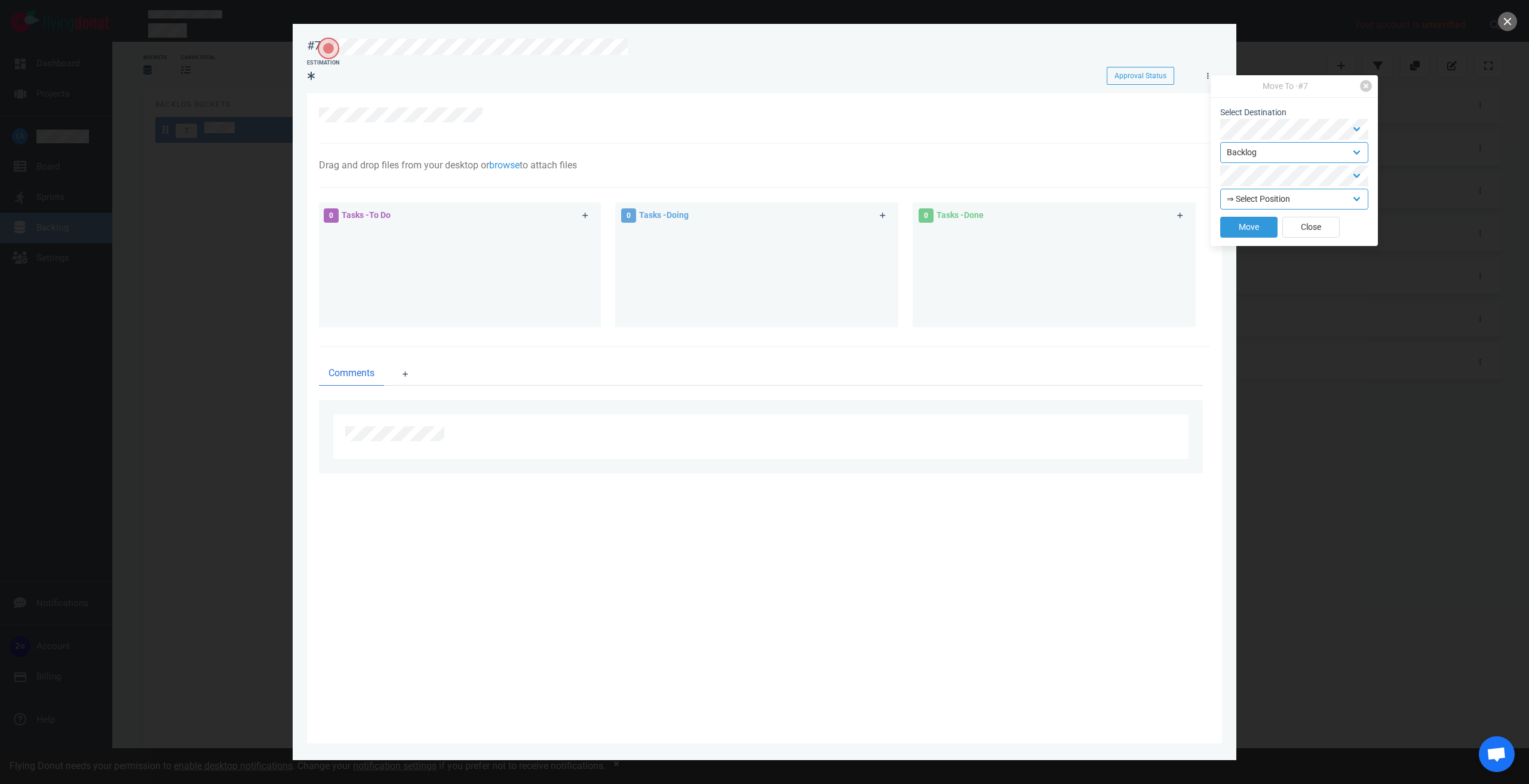
click at [1418, 121] on div at bounding box center [764, 392] width 1529 height 784
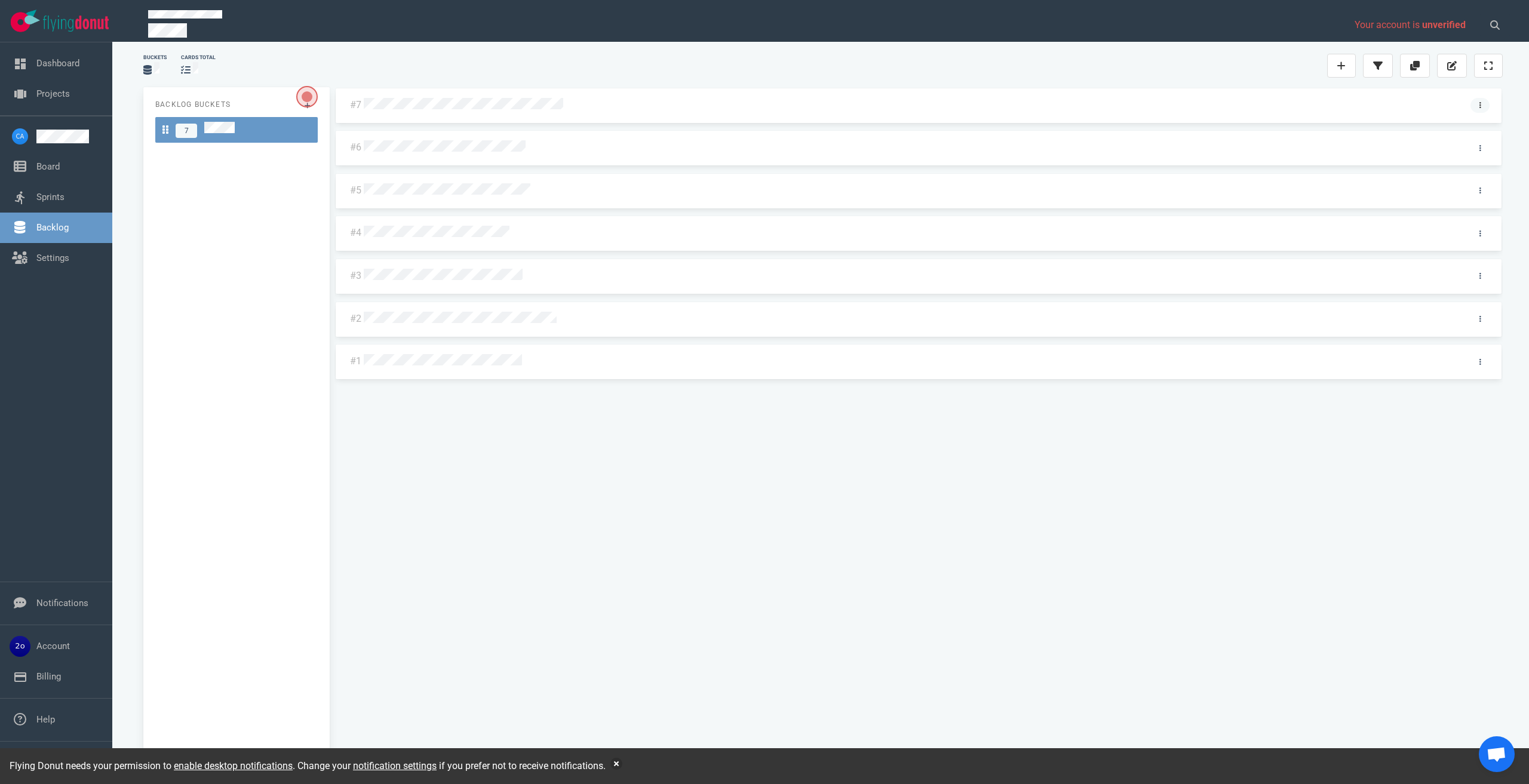
click at [1483, 107] on link at bounding box center [1480, 105] width 19 height 15
click at [977, 51] on div "Buckets cards total" at bounding box center [823, 65] width 1374 height 39
click at [614, 152] on div at bounding box center [909, 148] width 1093 height 15
click at [1479, 147] on icon at bounding box center [1480, 148] width 2 height 7
click at [1424, 216] on link "Assign Me" at bounding box center [1418, 216] width 123 height 20
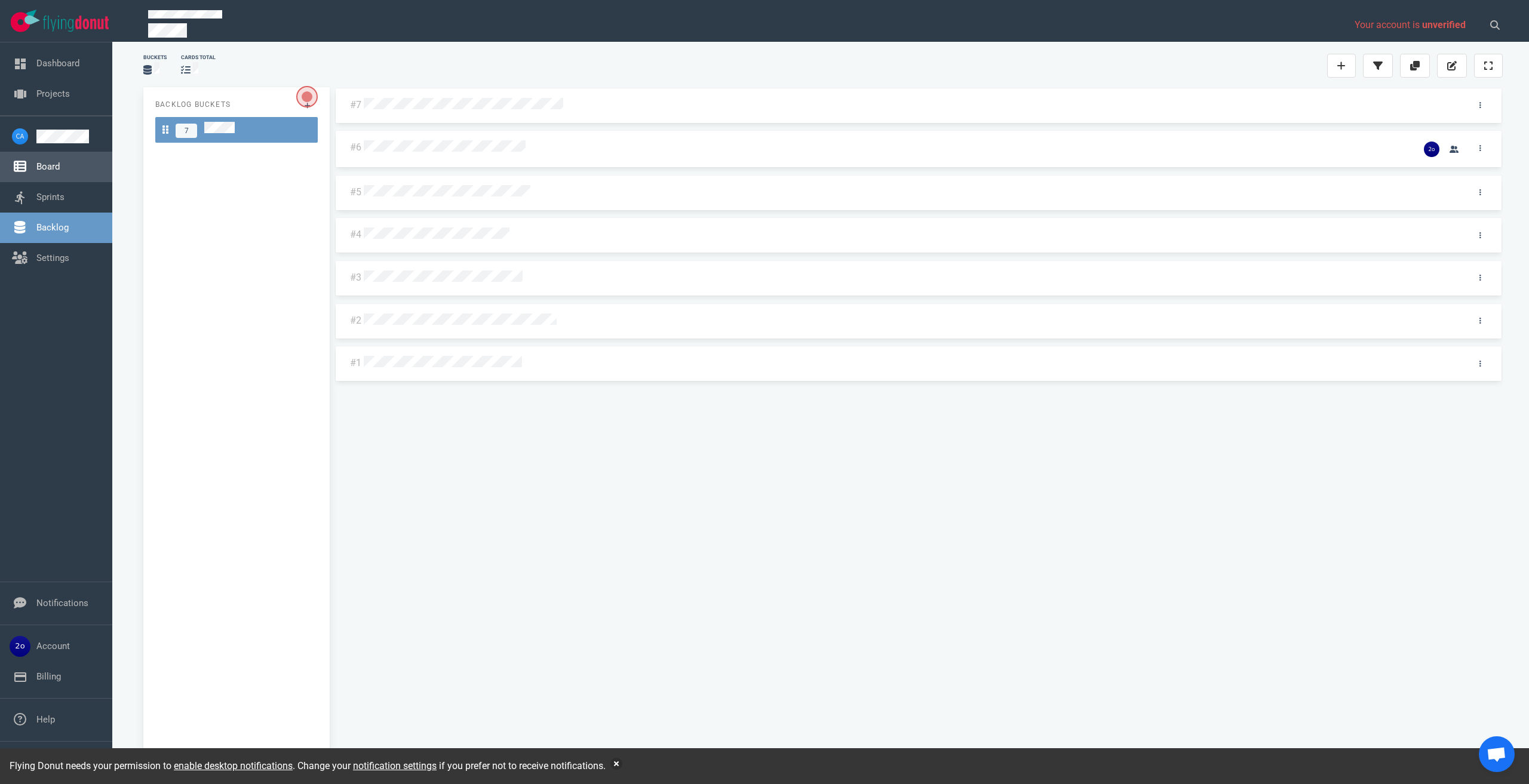
click at [42, 165] on link "Board" at bounding box center [48, 166] width 23 height 11
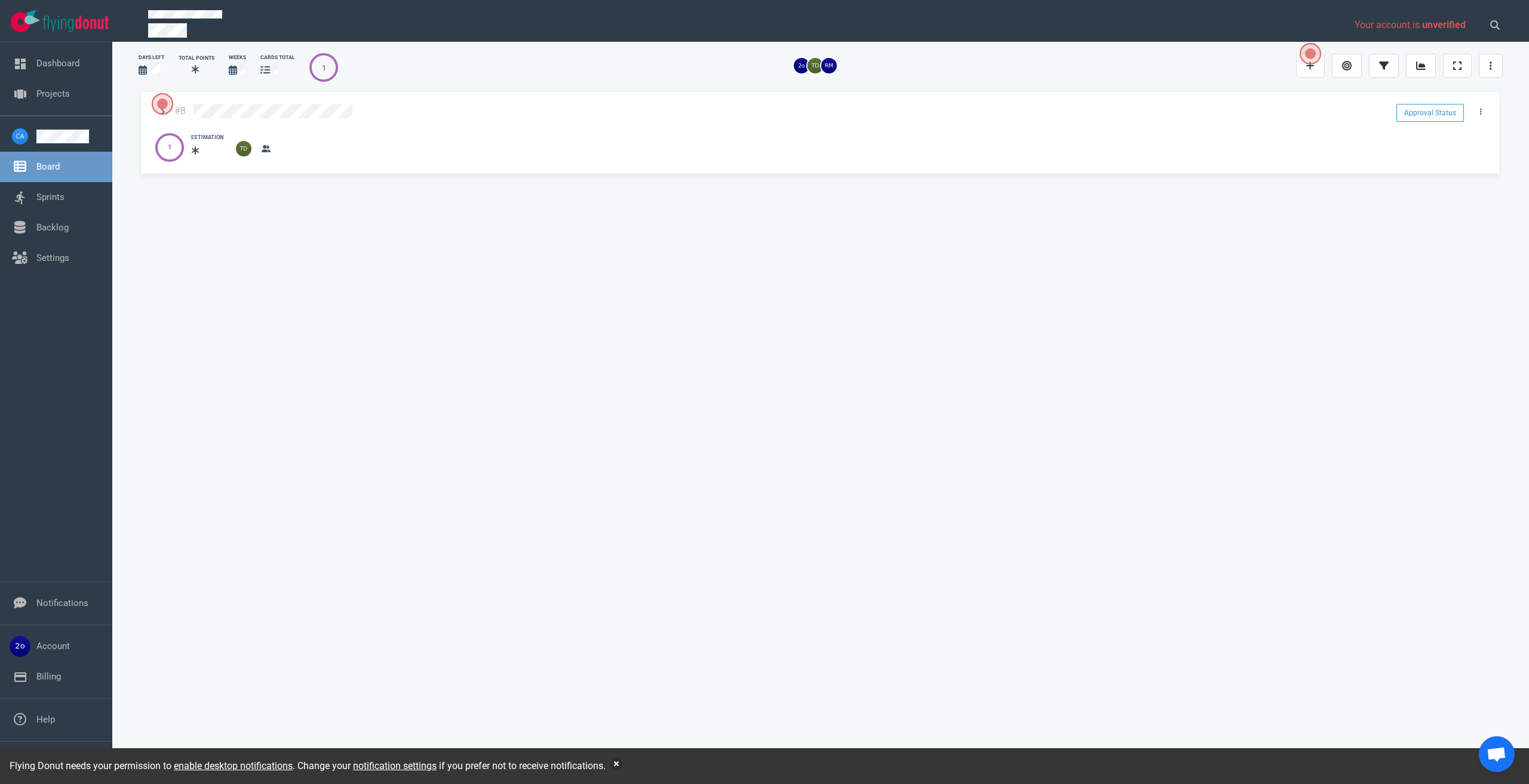
click at [377, 199] on div "#8 Approval Status 1 1 Estimation" at bounding box center [820, 425] width 1363 height 670
click at [411, 133] on div at bounding box center [866, 145] width 1267 height 25
click at [51, 222] on link "Backlog" at bounding box center [53, 227] width 33 height 11
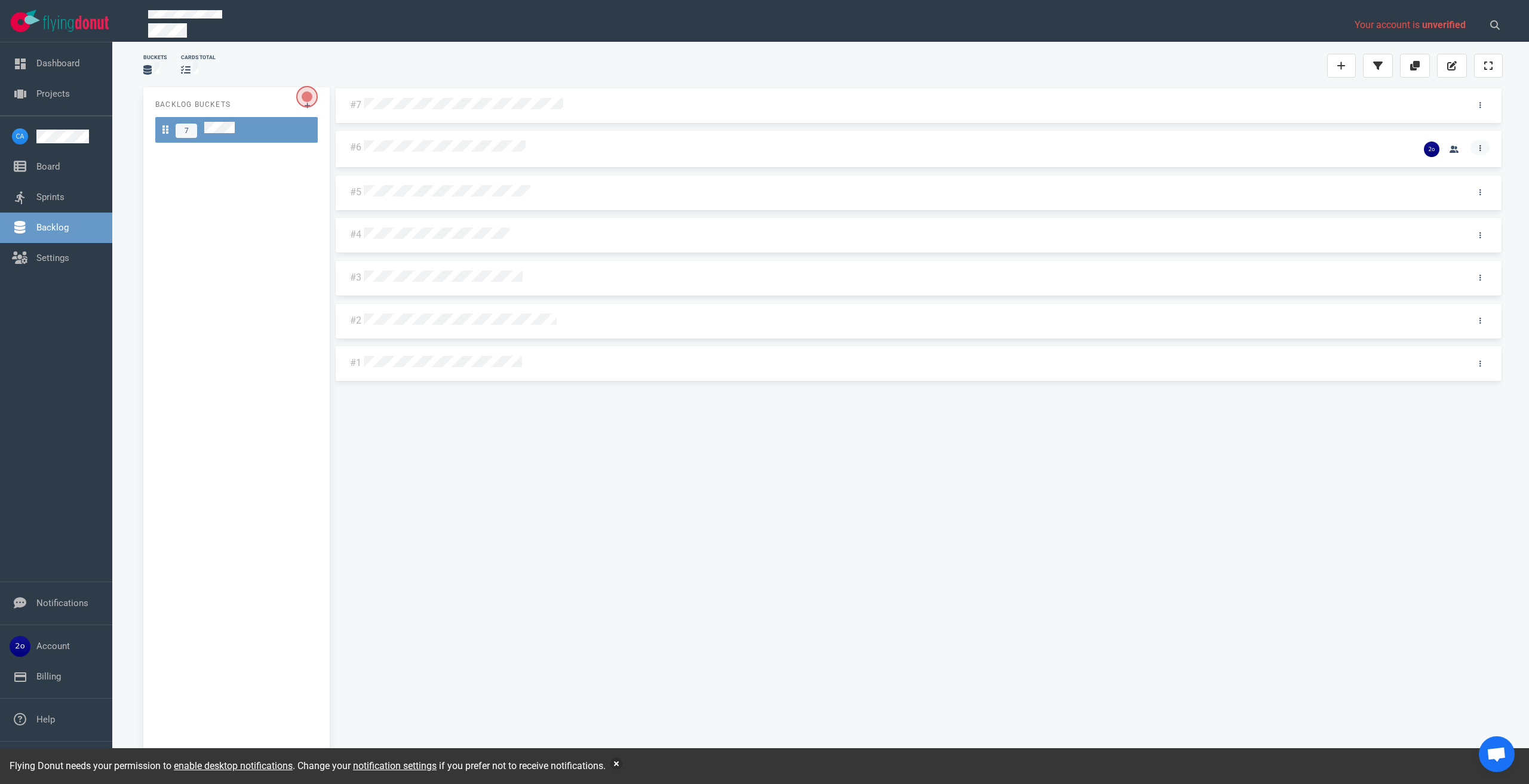
click at [1481, 149] on link at bounding box center [1480, 147] width 19 height 15
click at [1418, 218] on link "Unassign Me" at bounding box center [1420, 218] width 123 height 20
click at [1480, 150] on icon at bounding box center [1480, 147] width 2 height 6
click at [1427, 347] on link "Move To" at bounding box center [1418, 347] width 123 height 20
click at [1390, 225] on select "Backlog Sprint" at bounding box center [1396, 227] width 148 height 21
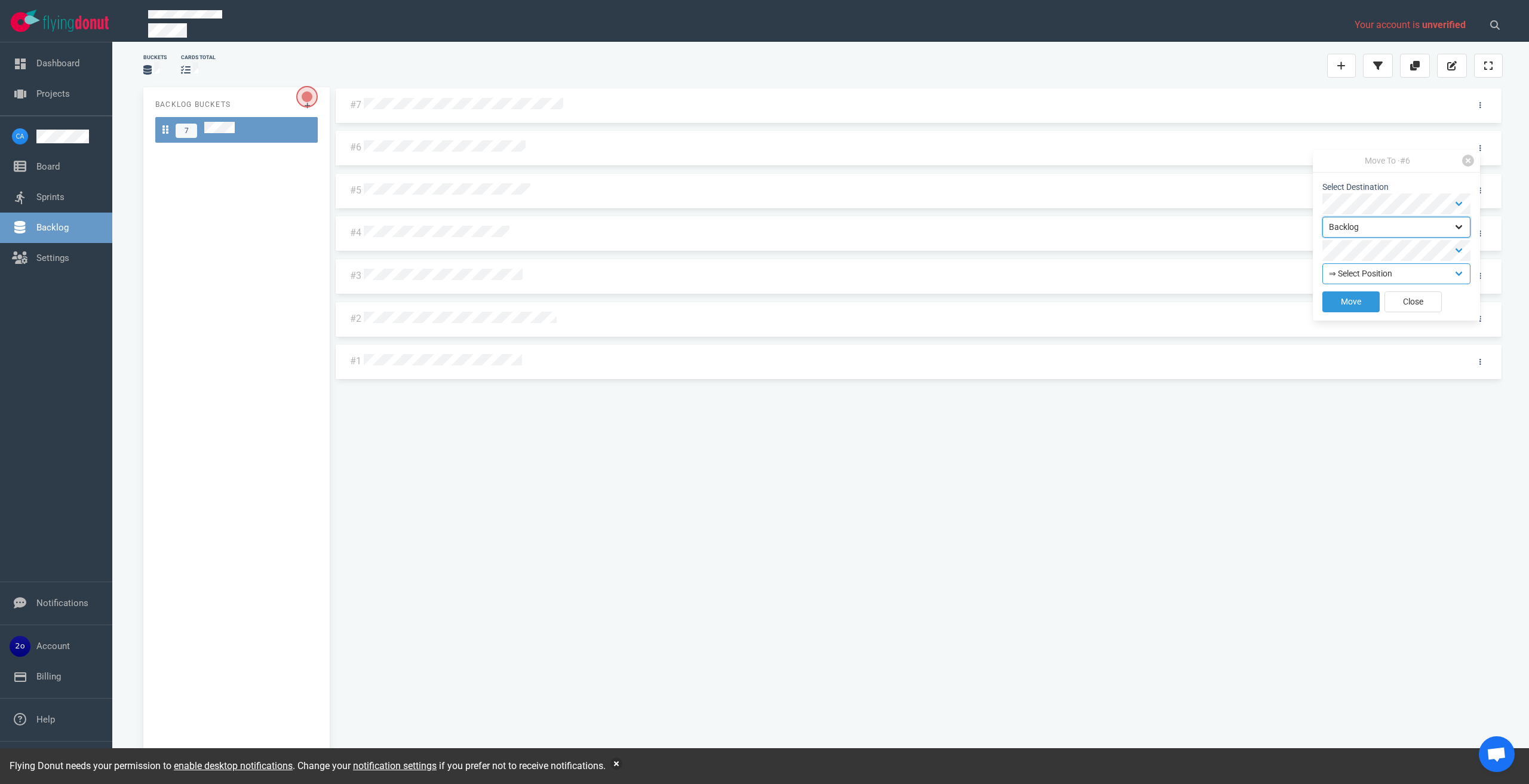
select select "sprint"
click at [1322, 217] on select "Backlog Sprint" at bounding box center [1396, 227] width 148 height 21
click at [1385, 273] on select "⇒ Select Position Top Bottom" at bounding box center [1396, 273] width 148 height 21
select select "top"
click at [1322, 263] on select "⇒ Select Position Top Bottom" at bounding box center [1396, 273] width 148 height 21
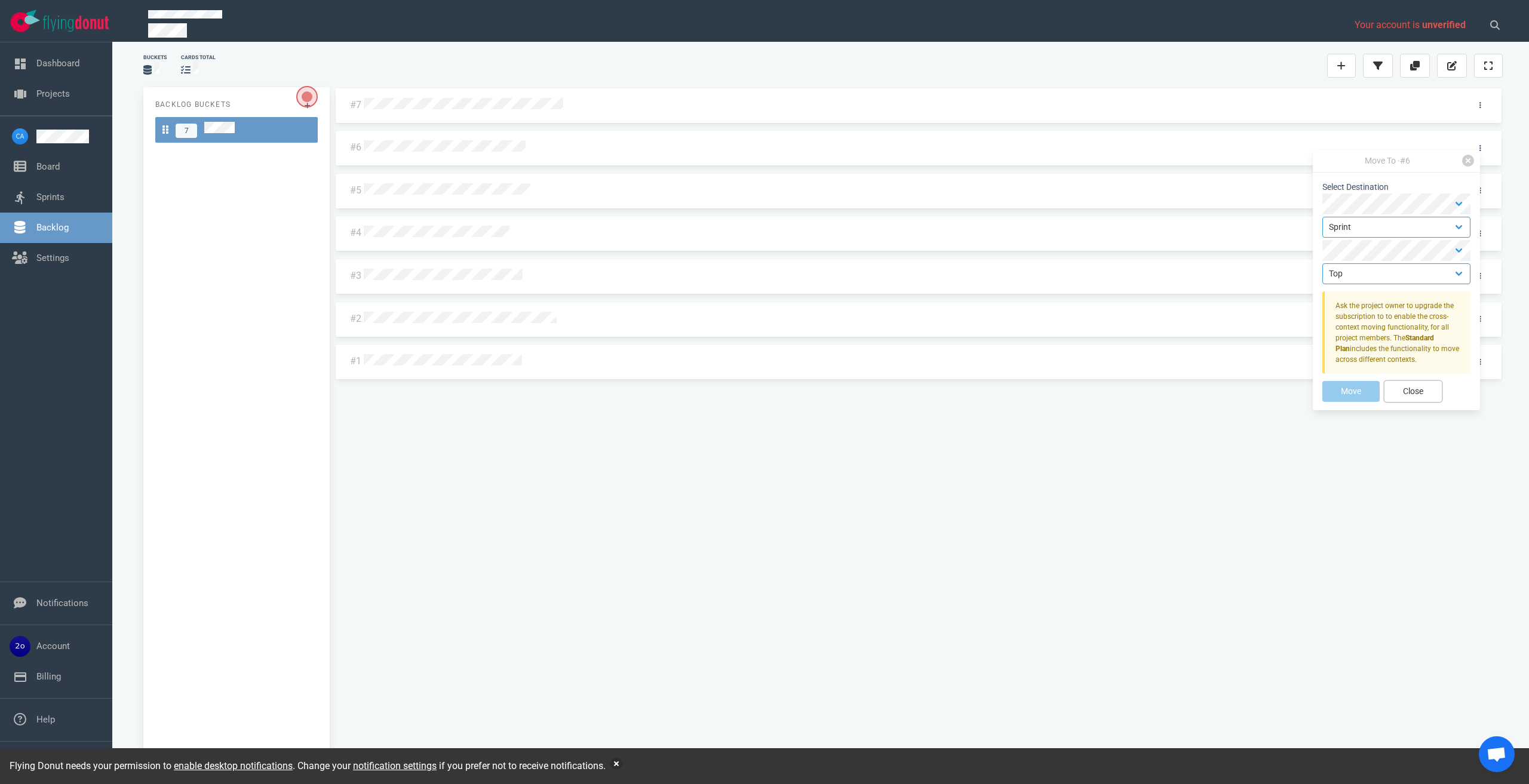
click at [1408, 389] on button "Close" at bounding box center [1413, 392] width 57 height 21
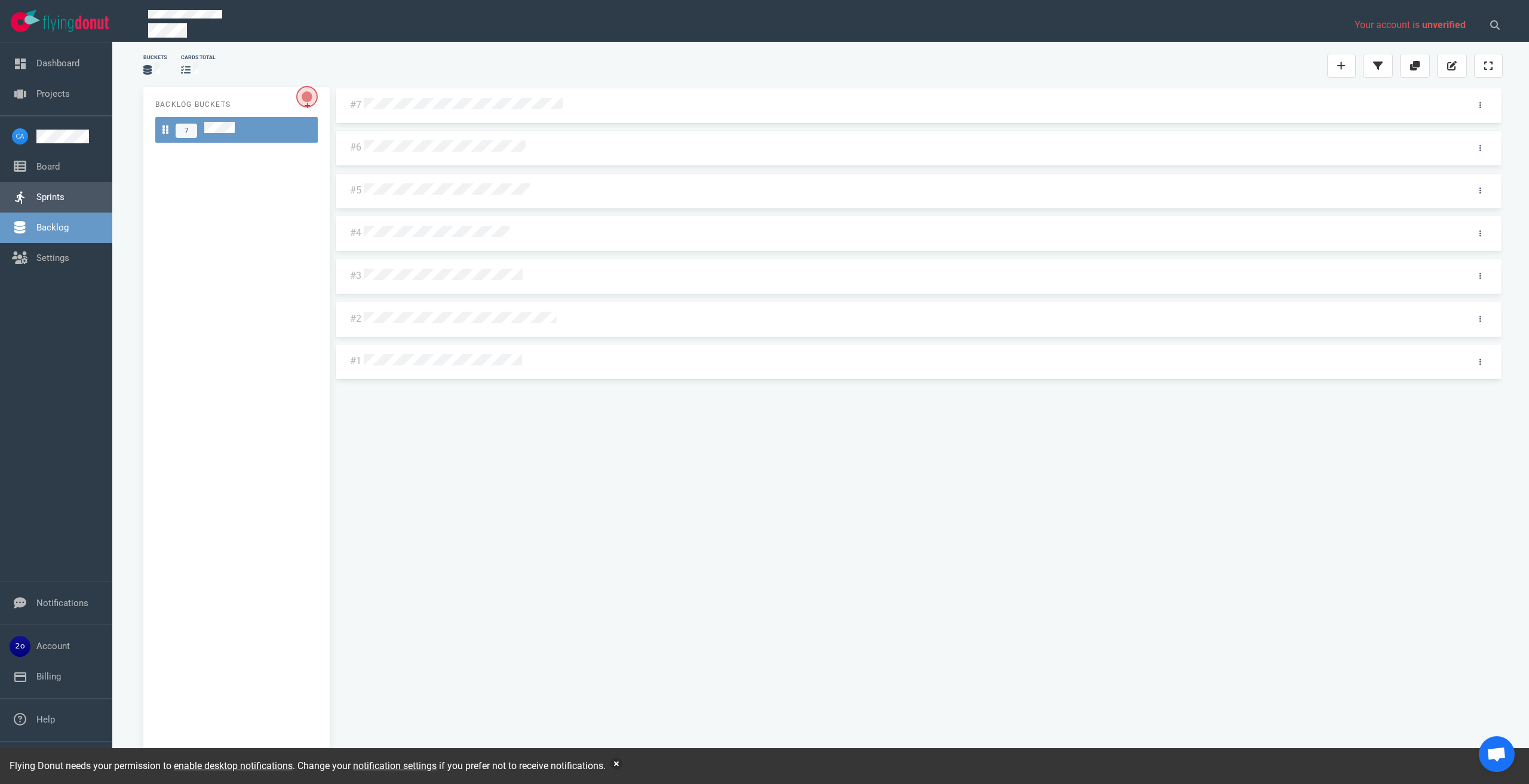
click at [46, 198] on link "Sprints" at bounding box center [51, 197] width 28 height 11
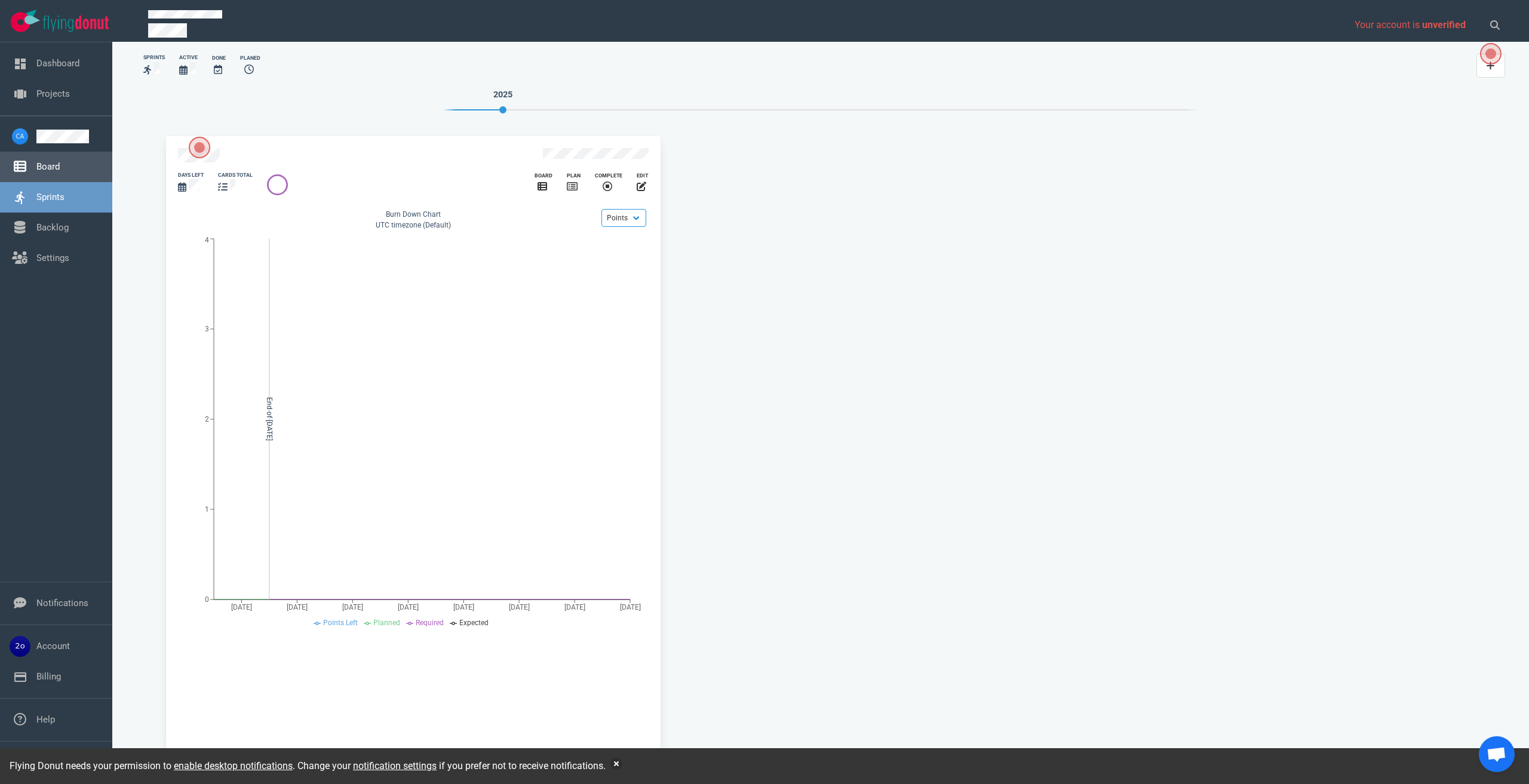
click at [49, 163] on link "Board" at bounding box center [48, 166] width 23 height 11
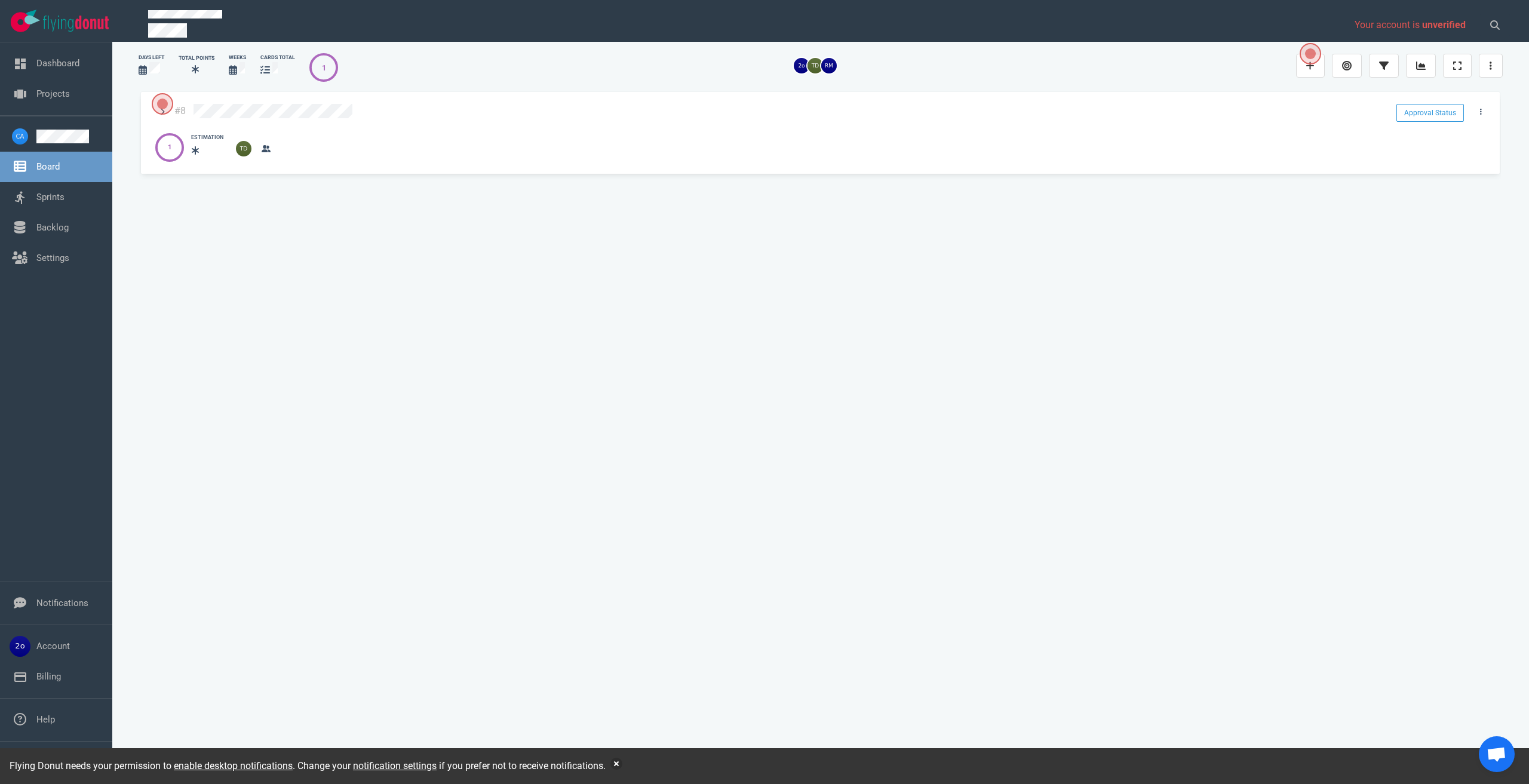
click at [1382, 19] on span "Your account is unverified" at bounding box center [1411, 24] width 111 height 11
click at [1442, 23] on span "unverified" at bounding box center [1443, 24] width 44 height 11
click at [49, 643] on link "Account" at bounding box center [53, 646] width 33 height 11
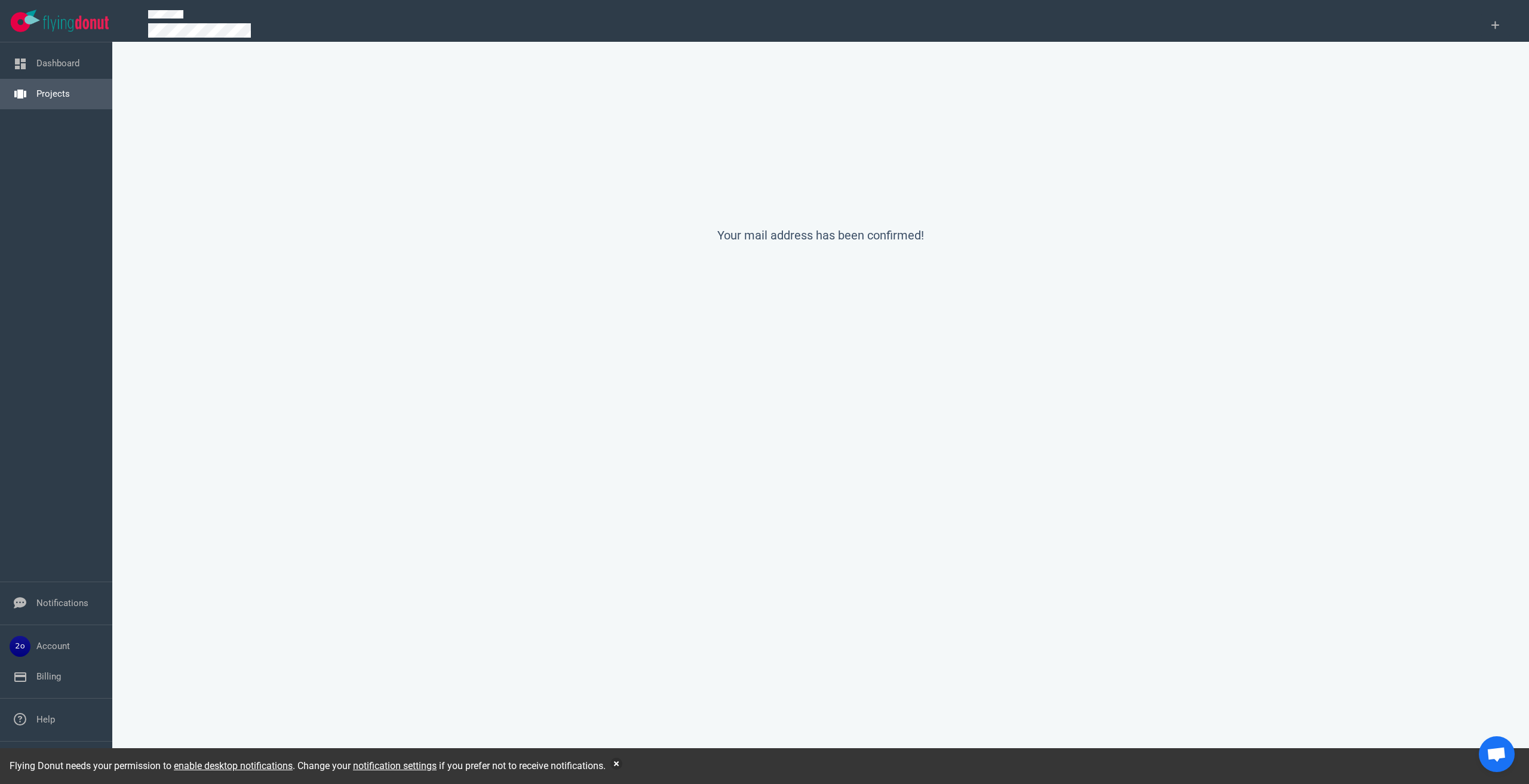
click at [54, 88] on link "Projects" at bounding box center [53, 93] width 33 height 11
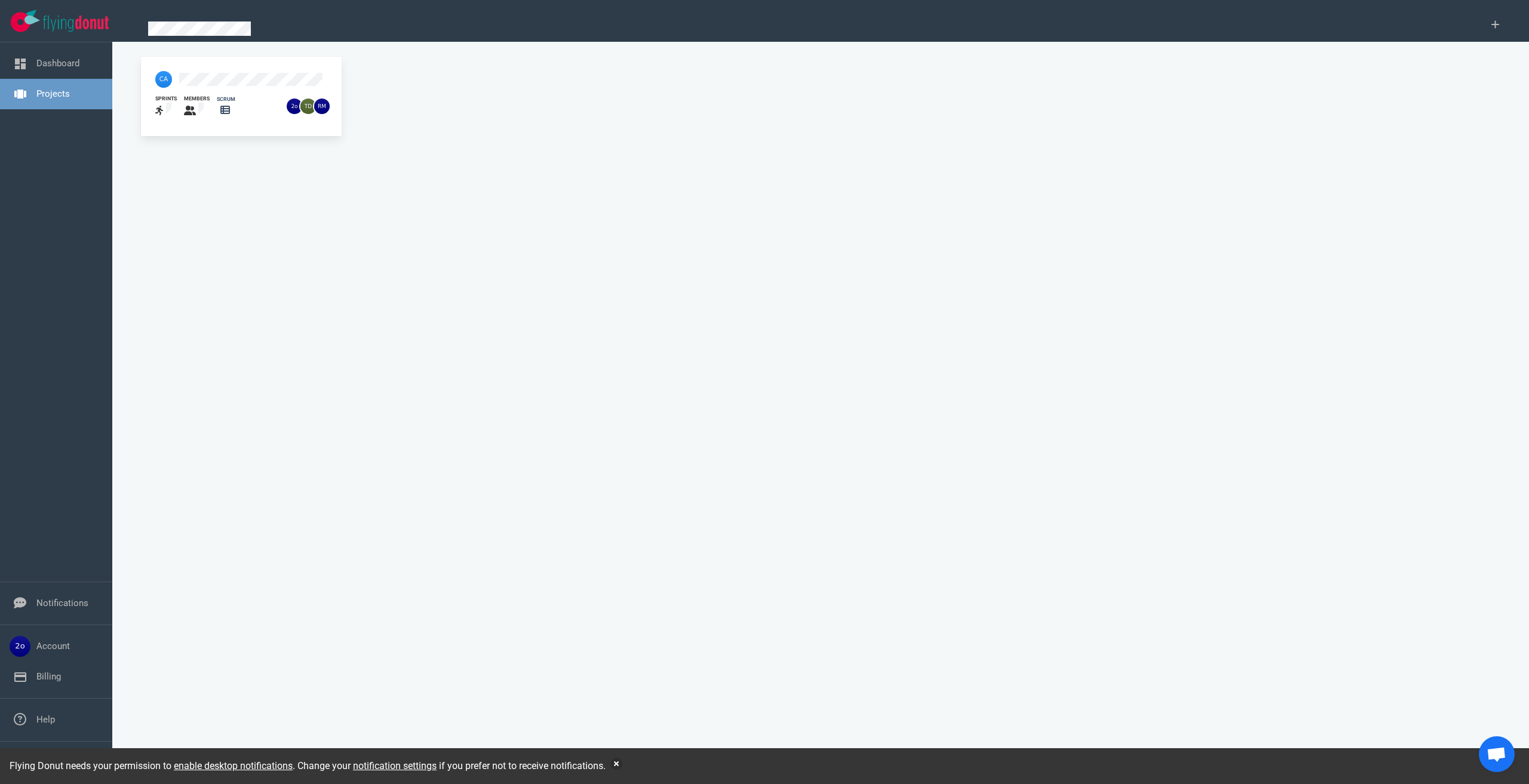
click at [216, 70] on div at bounding box center [218, 80] width 139 height 31
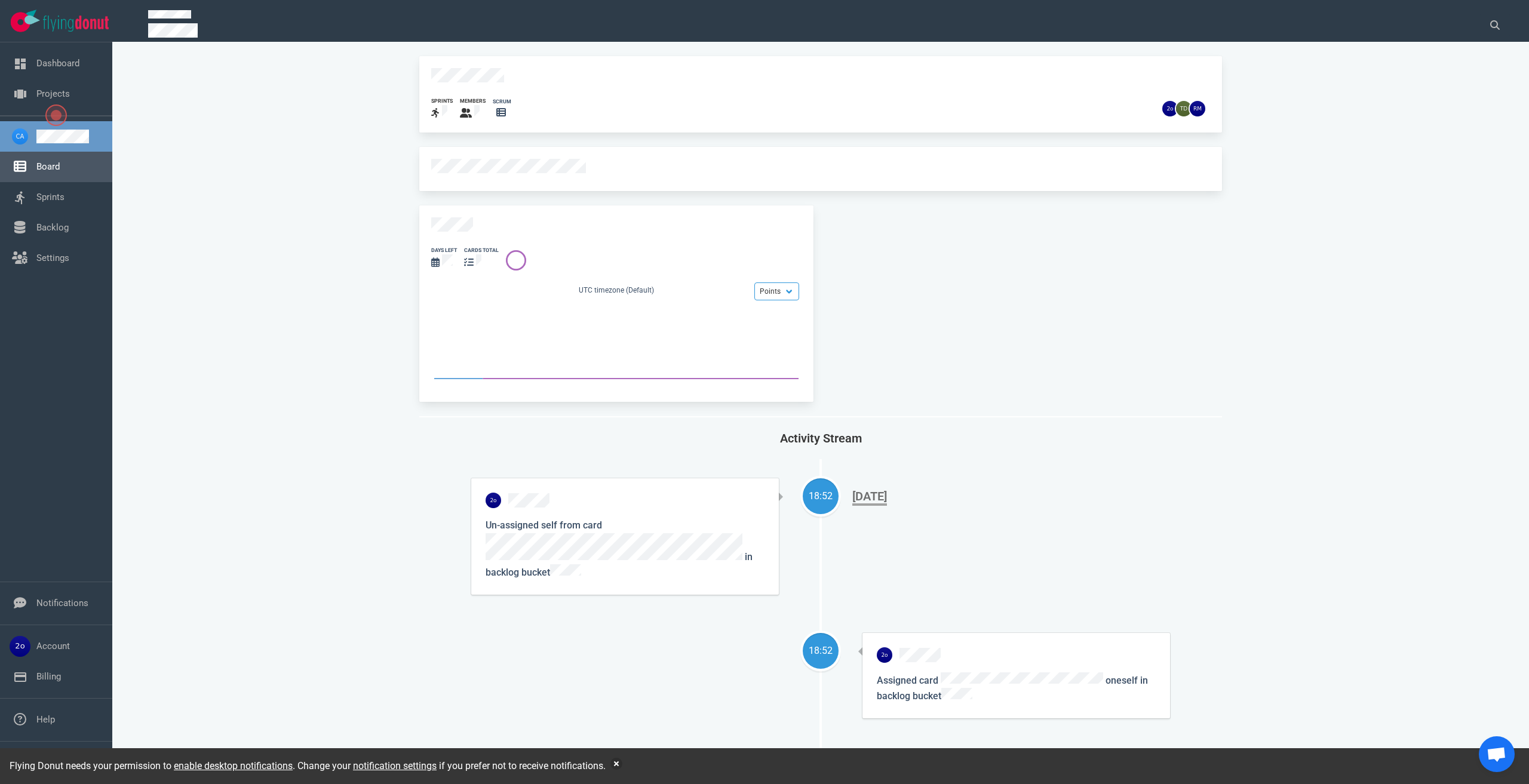
click at [51, 163] on link "Board" at bounding box center [48, 166] width 23 height 11
